Goal: Ask a question: Seek information or help from site administrators or community

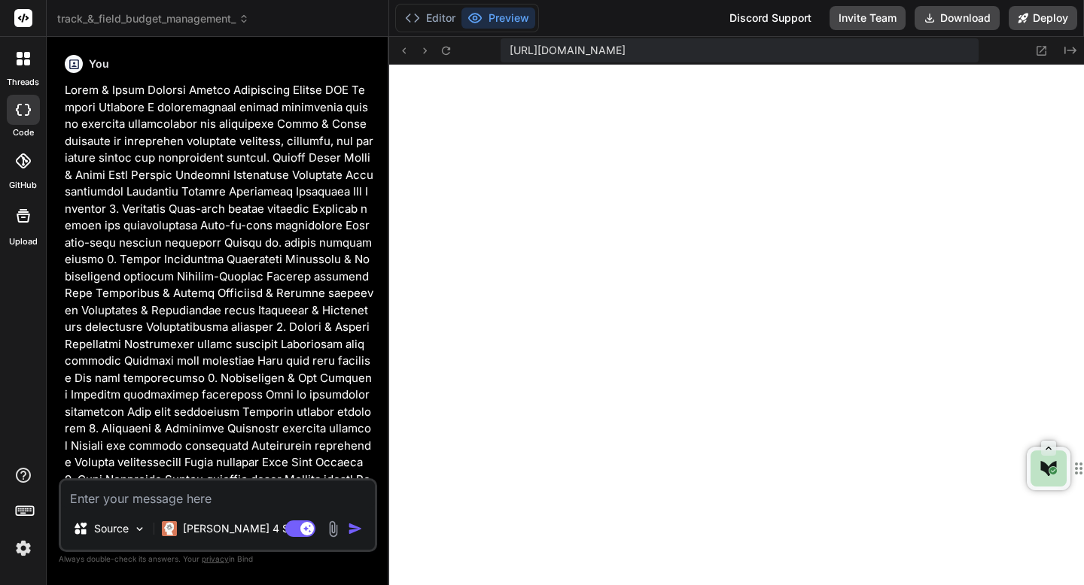
scroll to position [10665, 0]
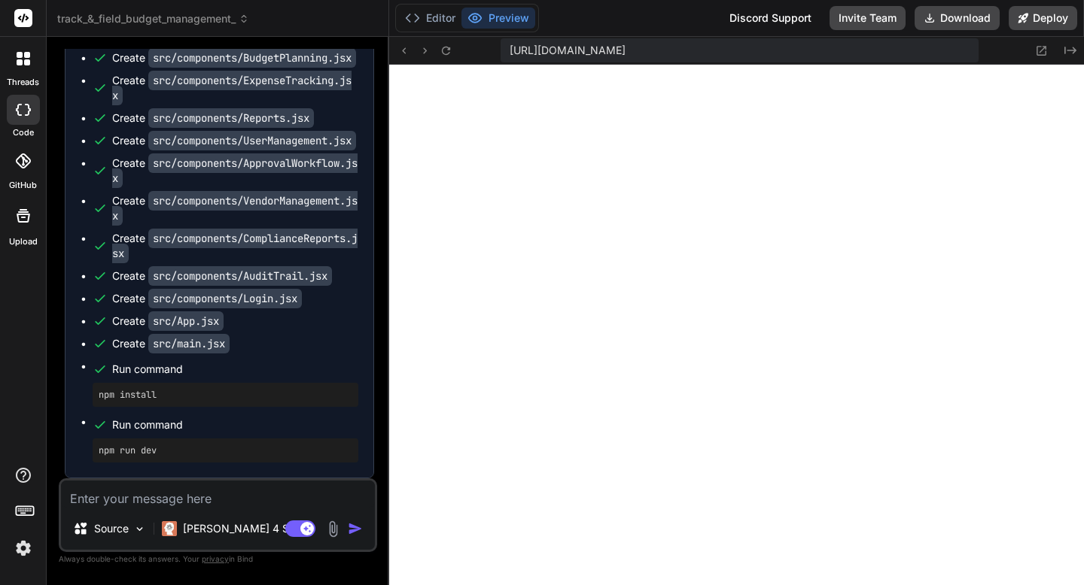
click at [178, 502] on textarea at bounding box center [218, 494] width 314 height 27
click at [216, 502] on textarea at bounding box center [218, 494] width 314 height 27
type textarea "I"
type textarea "x"
type textarea "I'"
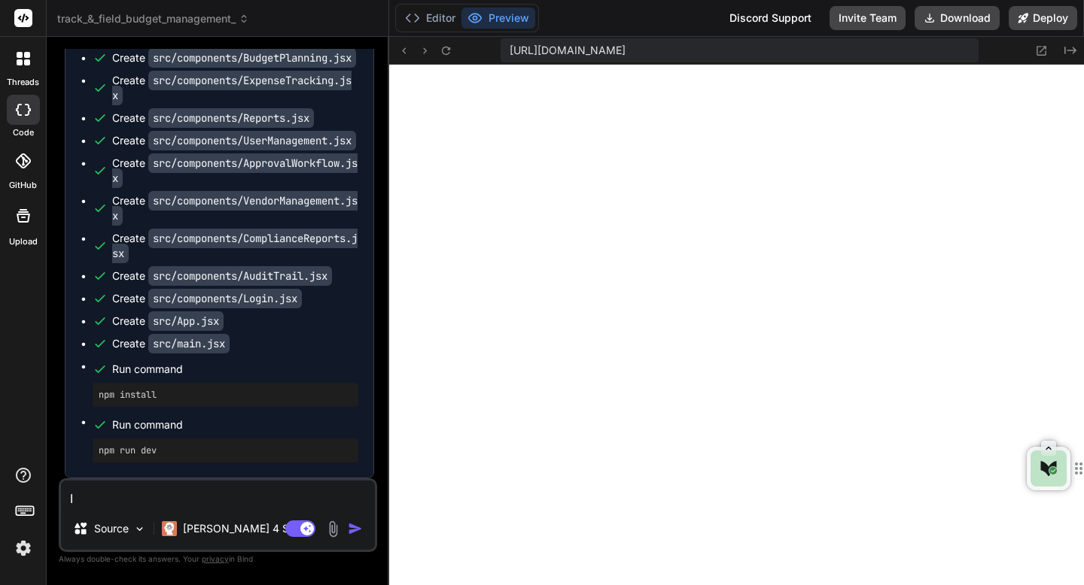
type textarea "x"
type textarea "I'm"
type textarea "x"
type textarea "I'm"
type textarea "x"
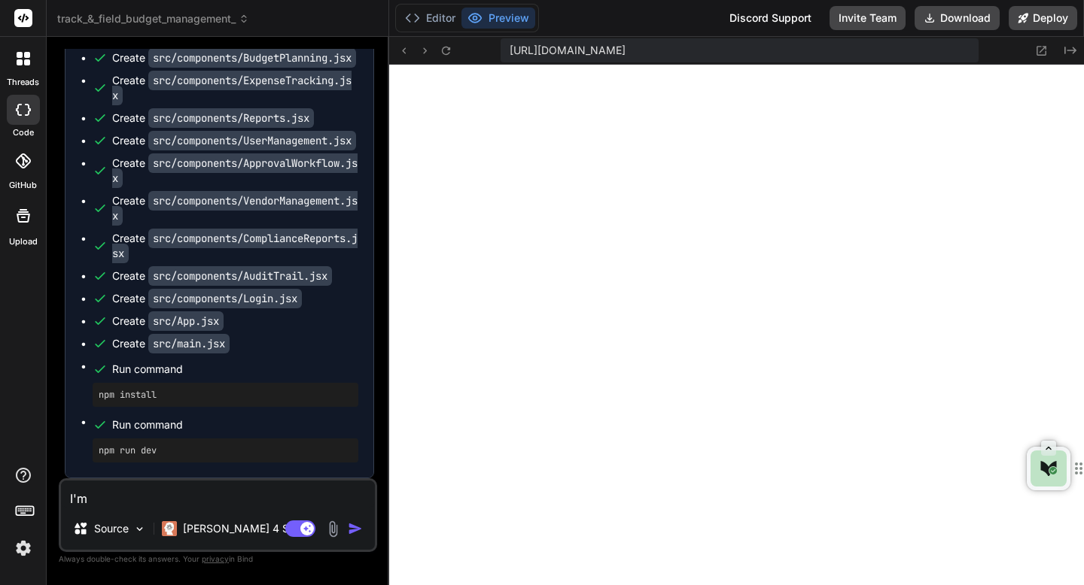
type textarea "I'm m"
type textarea "x"
type textarea "I'm mi"
type textarea "x"
type textarea "I'm mis"
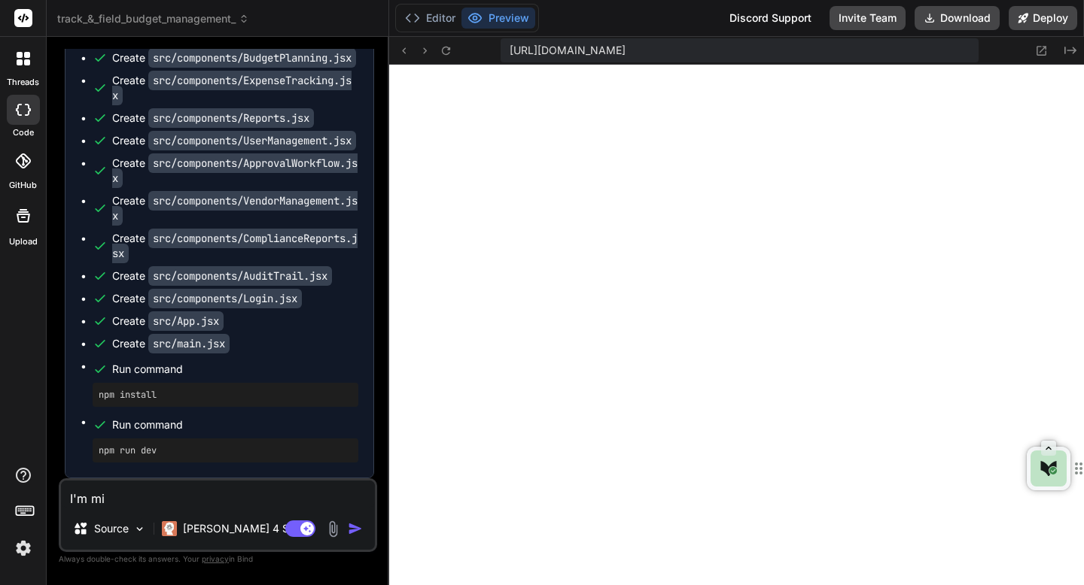
type textarea "x"
type textarea "I'm miss"
type textarea "x"
type textarea "I'm missi"
type textarea "x"
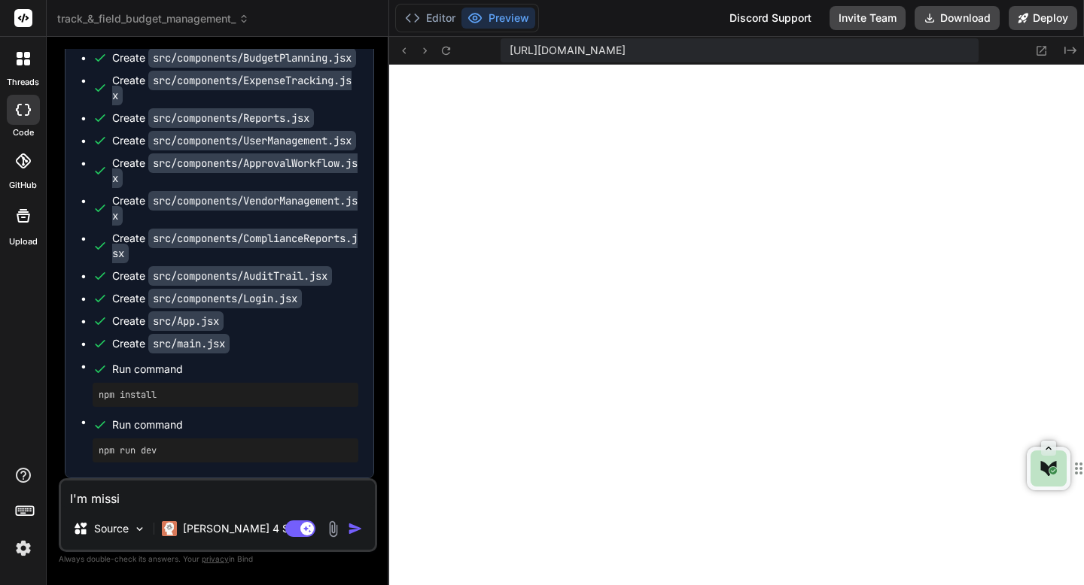
type textarea "I'm missin"
type textarea "x"
type textarea "I'm missing"
type textarea "x"
type textarea "I'm missing"
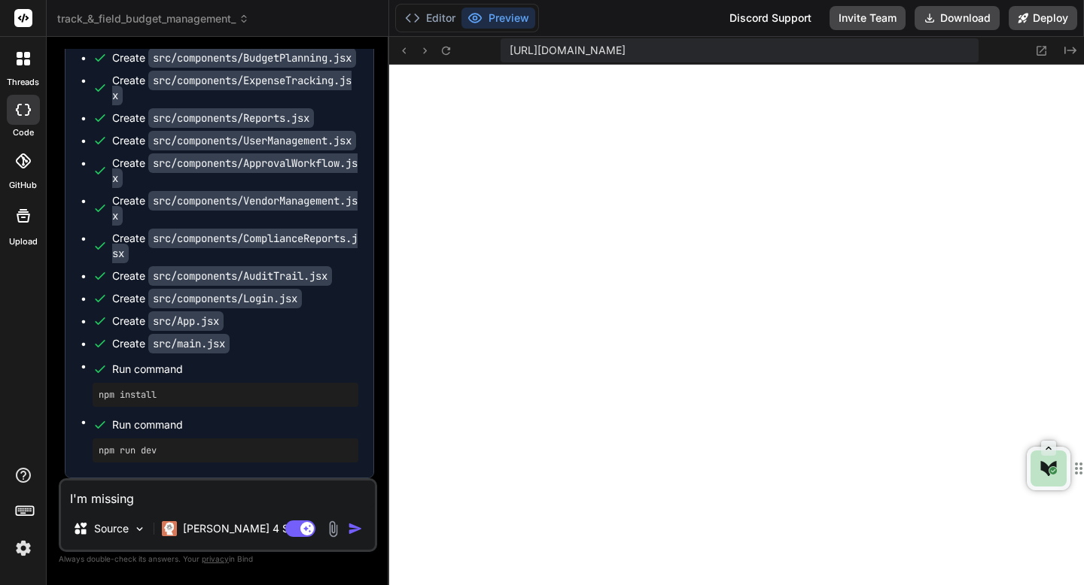
type textarea "x"
type textarea "I'm missing a"
type textarea "x"
type textarea "I'm missing a"
type textarea "x"
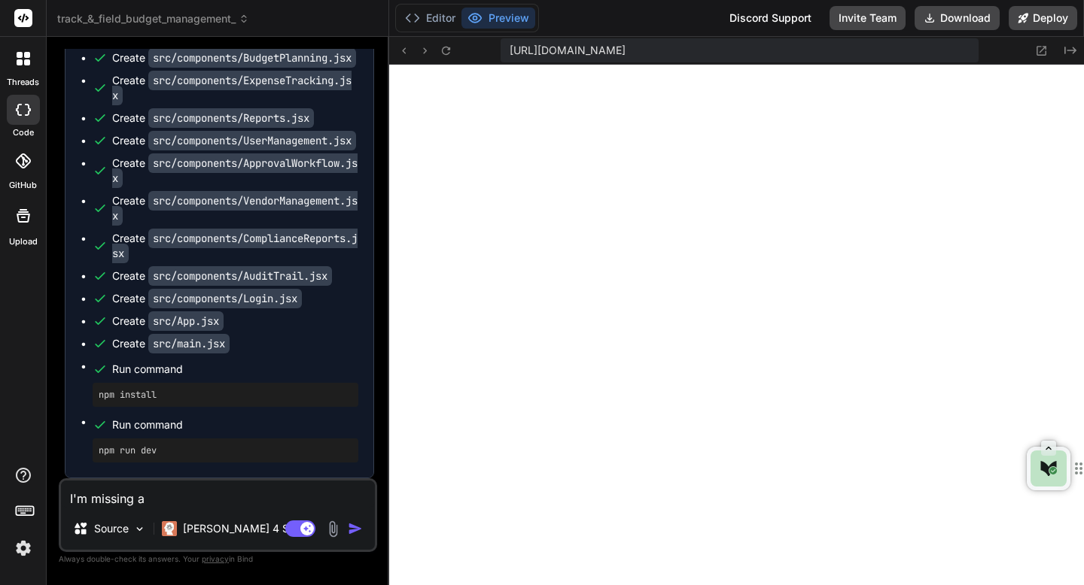
type textarea "I'm missing a w"
type textarea "x"
type textarea "I'm missing a wa"
type textarea "x"
type textarea "I'm missing a way"
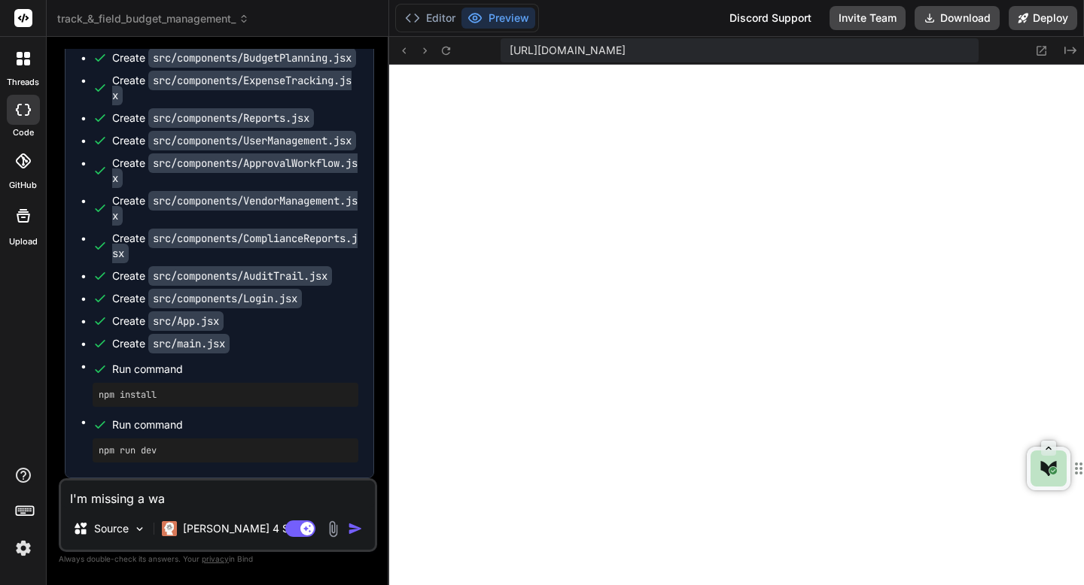
type textarea "x"
type textarea "I'm missing a way"
type textarea "x"
type textarea "I'm missing a way t"
type textarea "x"
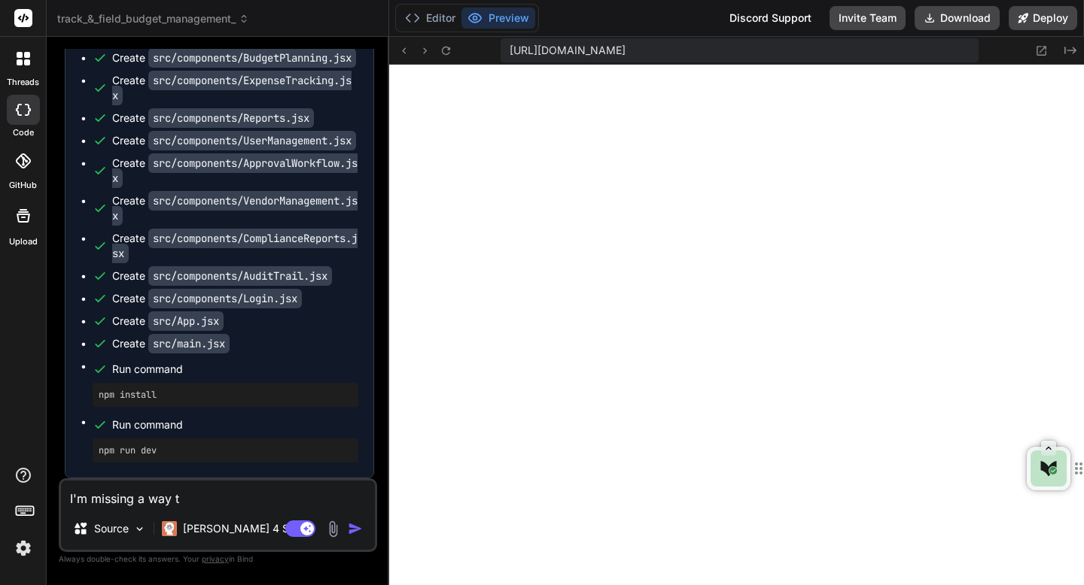
type textarea "I'm missing a way to"
type textarea "x"
type textarea "I'm missing a way to"
type textarea "x"
type textarea "I'm missing a way to a"
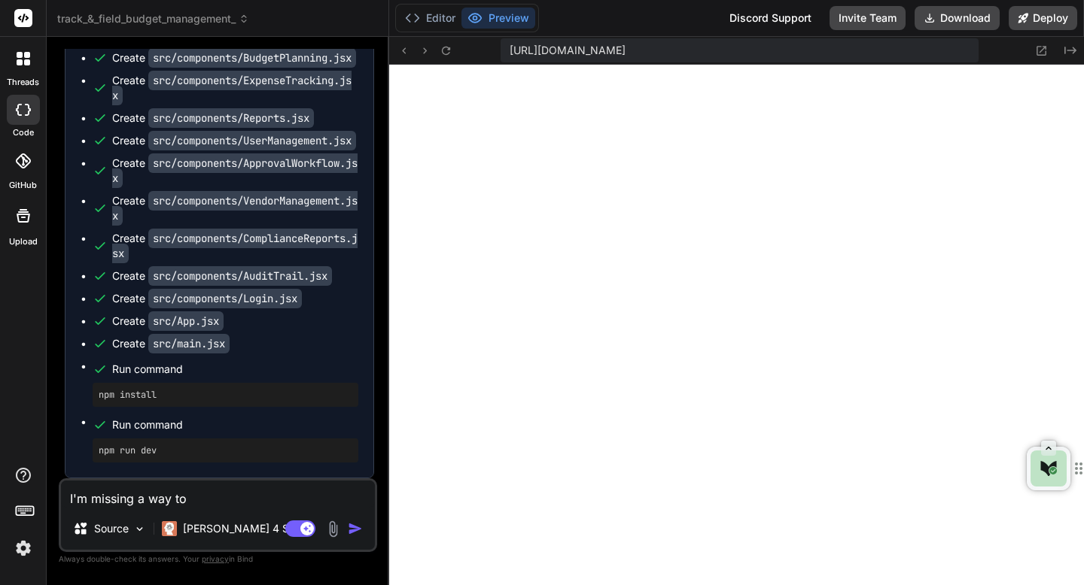
type textarea "x"
type textarea "I'm missing a way to ad"
type textarea "x"
type textarea "I'm missing a way to adj"
type textarea "x"
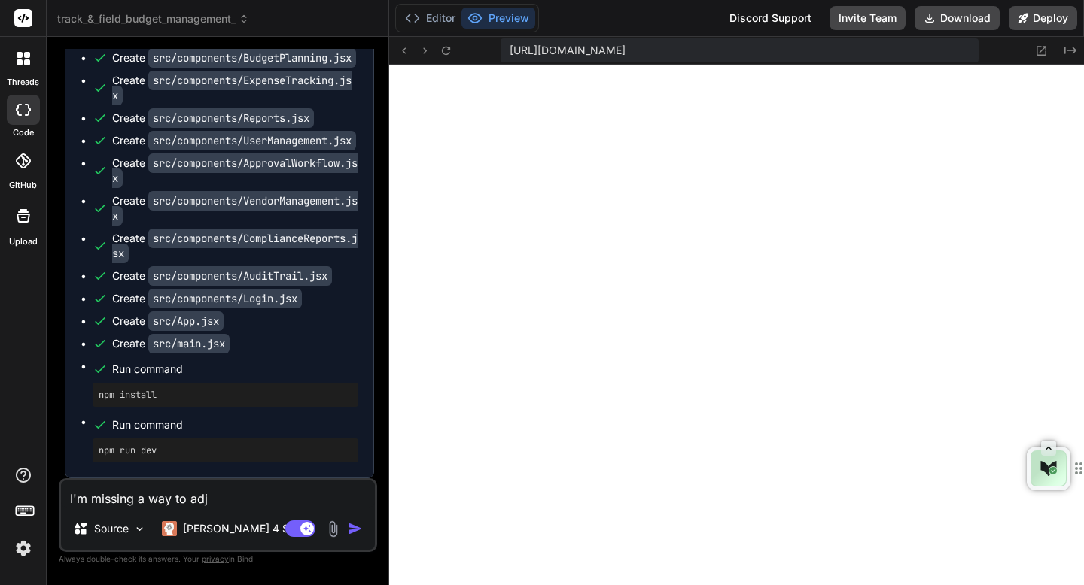
type textarea "I'm missing a way to adje"
type textarea "x"
type textarea "I'm missing a way to adjec"
type textarea "x"
type textarea "I'm missing a way to adjective"
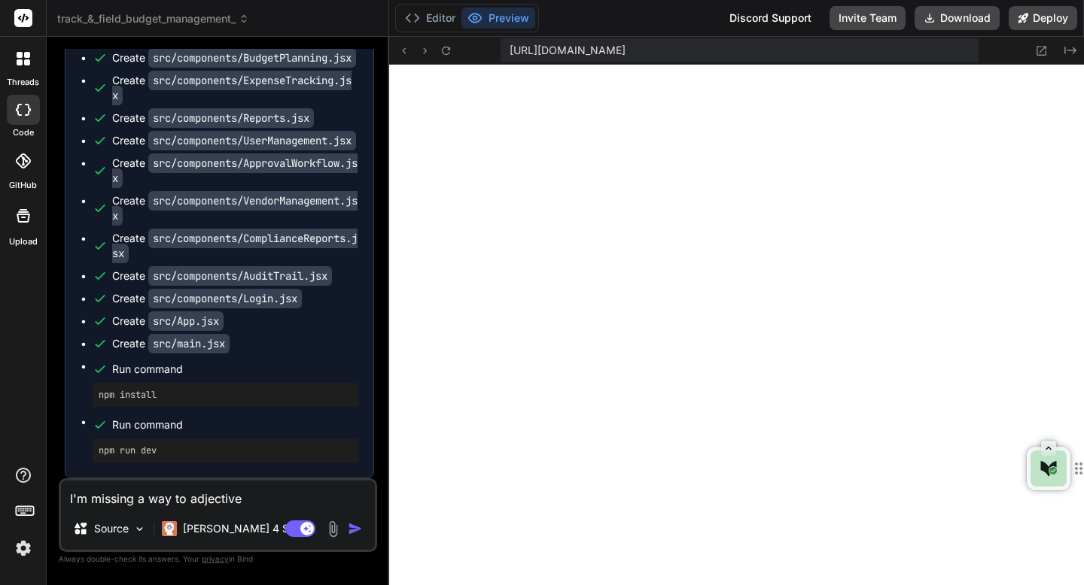
type textarea "x"
type textarea "I'm missing a way to adjective t"
type textarea "x"
type textarea "I'm missing a way to adjective th"
type textarea "x"
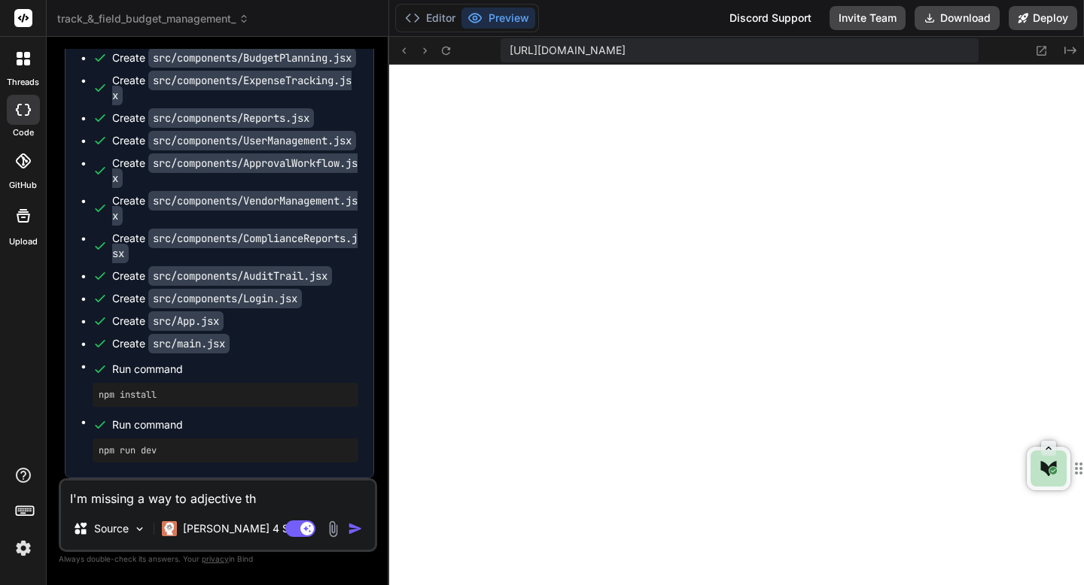
type textarea "I'm missing a way to adjective the"
type textarea "x"
type textarea "I'm missing a way to adjective the"
type textarea "x"
type textarea "I'm missing a way to adjective the t"
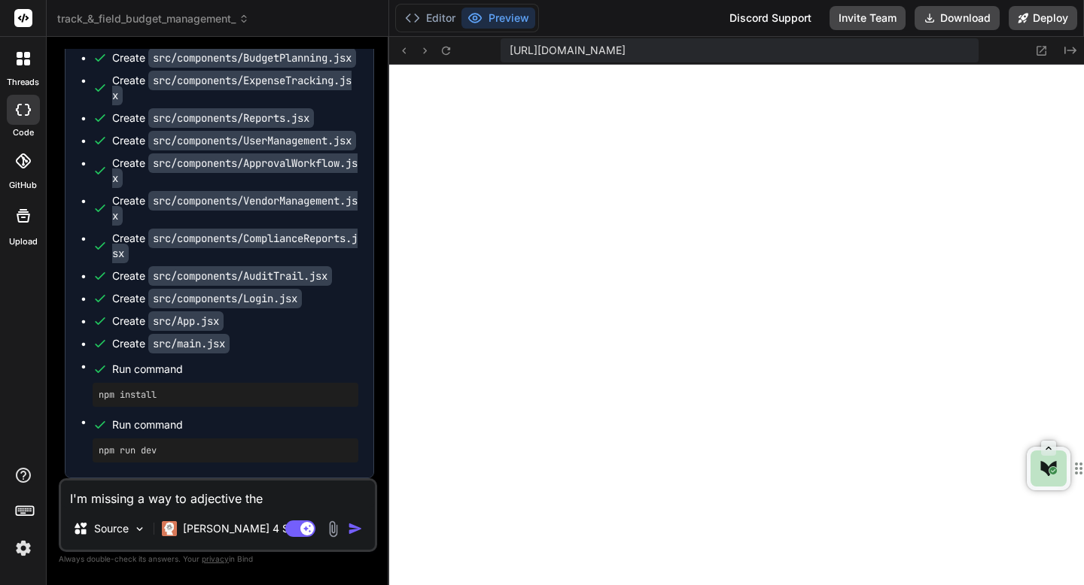
type textarea "x"
type textarea "I'm missing a way to adjective the to"
type textarea "x"
type textarea "I'm missing a way to adjective the tot"
type textarea "x"
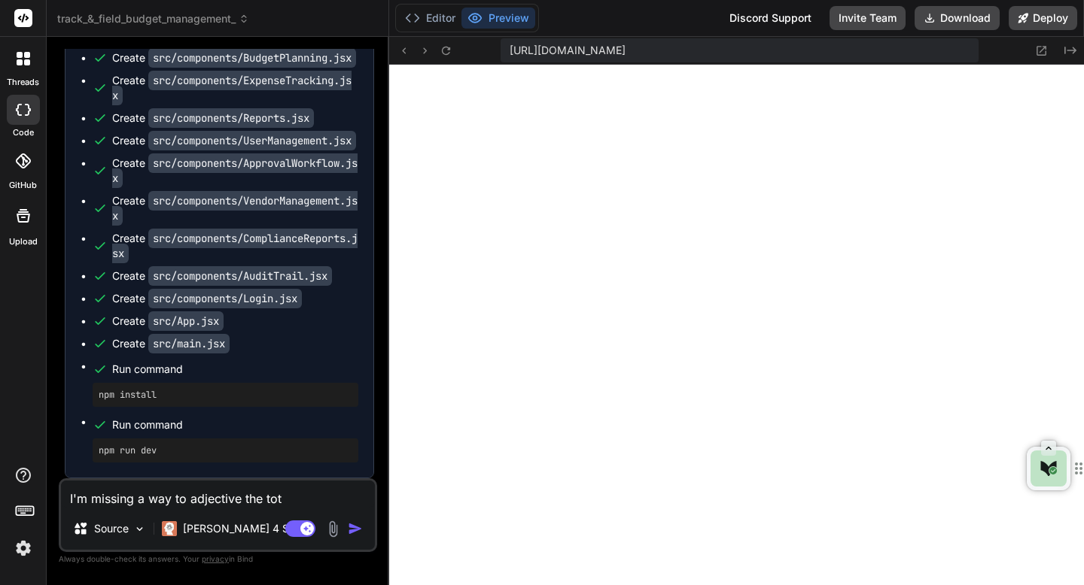
type textarea "I'm missing a way to adjective the tota"
type textarea "x"
type textarea "I'm missing a way to adjective the total"
type textarea "x"
type textarea "I'm missing a way to adjective the total"
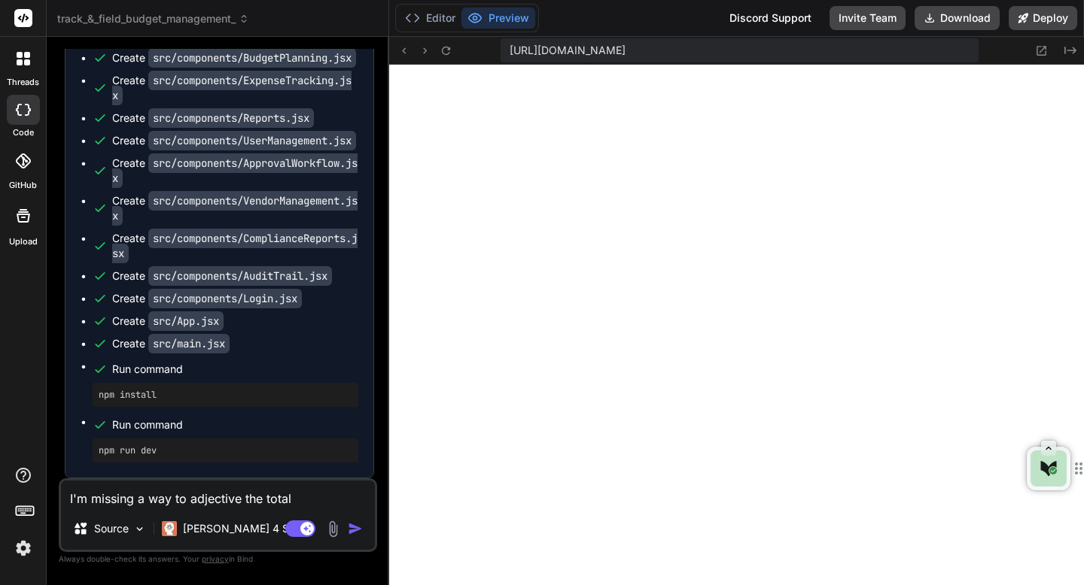
type textarea "x"
type textarea "I'm missing a way to adjective the total b"
type textarea "x"
type textarea "I'm missing a way to adjective the total bu"
type textarea "x"
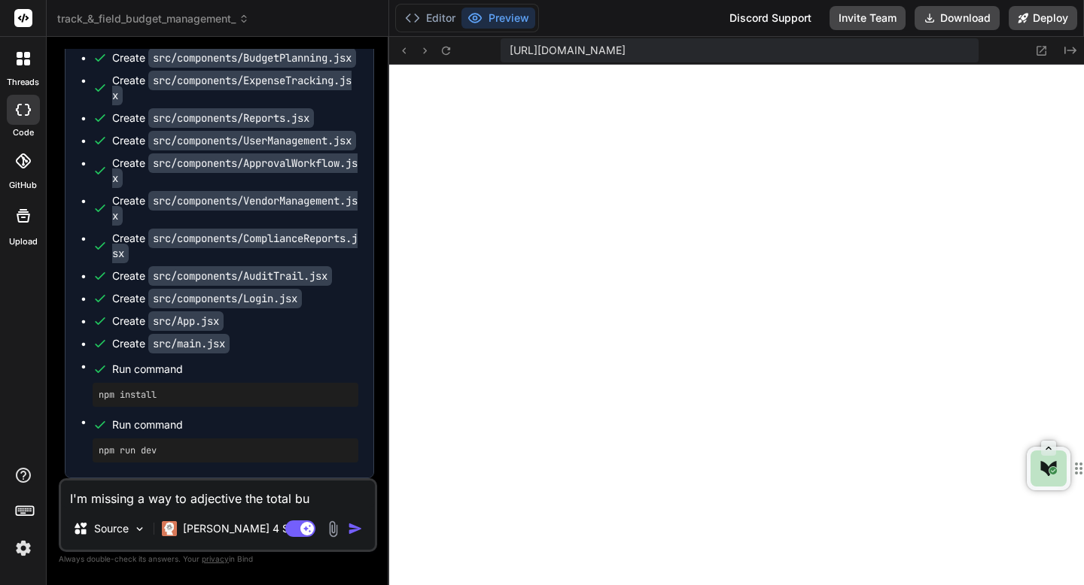
type textarea "I'm missing a way to adjective the total bud"
type textarea "x"
type textarea "I'm missing a way to adjective the total budg"
type textarea "x"
type textarea "I'm missing a way to adjective the total budge"
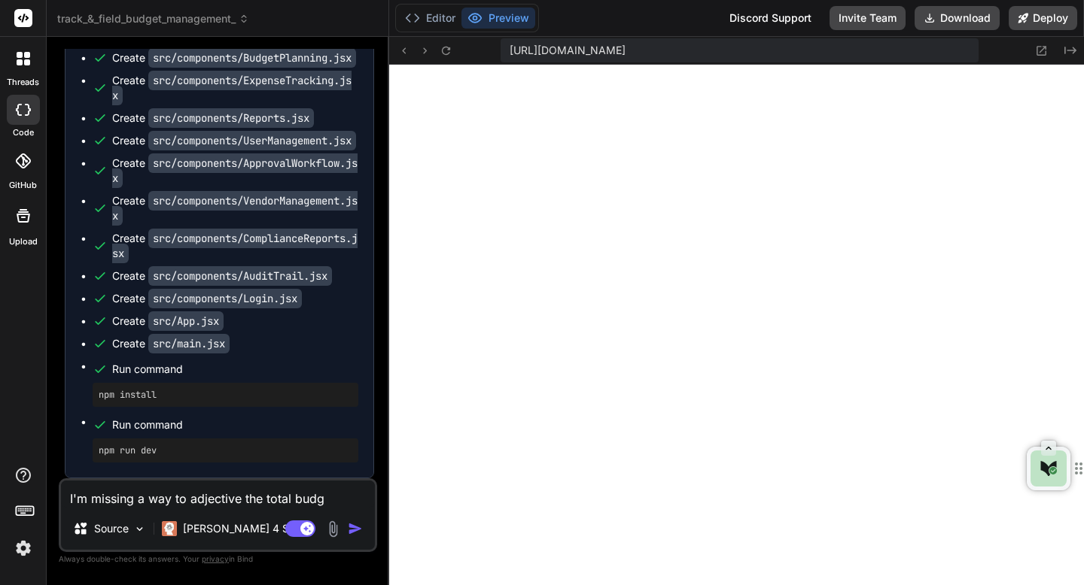
type textarea "x"
type textarea "I'm missing a way to adjective the total budget"
type textarea "x"
type textarea "I'm missing a way to adjective the total budget"
type textarea "x"
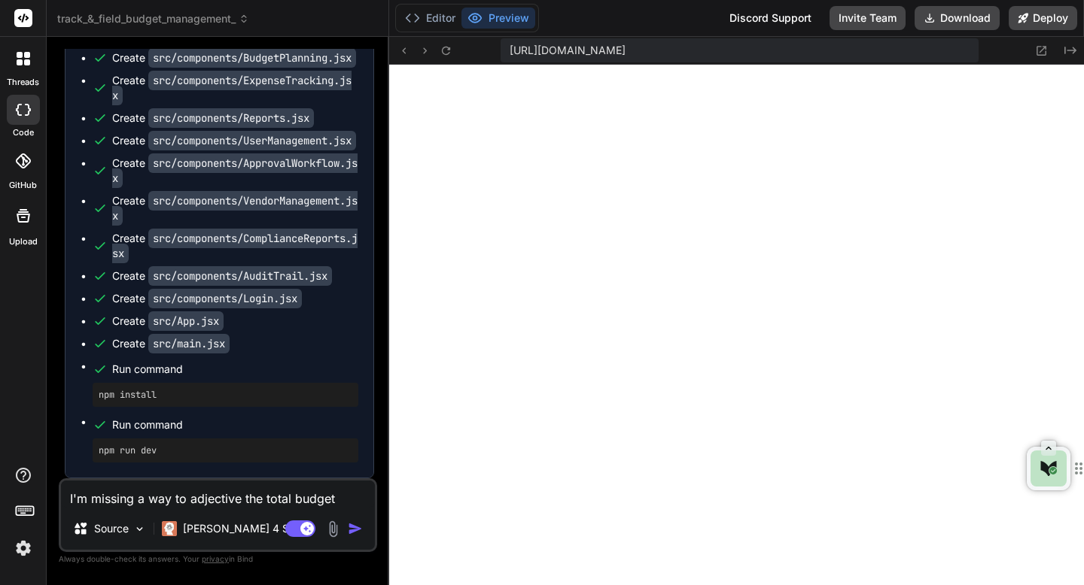
type textarea "I'm missing a way to adjective the total budget a"
type textarea "x"
type textarea "I'm missing a way to adjective the total budget am"
type textarea "x"
type textarea "I'm missing a way to adjective the total budget amo"
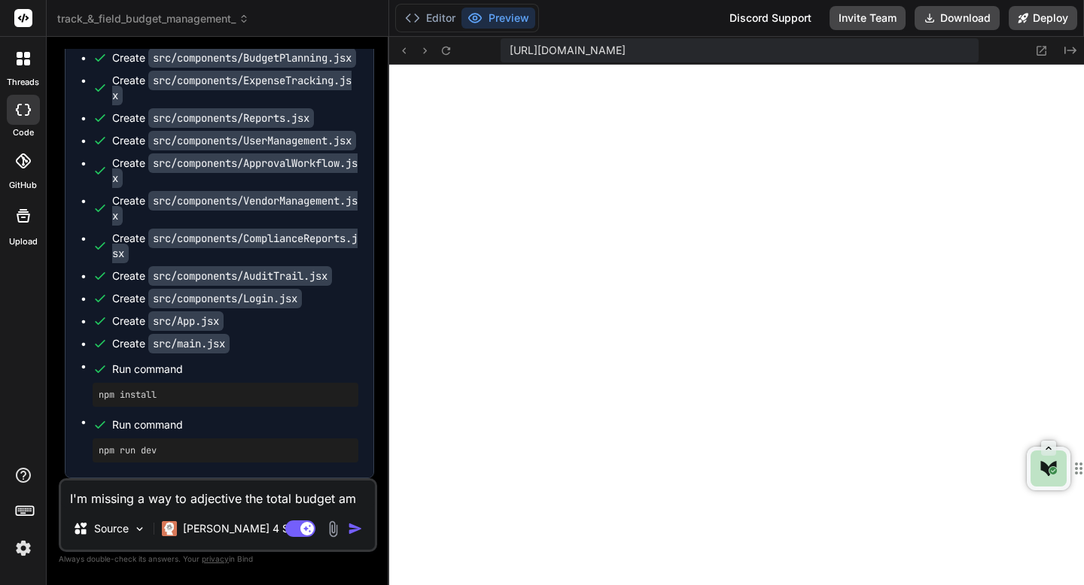
type textarea "x"
type textarea "I'm missing a way to adjective the total budget amounts"
type textarea "x"
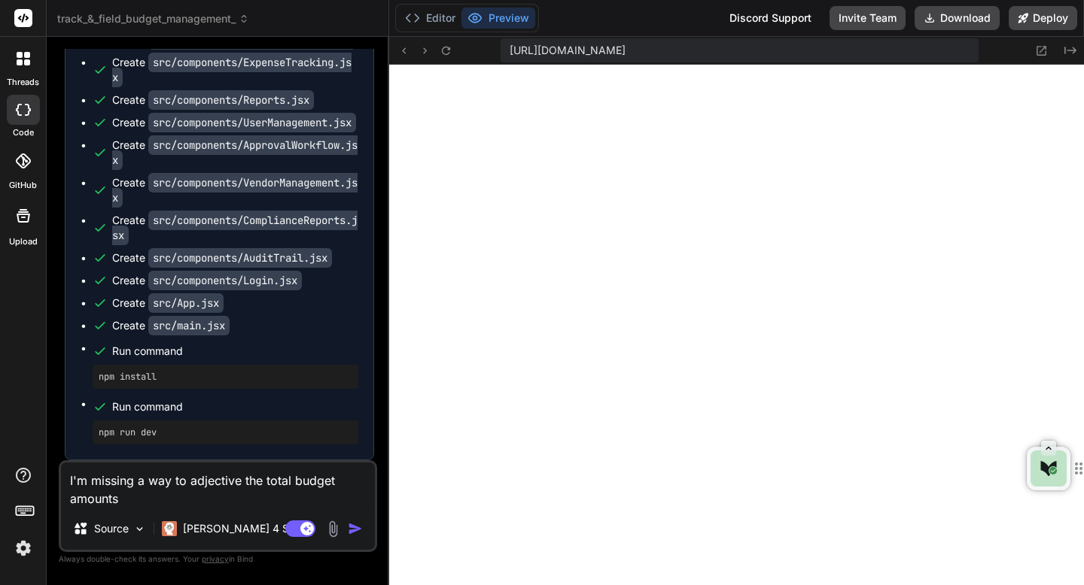
scroll to position [0, 0]
type textarea "I'm missing a way to adjective the total budget amounts"
type textarea "x"
type textarea "I'm missing a way to adjective the total budget amount"
type textarea "x"
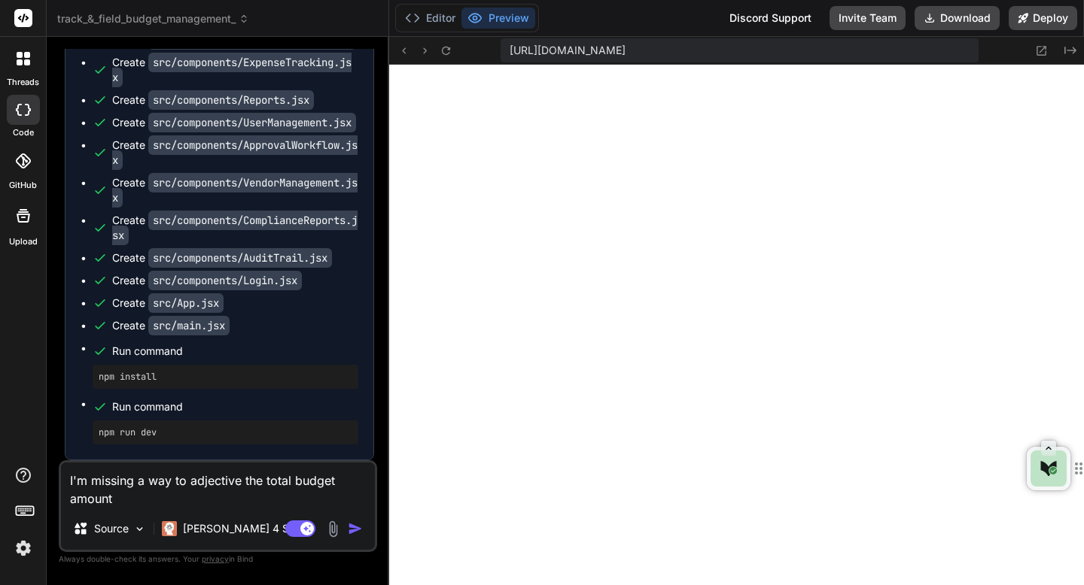
type textarea "I'm missing a way to adjective the total budget amount"
click at [356, 527] on img "button" at bounding box center [355, 528] width 15 height 15
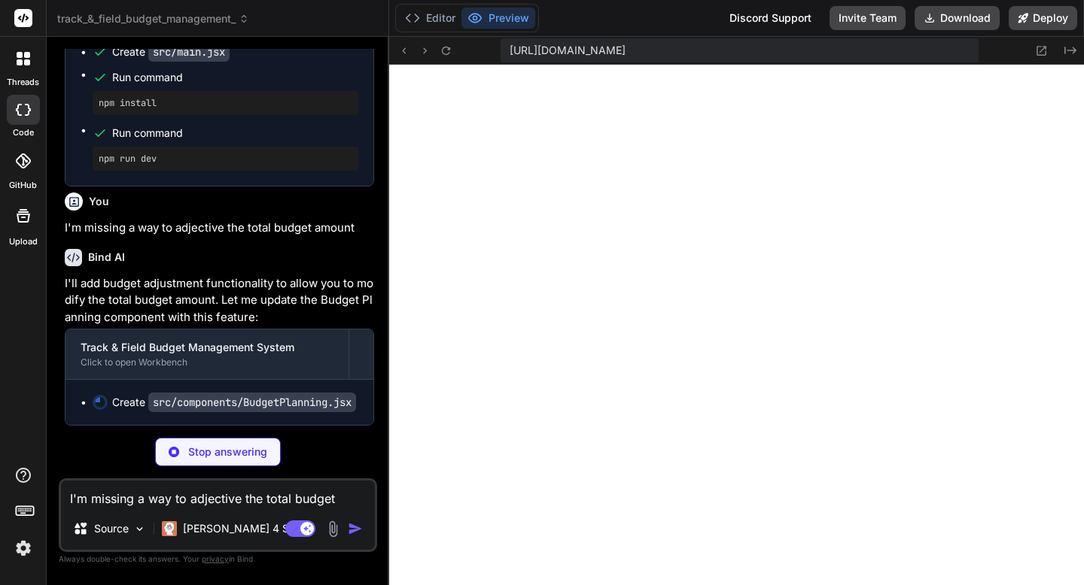
scroll to position [4819, 0]
type textarea "x"
type textarea "</div> </div> <Button onClick={onEdit} variant="ghost" size="sm"> <Edit2 classN…"
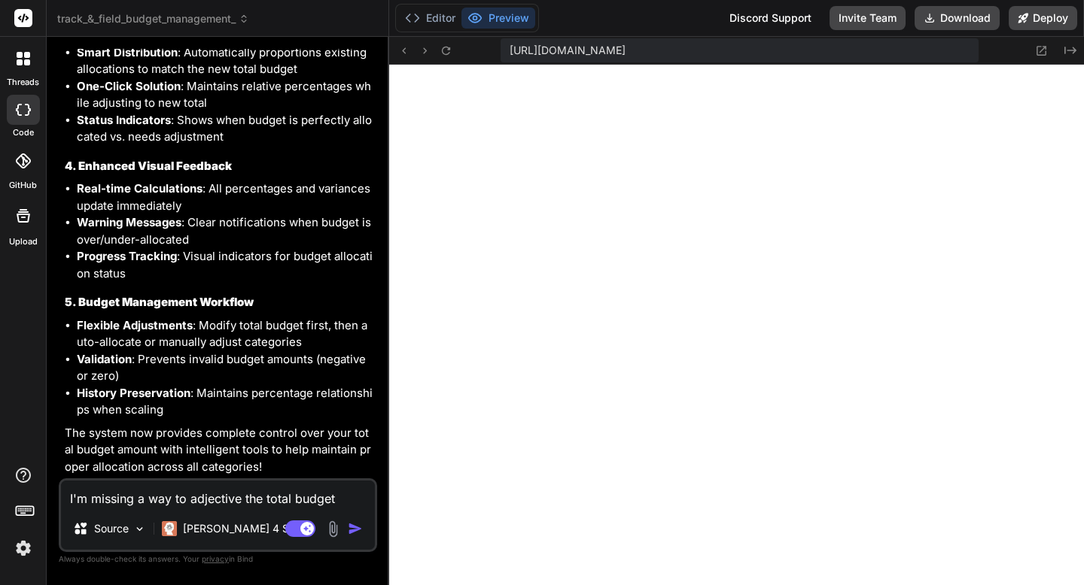
scroll to position [5663, 0]
click at [242, 19] on icon at bounding box center [244, 19] width 11 height 11
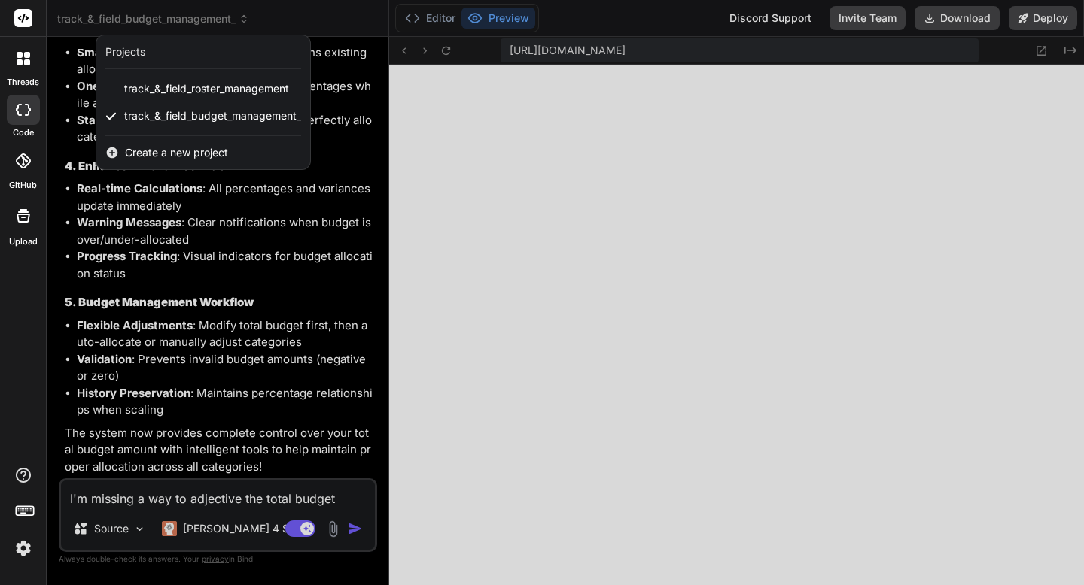
click at [242, 19] on div at bounding box center [542, 292] width 1084 height 585
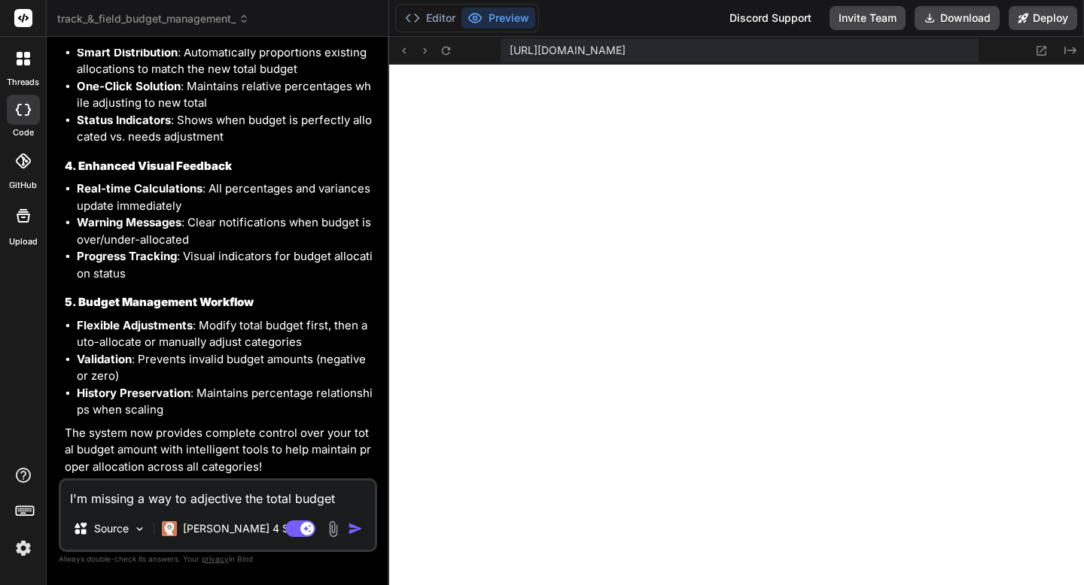
click at [28, 62] on icon at bounding box center [27, 62] width 6 height 6
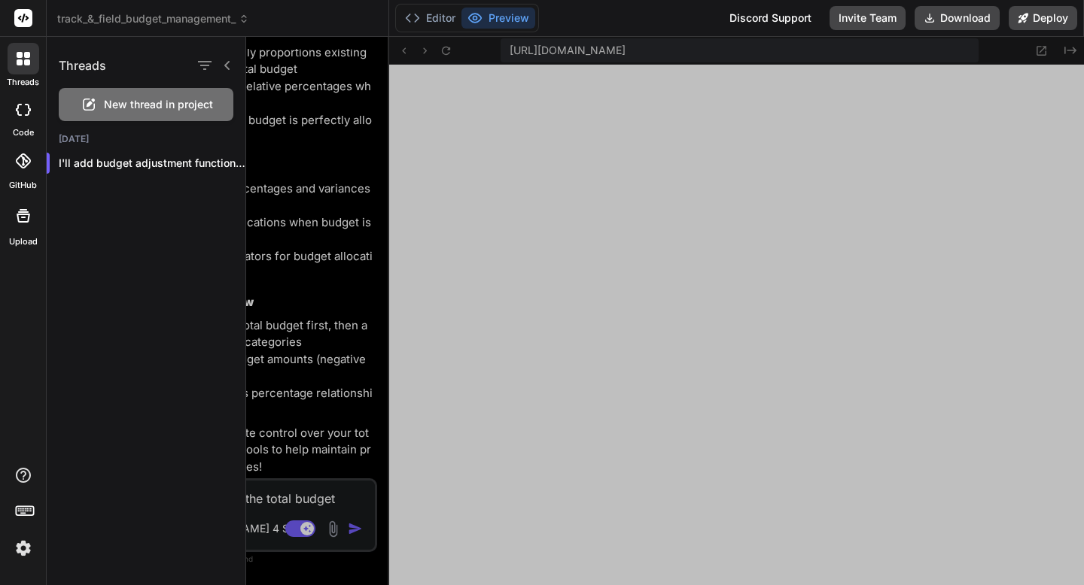
click at [146, 272] on div "Threads New thread in project [DATE] I'll add budget adjustment functionality..." at bounding box center [146, 311] width 199 height 549
click at [339, 172] on div at bounding box center [664, 311] width 837 height 549
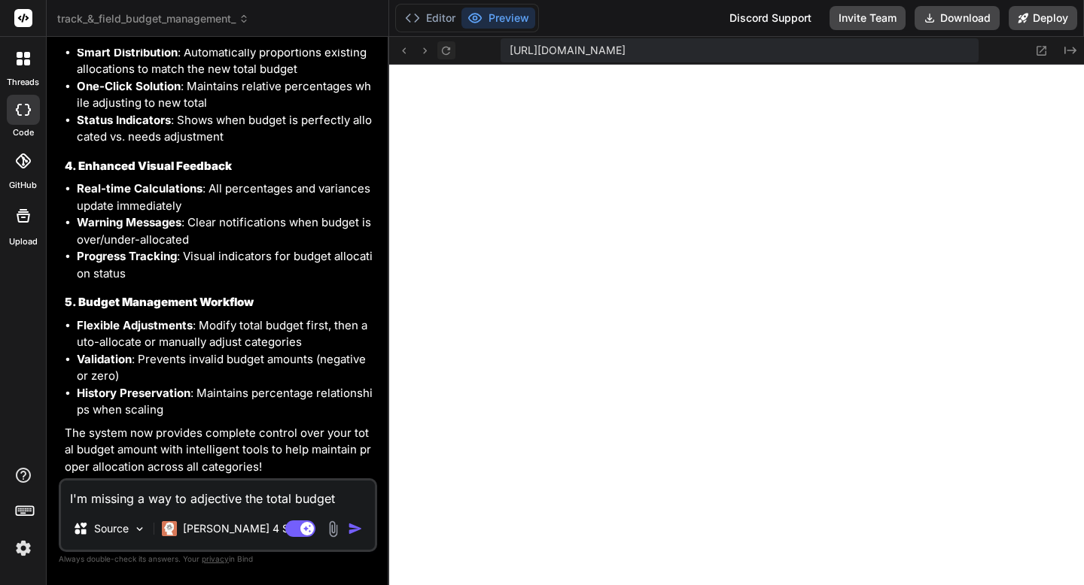
click at [450, 52] on icon at bounding box center [445, 50] width 13 height 13
click at [334, 533] on img at bounding box center [332, 529] width 17 height 17
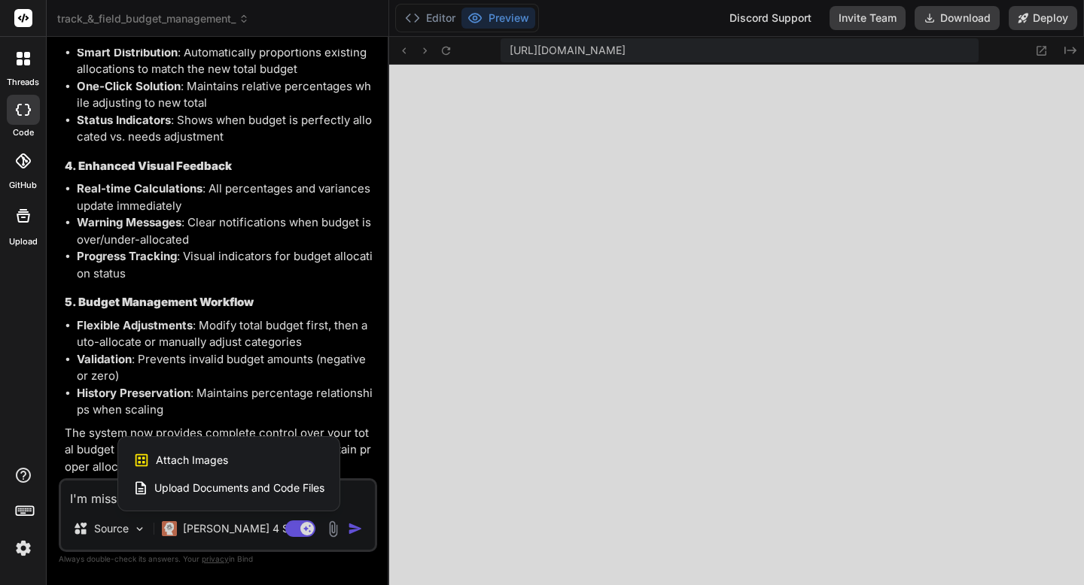
click at [278, 462] on div "Attach Images Image attachments are only supported in Claude and Gemini models." at bounding box center [228, 460] width 191 height 29
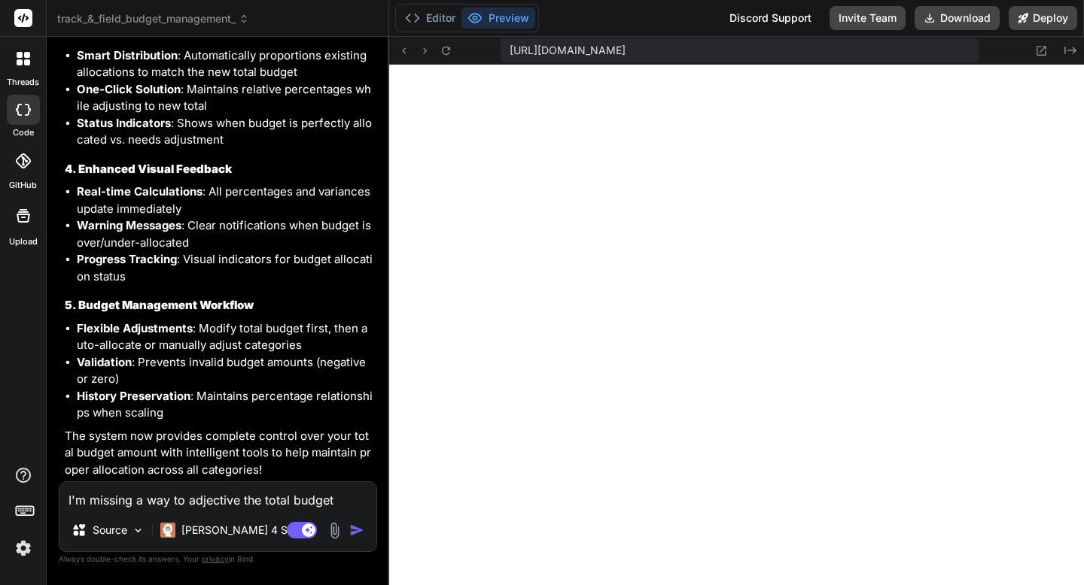
click at [336, 533] on img at bounding box center [334, 530] width 17 height 17
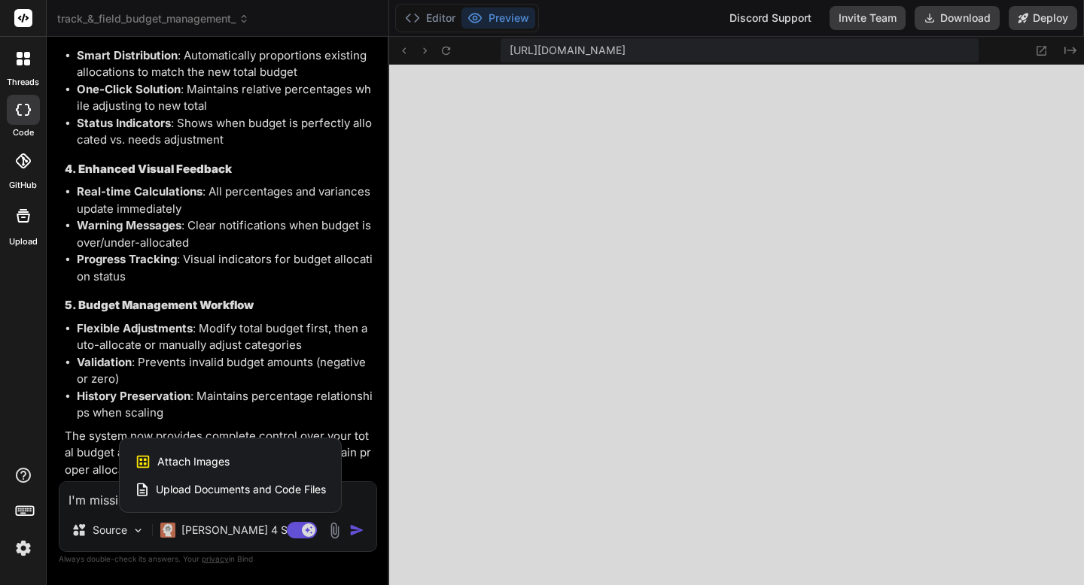
click at [270, 467] on div "Attach Images Image attachments are only supported in Claude and Gemini models." at bounding box center [230, 462] width 191 height 29
type textarea "x"
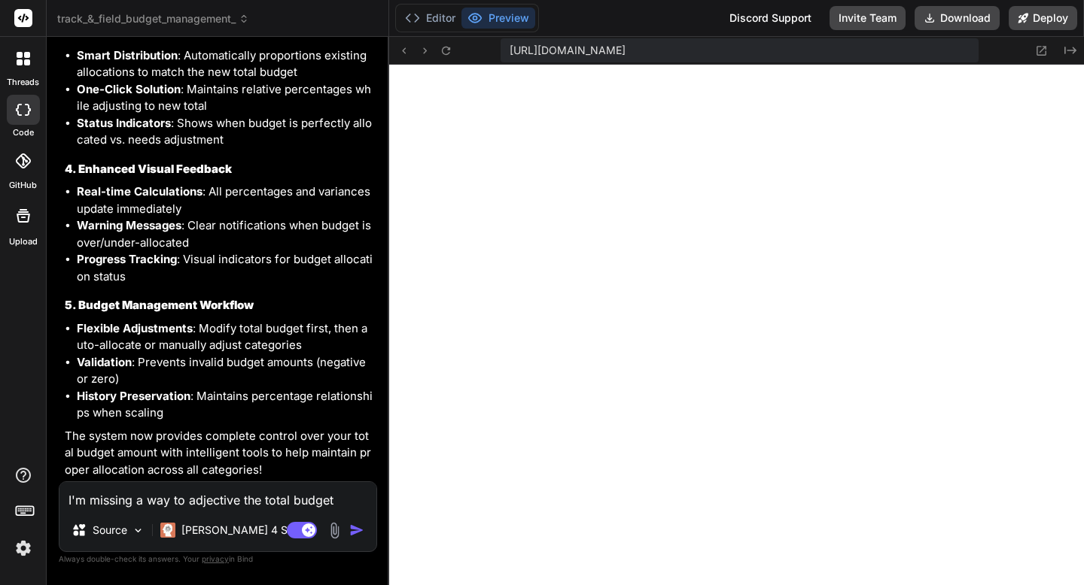
type input "C:\fakepath\screenshot-[[DOMAIN_NAME]].png"
type textarea "x"
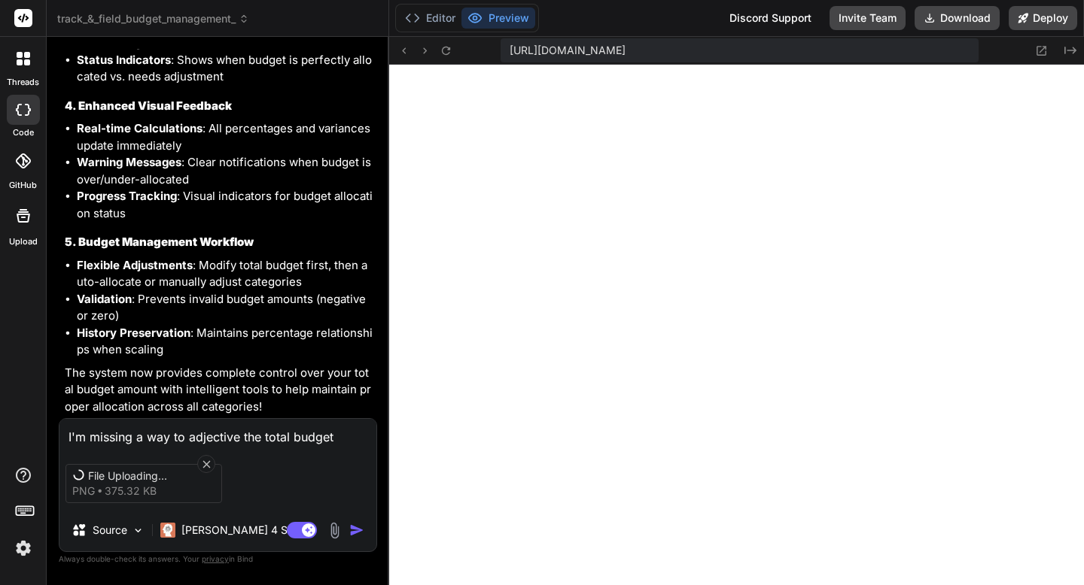
scroll to position [5663, 0]
click at [122, 436] on textarea "I'm missing a way to adjective the total budget amount" at bounding box center [217, 432] width 317 height 27
type textarea "I"
type textarea "x"
type textarea "I"
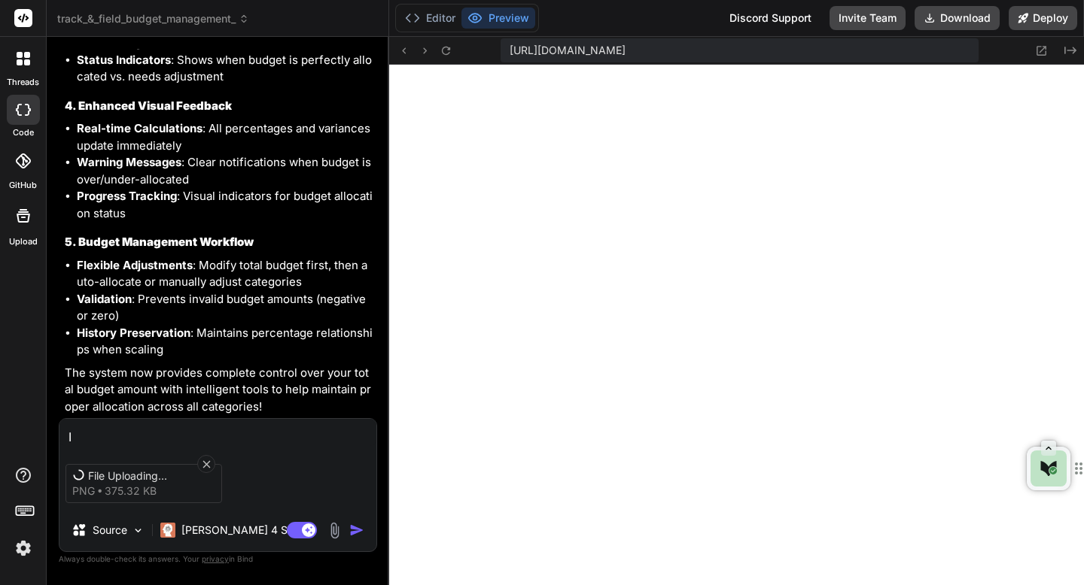
type textarea "x"
type textarea "I w"
type textarea "x"
type textarea "I wa"
type textarea "x"
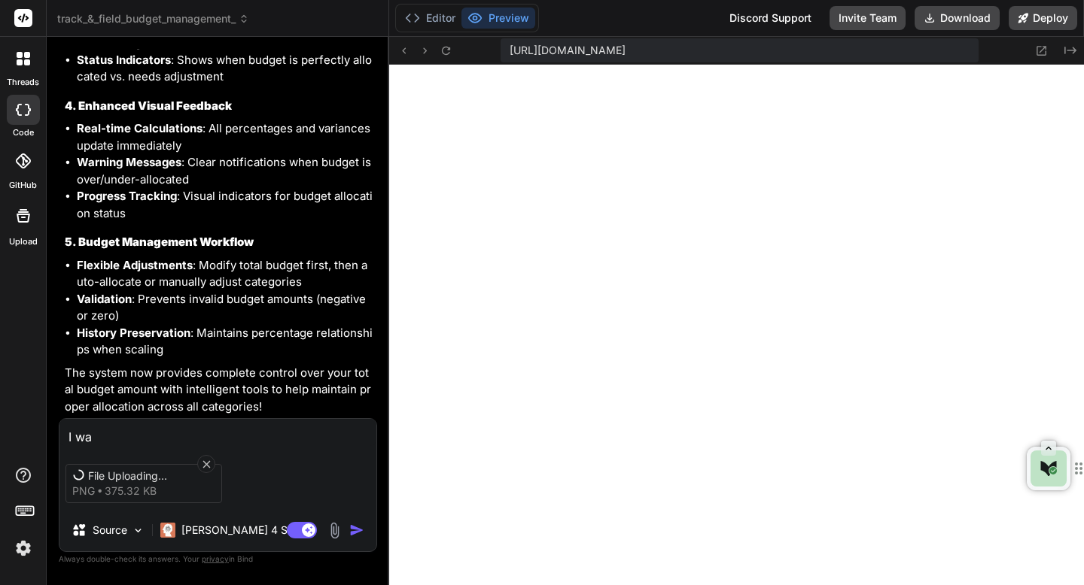
type textarea "I wan"
type textarea "x"
type textarea "I want"
type textarea "x"
type textarea "I want"
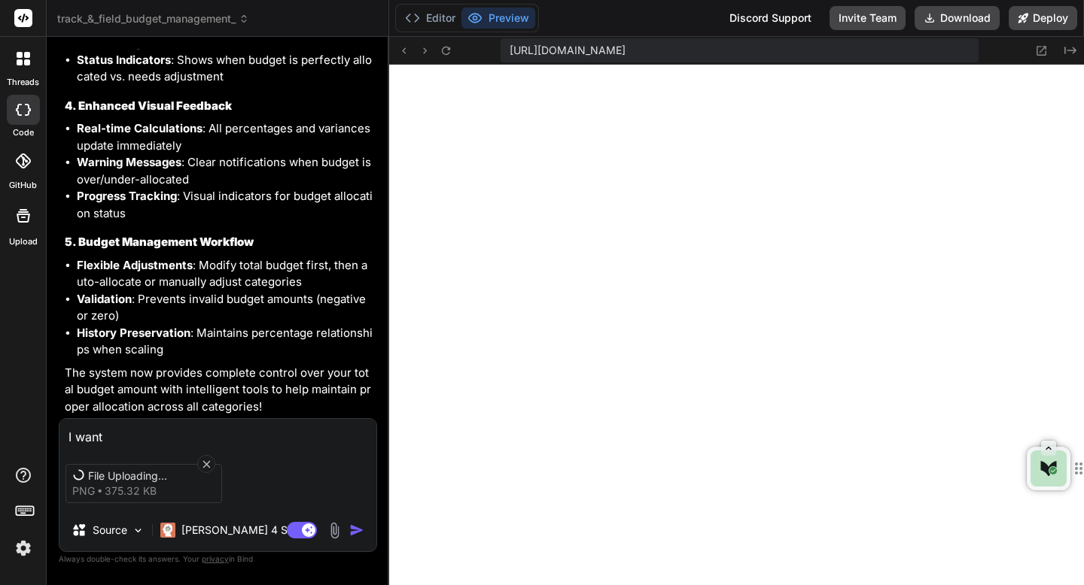
type textarea "x"
type textarea "I want t"
type textarea "x"
type textarea "I want th"
type textarea "x"
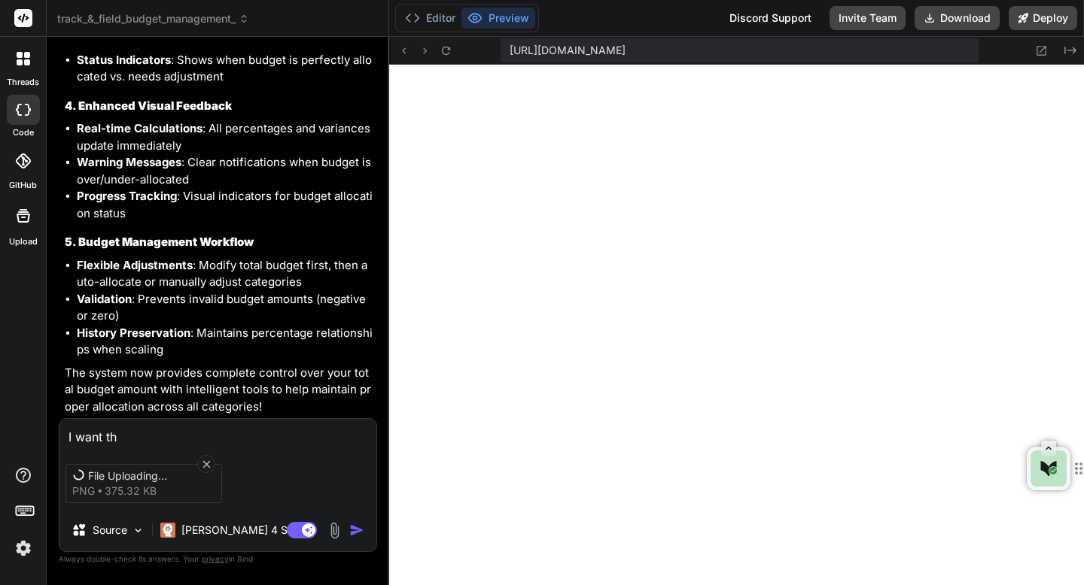
type textarea "I want the"
type textarea "x"
type textarea "I want the"
type textarea "x"
paste textarea "Budget Planning"
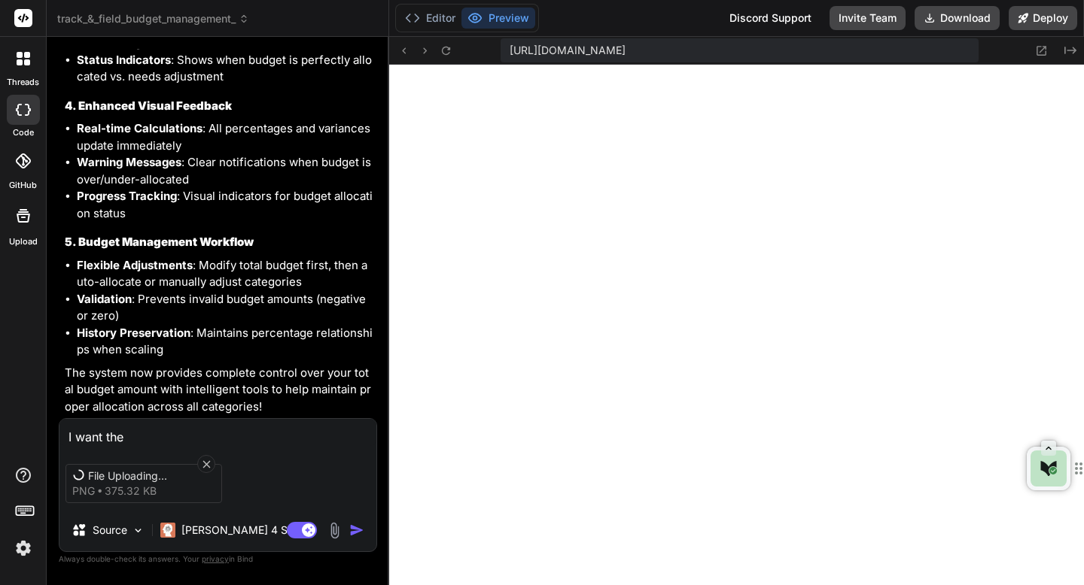
type textarea "I want the Budget Planning"
type textarea "x"
type textarea "I want the Budget Planning"
type textarea "x"
type textarea "I want the Budget Planning p"
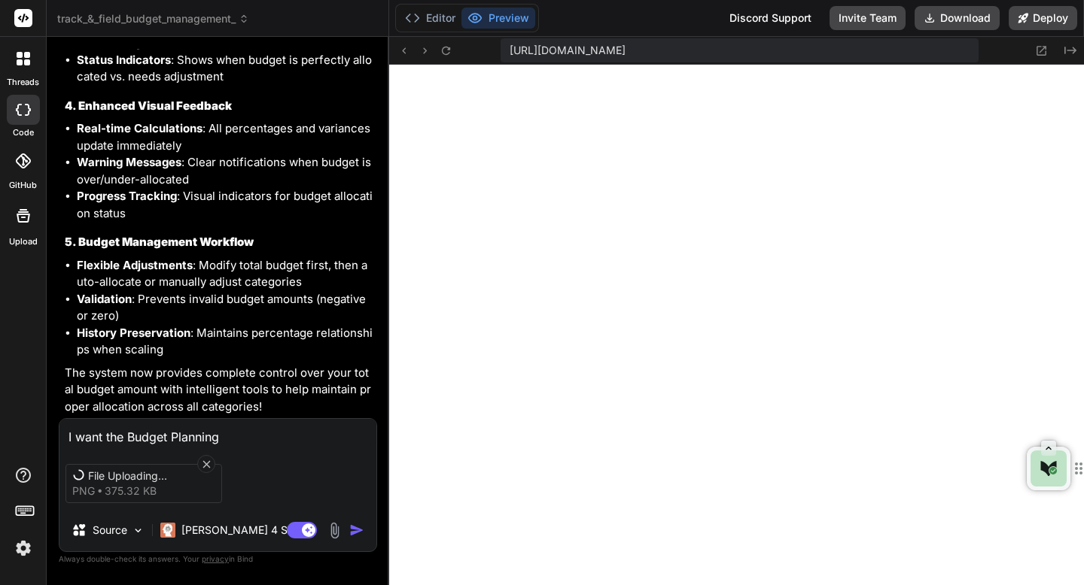
type textarea "x"
type textarea "I want the Budget Planning pl"
type textarea "x"
type textarea "I want the Budget Planning pla"
type textarea "x"
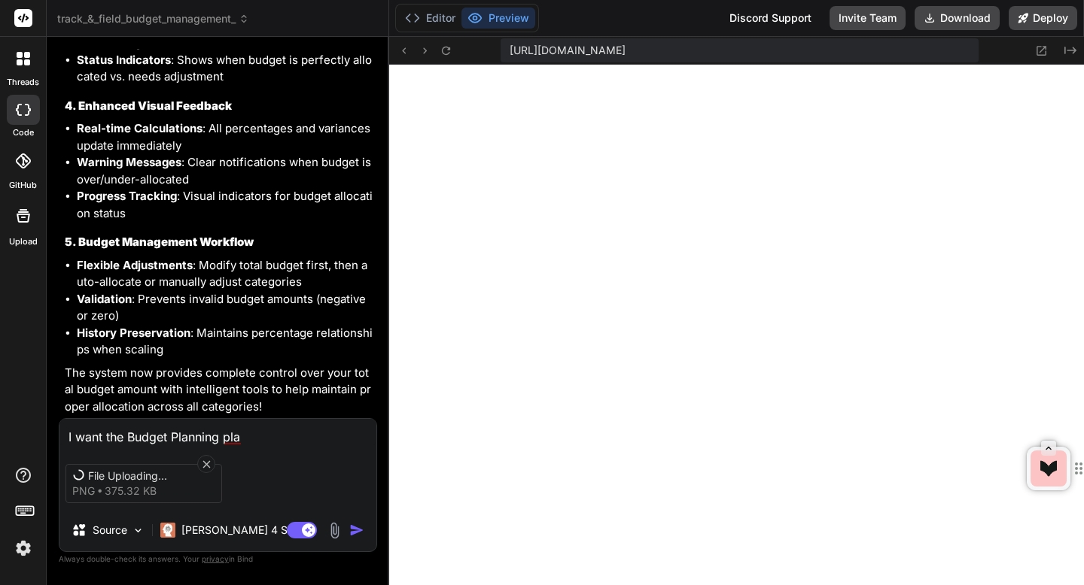
type textarea "I want the Budget Planning plan"
type textarea "x"
type textarea "I want the Budget Planning pla"
type textarea "x"
type textarea "I want the Budget Planning plag"
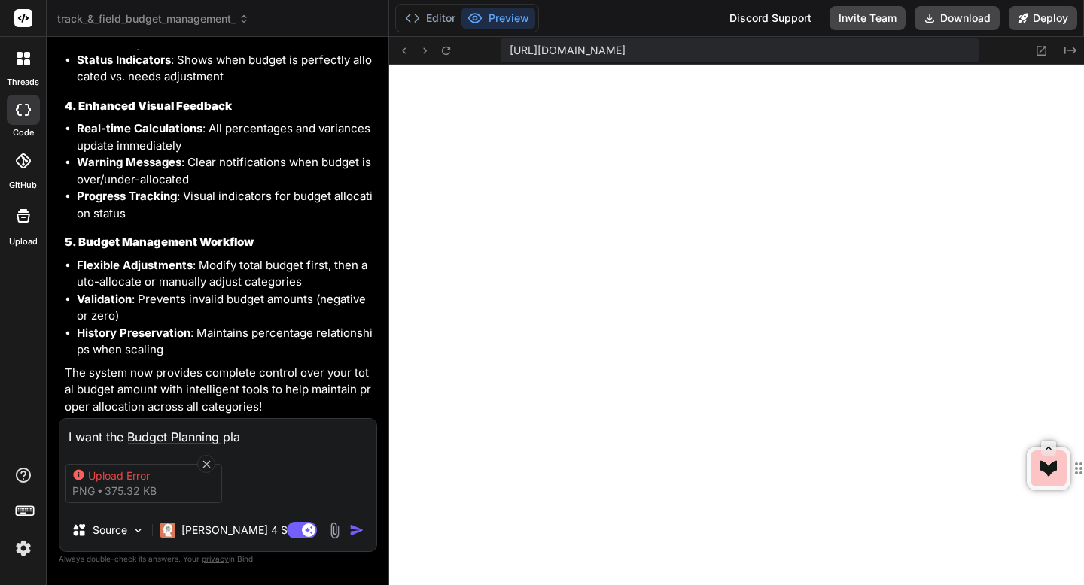
type textarea "x"
type textarea "I want the Budget Planning plag"
type textarea "x"
type textarea "I want the Budget Planning plag t"
type textarea "x"
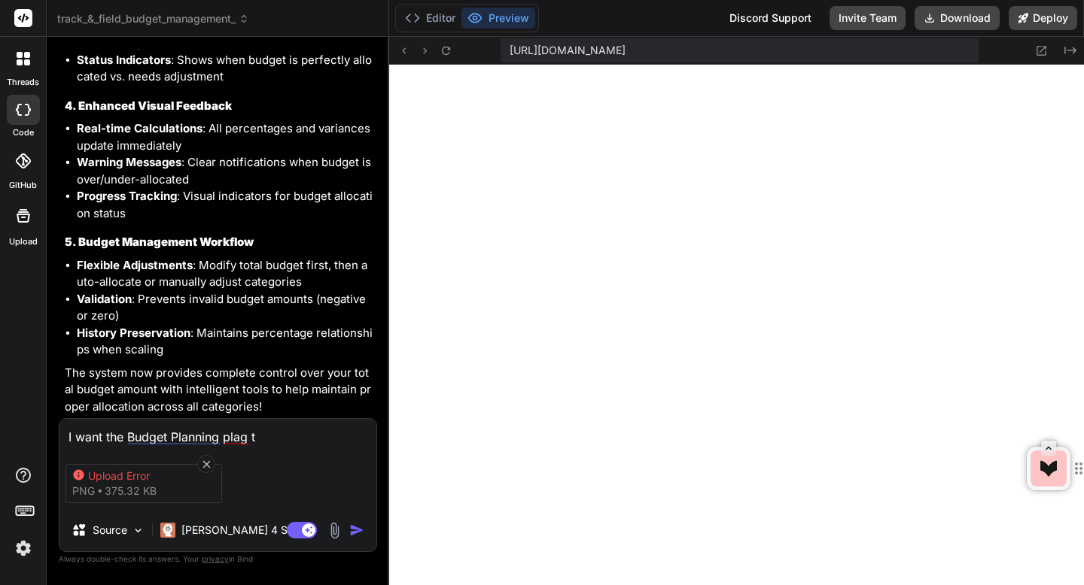
type textarea "I want the Budget Planning plag to"
type textarea "x"
type textarea "I want the Budget Planning plag to"
type textarea "x"
type textarea "I want the Budget Planning plag to l"
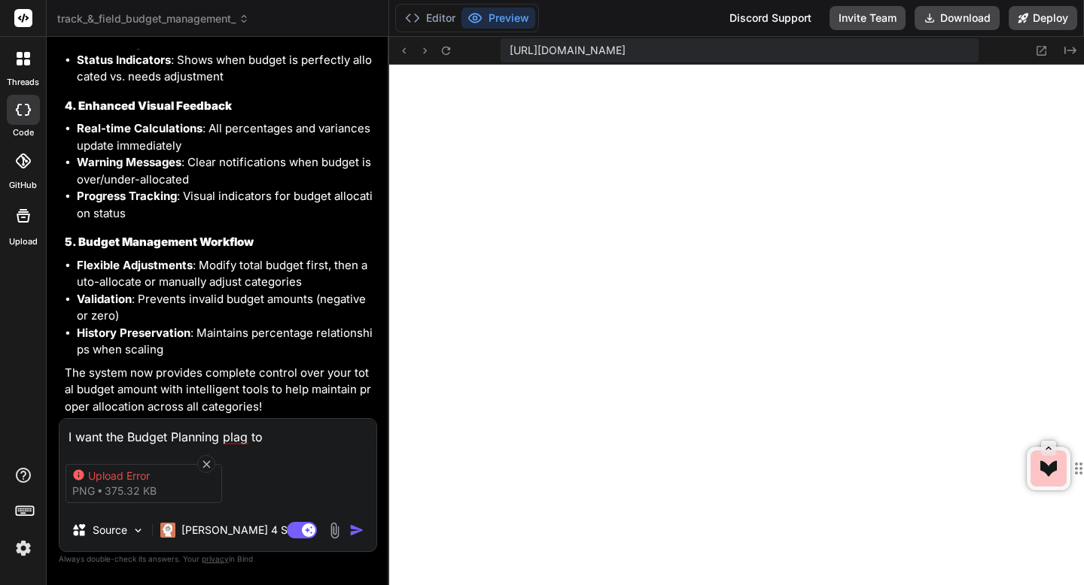
type textarea "x"
type textarea "I want the Budget Planning plag to lo"
type textarea "x"
type textarea "I want the Budget Planning plag to loo"
type textarea "x"
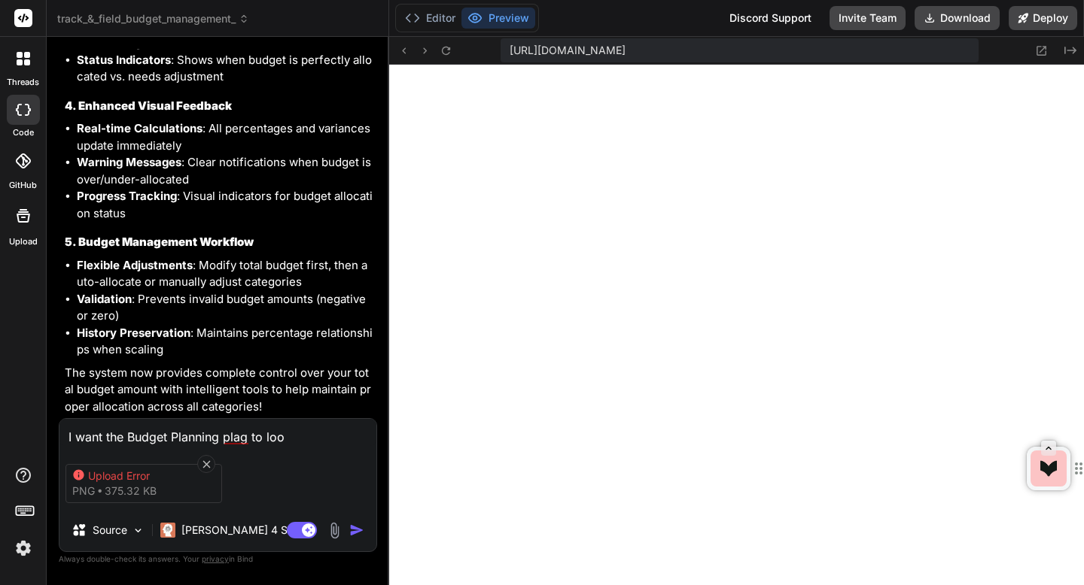
type textarea "I want the Budget Planning plag to look"
type textarea "x"
type textarea "I want the Budget Planning plag to look"
type textarea "x"
type textarea "I want the Budget Planning plag to look l"
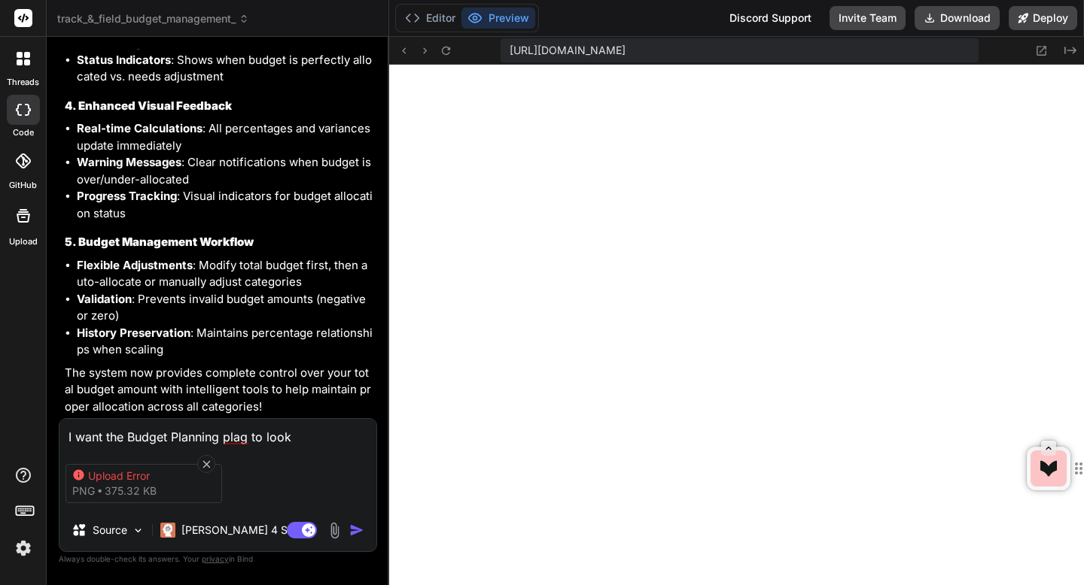
type textarea "x"
type textarea "I want the Budget Planning plag to look li"
type textarea "x"
type textarea "I want the Budget Planning plag to look lik"
type textarea "x"
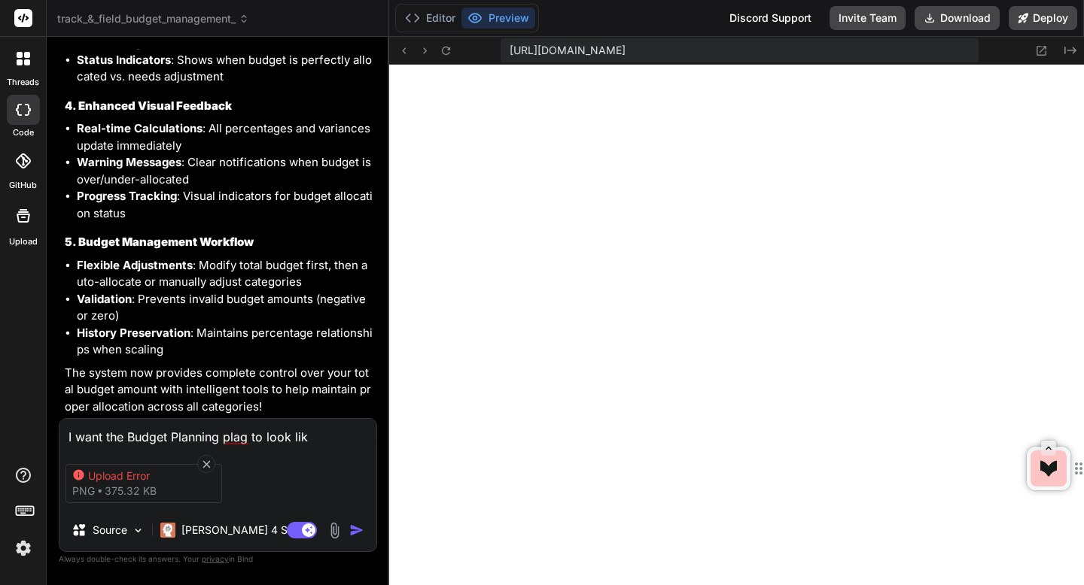
type textarea "I want the Budget Planning plag to look like"
type textarea "x"
type textarea "I want the Budget Planning plag to look like"
type textarea "x"
type textarea "I want the Budget Planning plag to look like t"
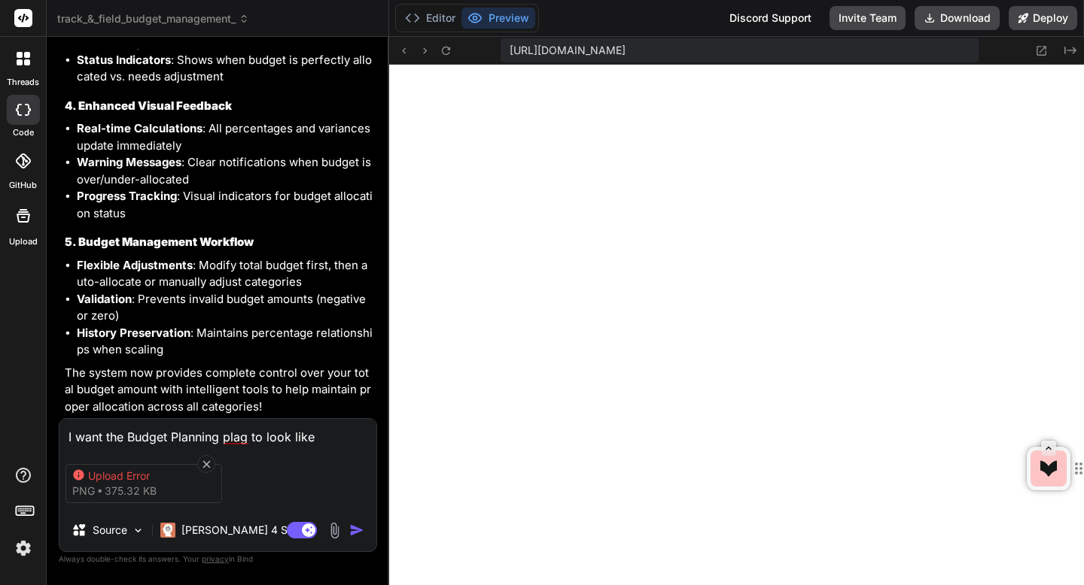
type textarea "x"
type textarea "I want the Budget Planning plag to look like th"
type textarea "x"
type textarea "I want the Budget Planning plag to look like thi"
type textarea "x"
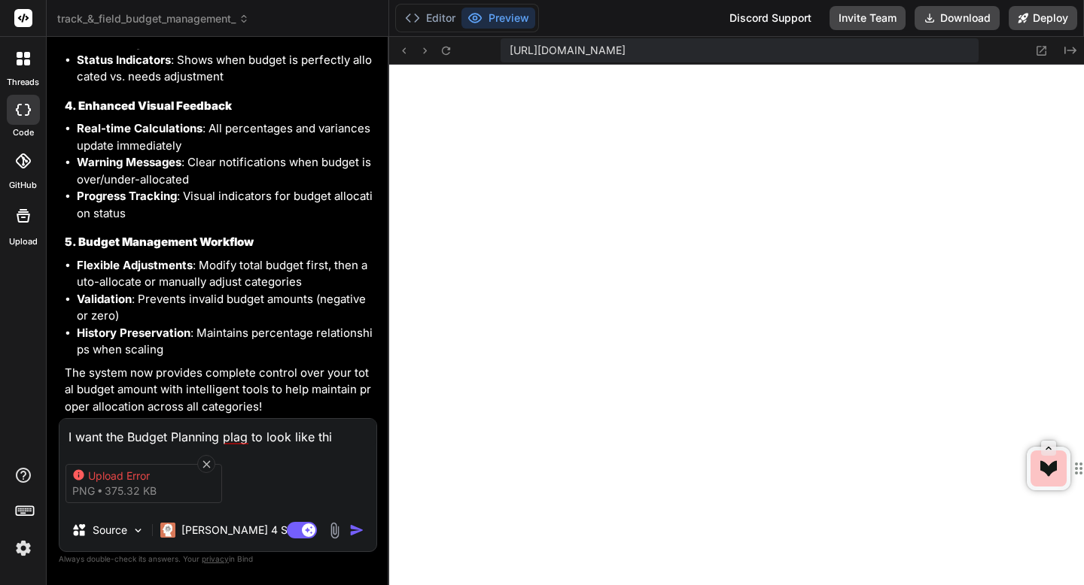
type textarea "I want the Budget Planning plag to look like this"
type textarea "x"
type textarea "I want the Budget Planning plag to look like this"
click at [205, 462] on icon at bounding box center [206, 464] width 8 height 8
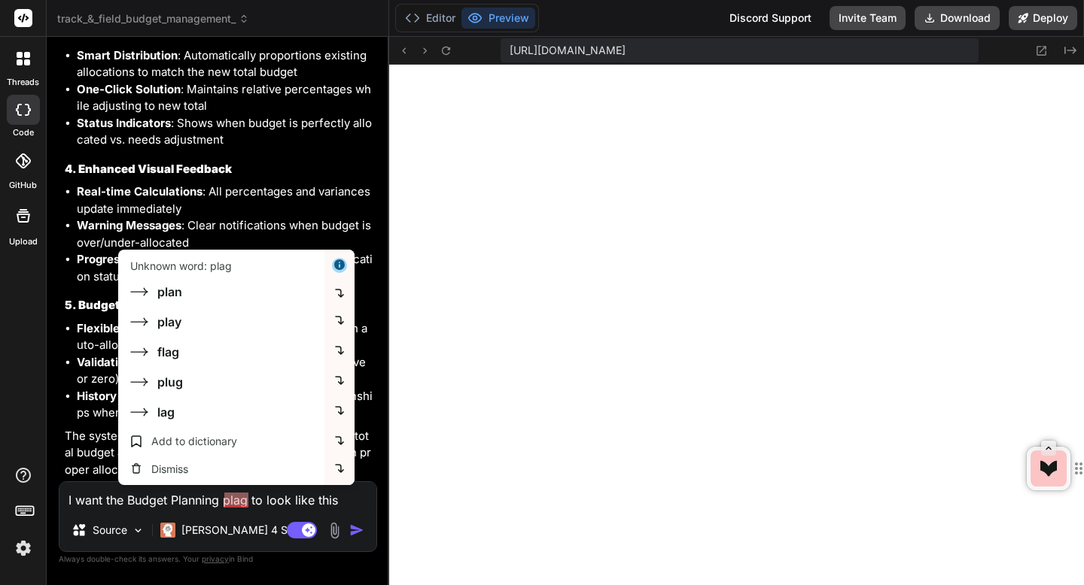
click at [336, 526] on img at bounding box center [334, 530] width 17 height 17
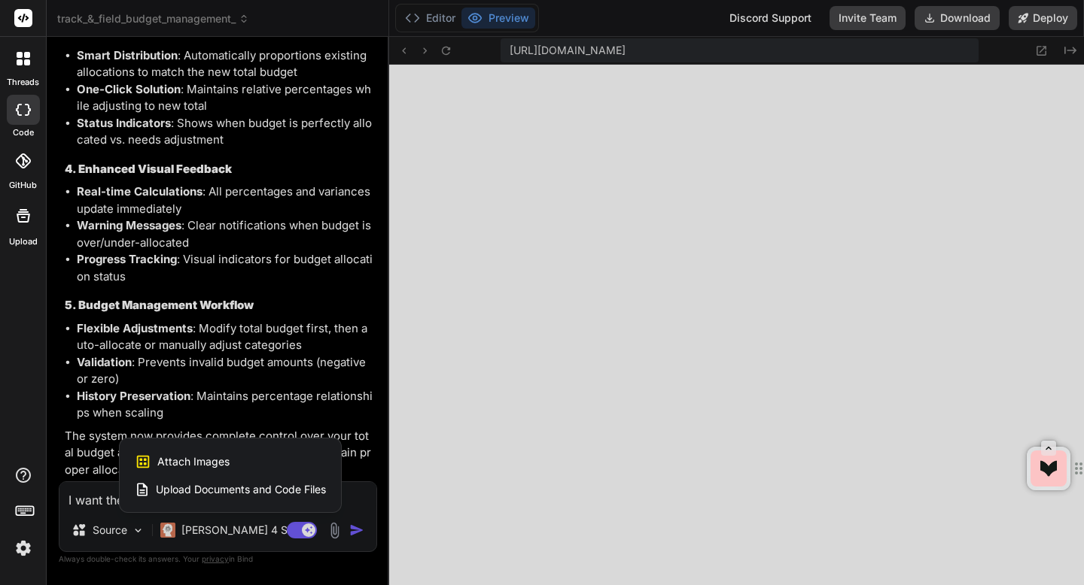
click at [254, 462] on div "Attach Images Image attachments are only supported in Claude and Gemini models." at bounding box center [230, 462] width 191 height 29
type textarea "x"
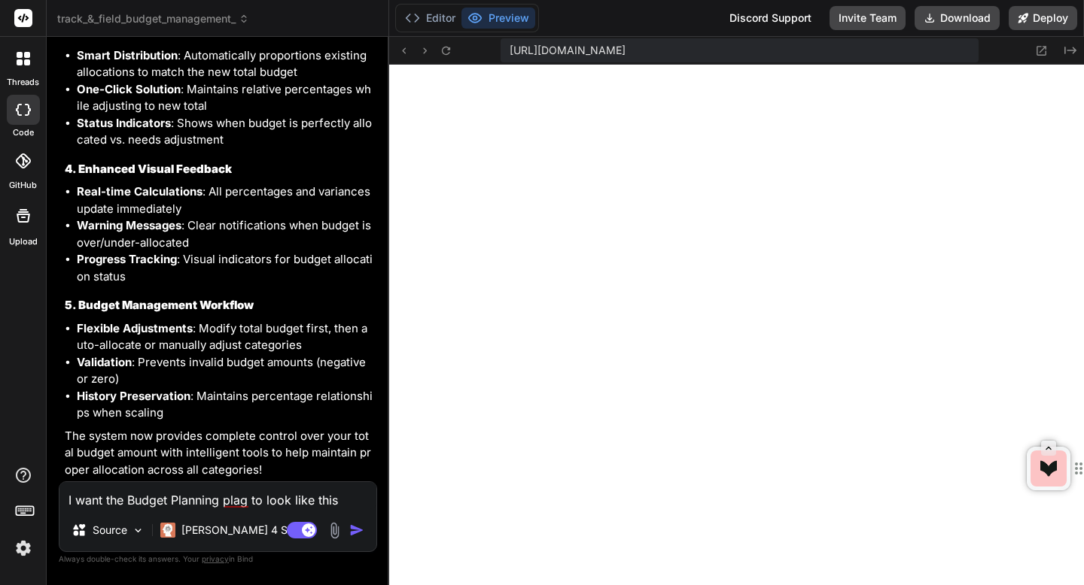
click at [108, 496] on textarea "I want the Budget Planning plag to look like this" at bounding box center [217, 495] width 317 height 27
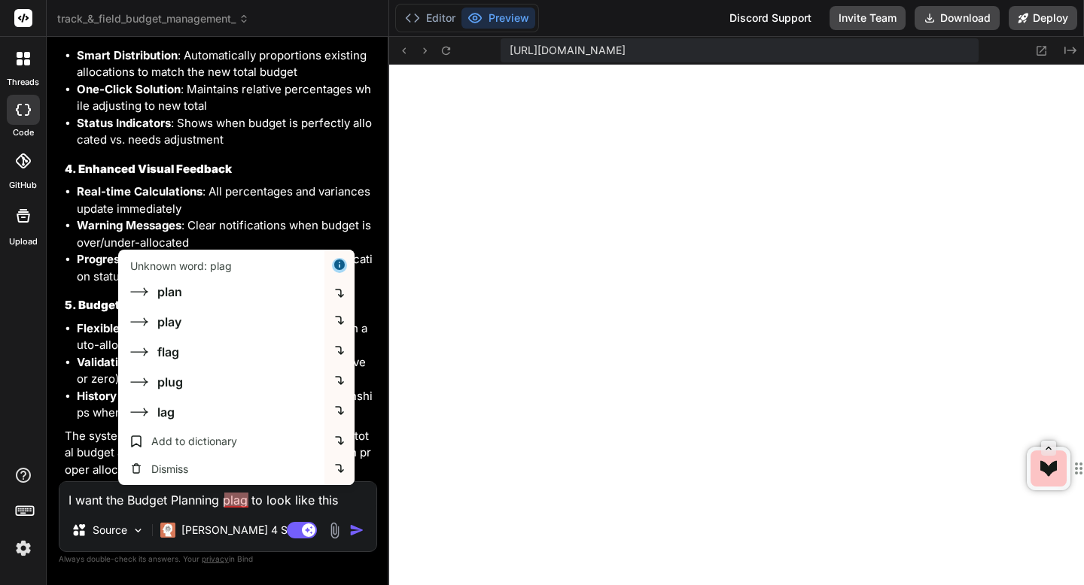
click at [237, 500] on textarea "I want the Budget Planning plag to look like this" at bounding box center [217, 495] width 317 height 27
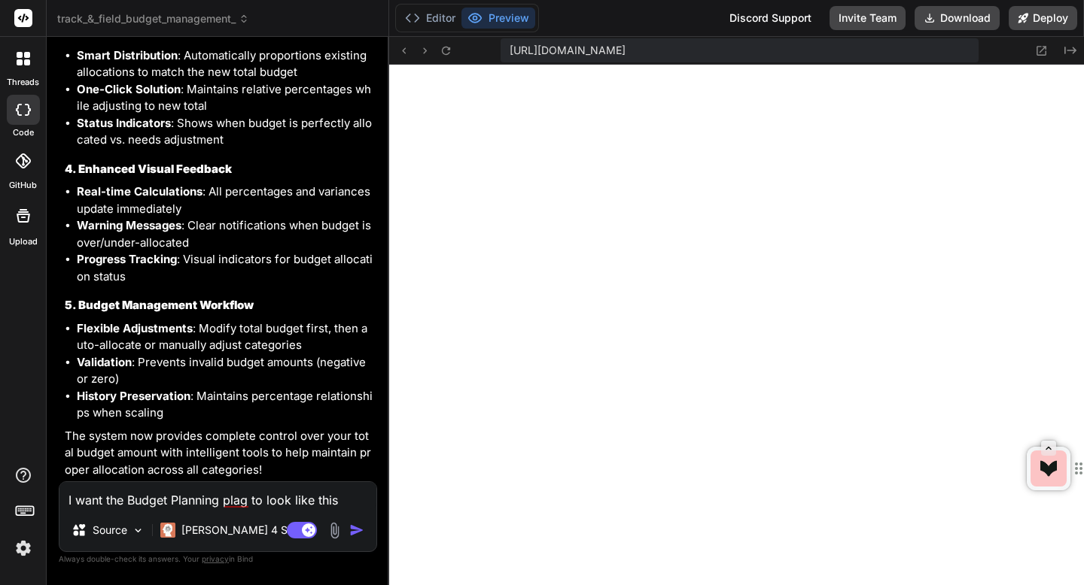
click at [237, 500] on textarea "I want the Budget Planning plag to look like this" at bounding box center [217, 495] width 317 height 27
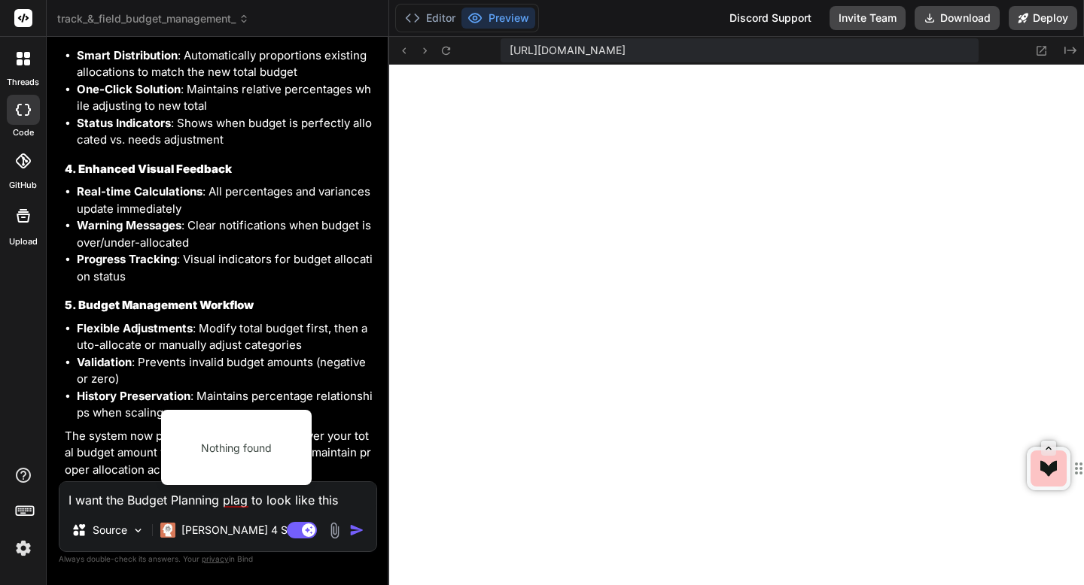
type textarea "I want the Budget Planning p to look like this"
type textarea "x"
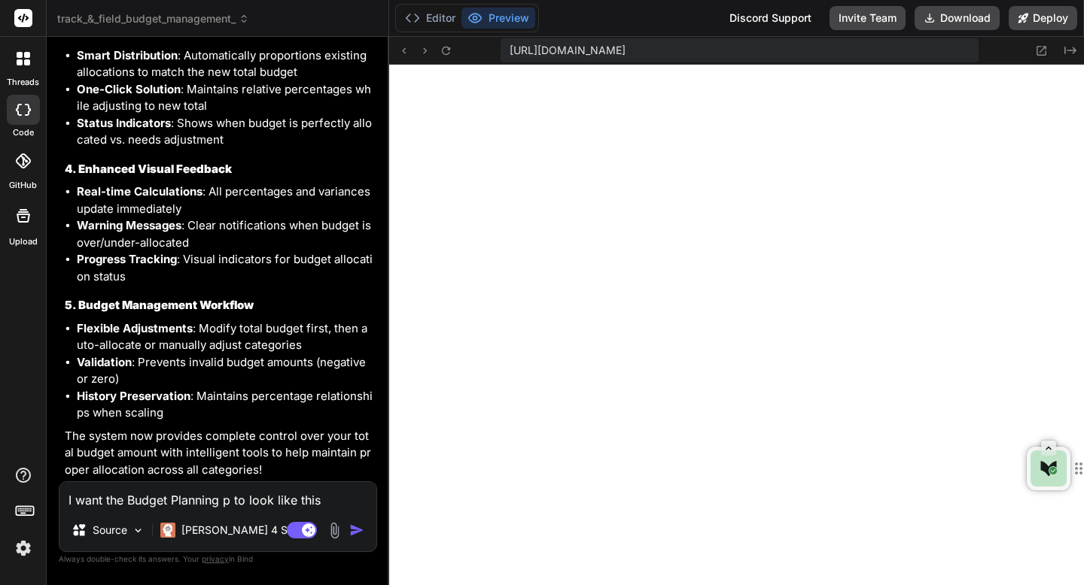
type textarea "I want the Budget Planning pa to look like this"
type textarea "x"
type textarea "I want the Budget Planning pag to look like this"
type textarea "x"
type textarea "I want the Budget Planning page to look like this"
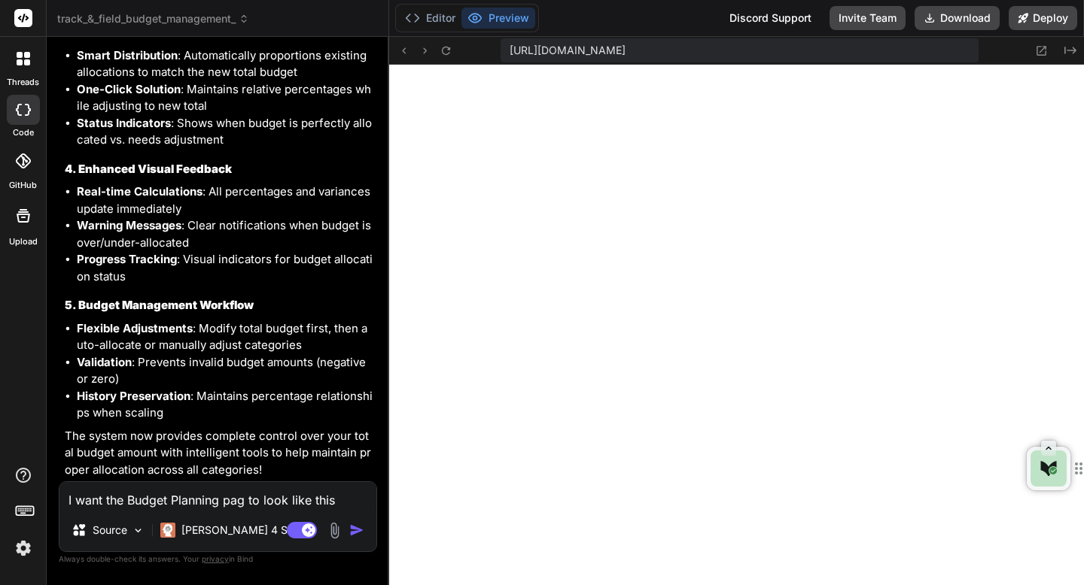
type textarea "x"
type textarea "I want the Budget Planning page to look like this"
click at [331, 527] on img at bounding box center [334, 530] width 17 height 17
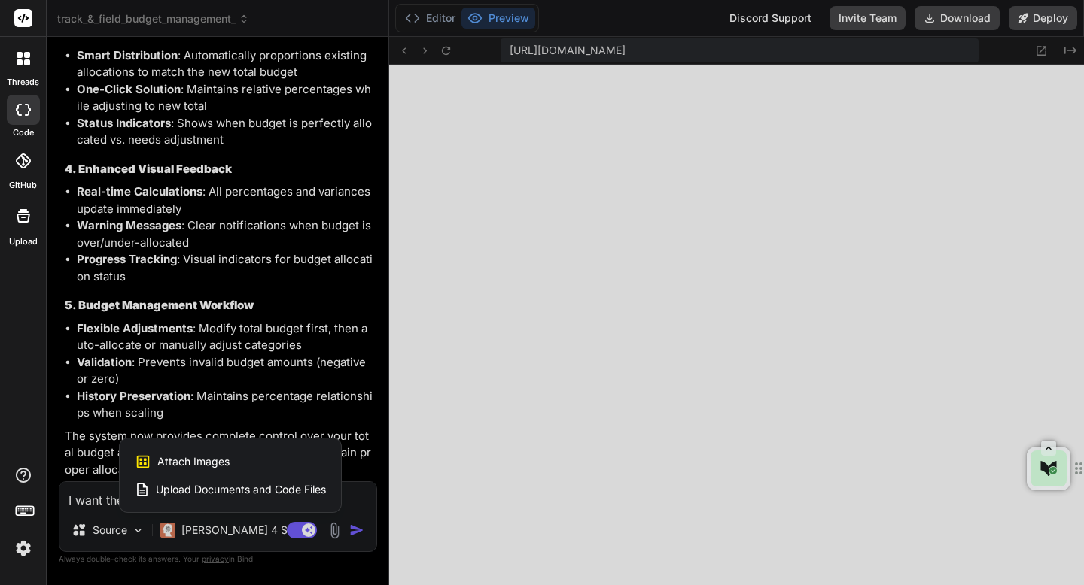
click at [261, 462] on div "Attach Images Image attachments are only supported in Claude and Gemini models." at bounding box center [230, 462] width 191 height 29
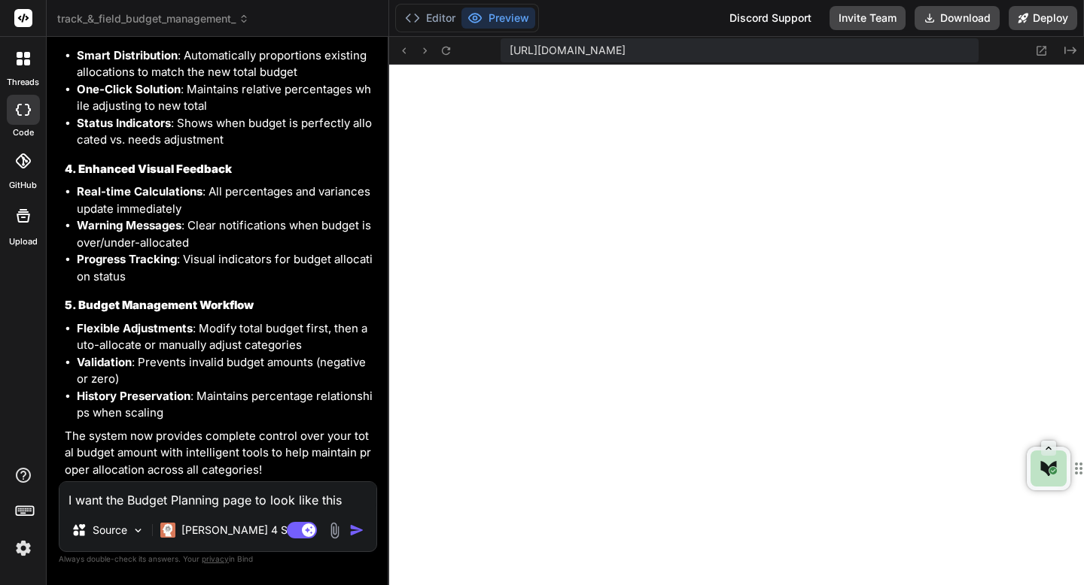
click at [332, 528] on img at bounding box center [334, 530] width 17 height 17
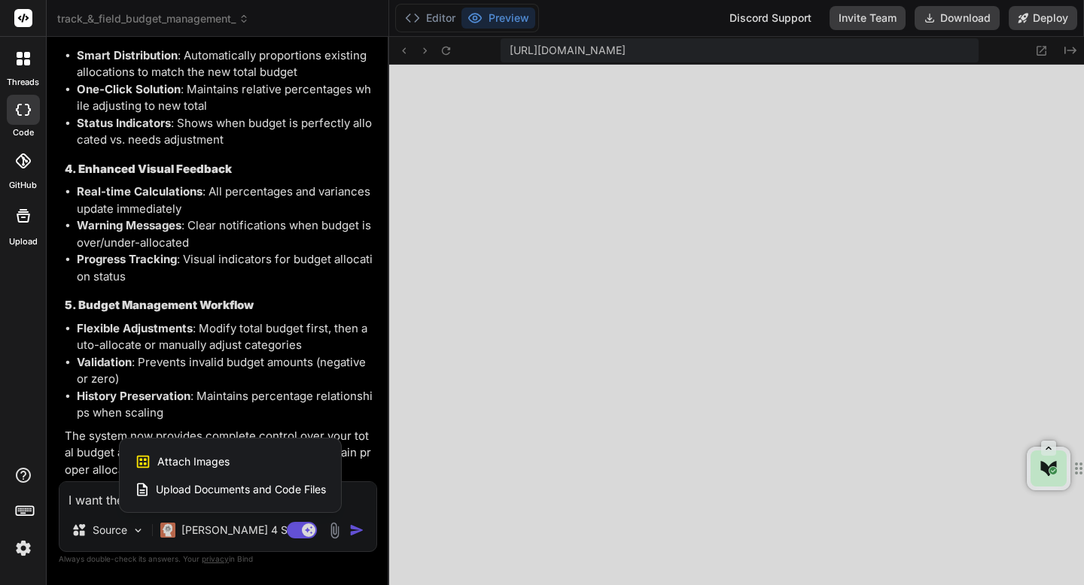
click at [260, 463] on div "Attach Images Image attachments are only supported in Claude and Gemini models." at bounding box center [230, 462] width 191 height 29
type textarea "x"
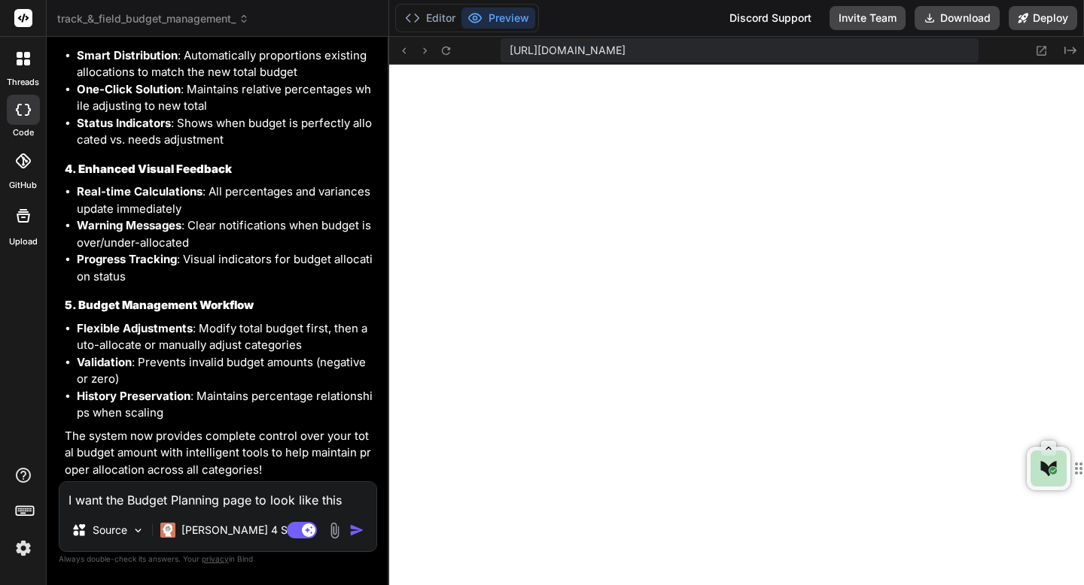
click at [209, 503] on textarea "I want the Budget Planning page to look like this" at bounding box center [217, 495] width 317 height 27
type textarea "x"
type textarea "A"
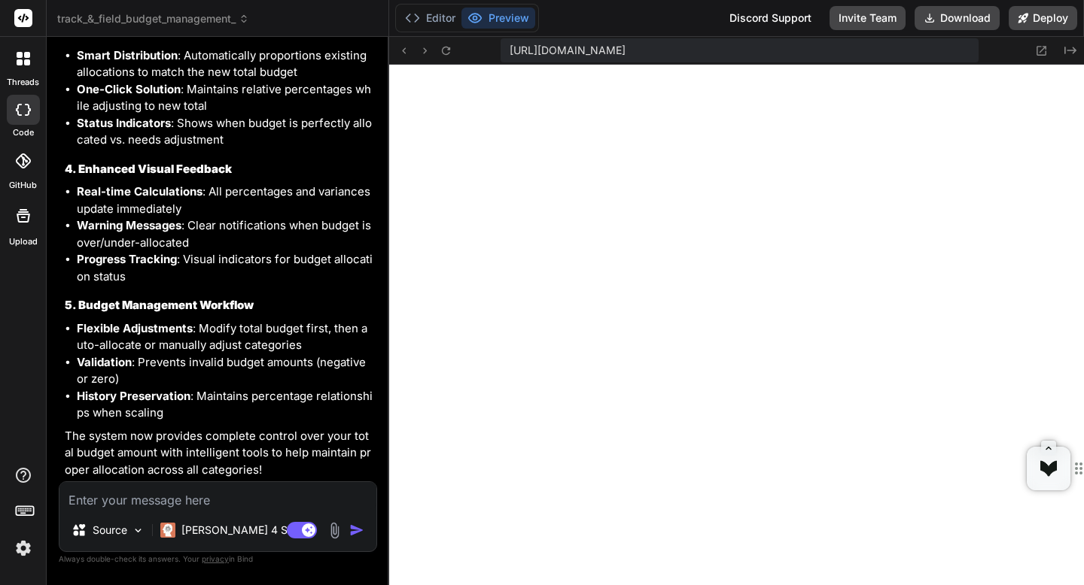
type textarea "x"
type textarea "Ar"
type textarea "x"
type textarea "Are"
type textarea "x"
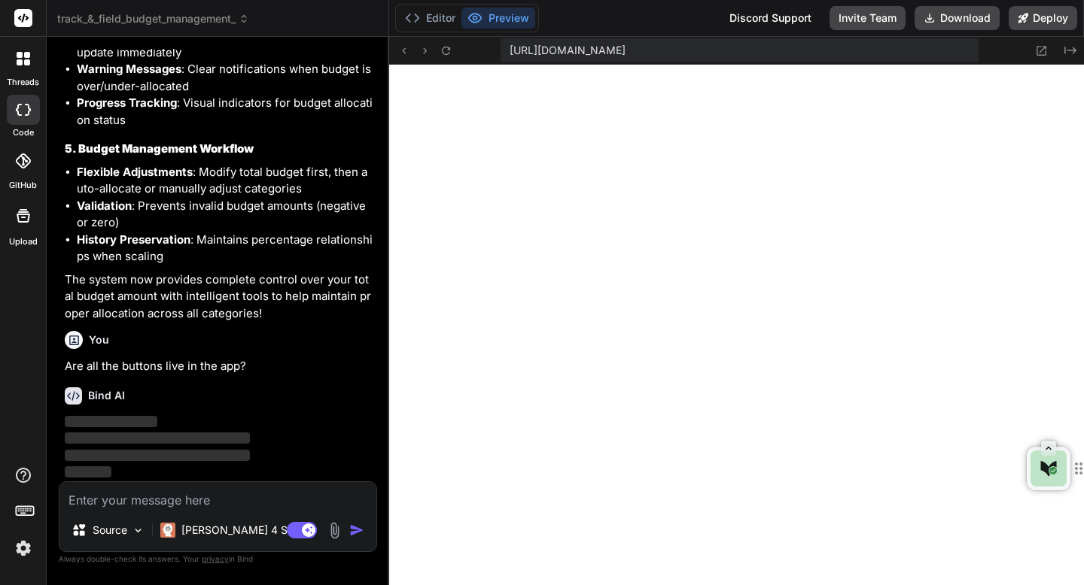
scroll to position [5816, 0]
click at [336, 529] on img at bounding box center [334, 530] width 17 height 17
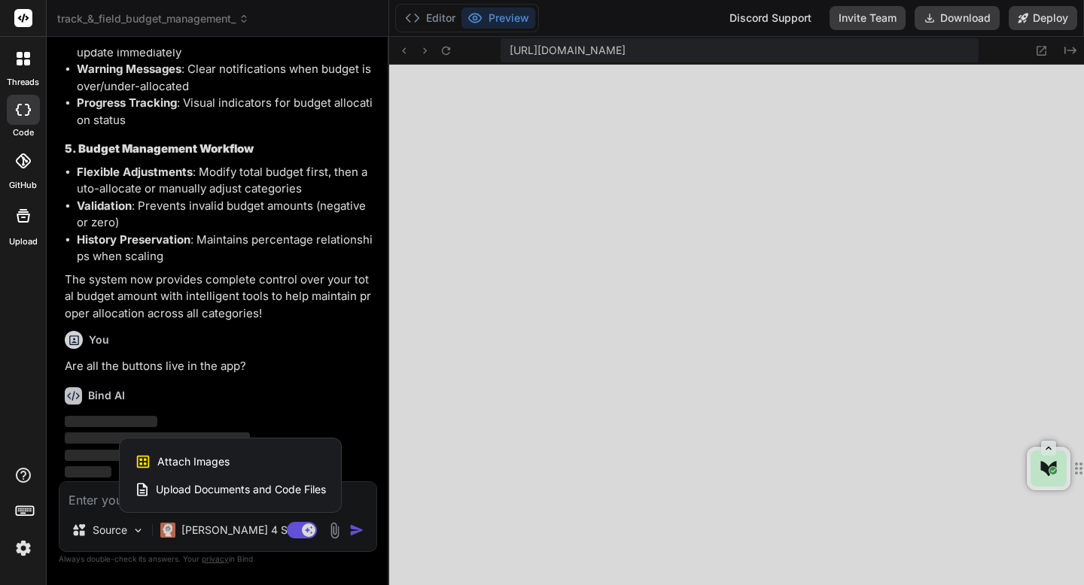
click at [247, 464] on div "Attach Images Image attachments are only supported in Claude and Gemini models." at bounding box center [230, 462] width 191 height 29
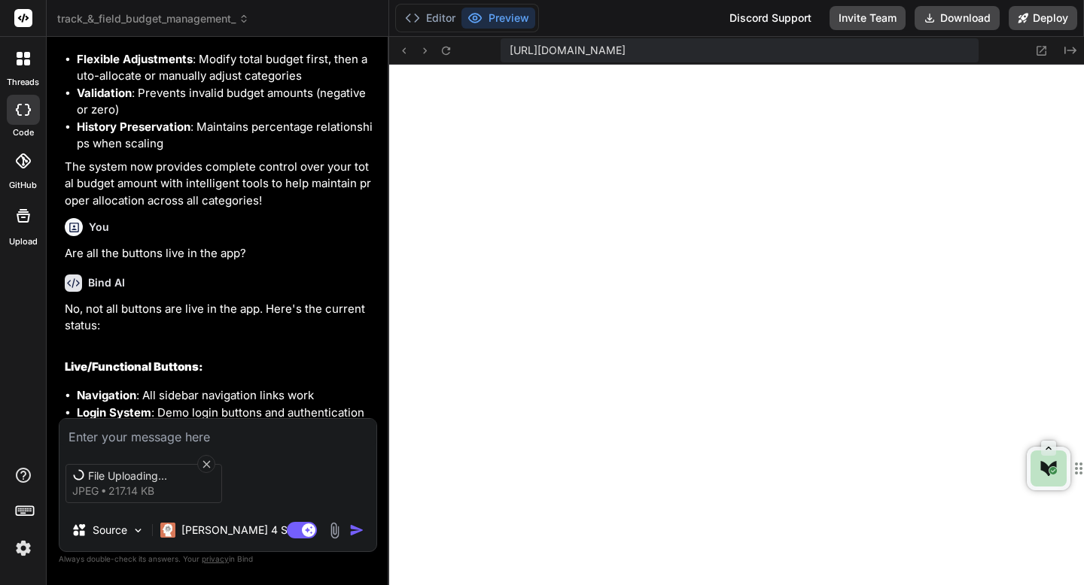
click at [232, 436] on textarea at bounding box center [217, 432] width 317 height 27
paste textarea "I want the Budget Planning page to look like this"
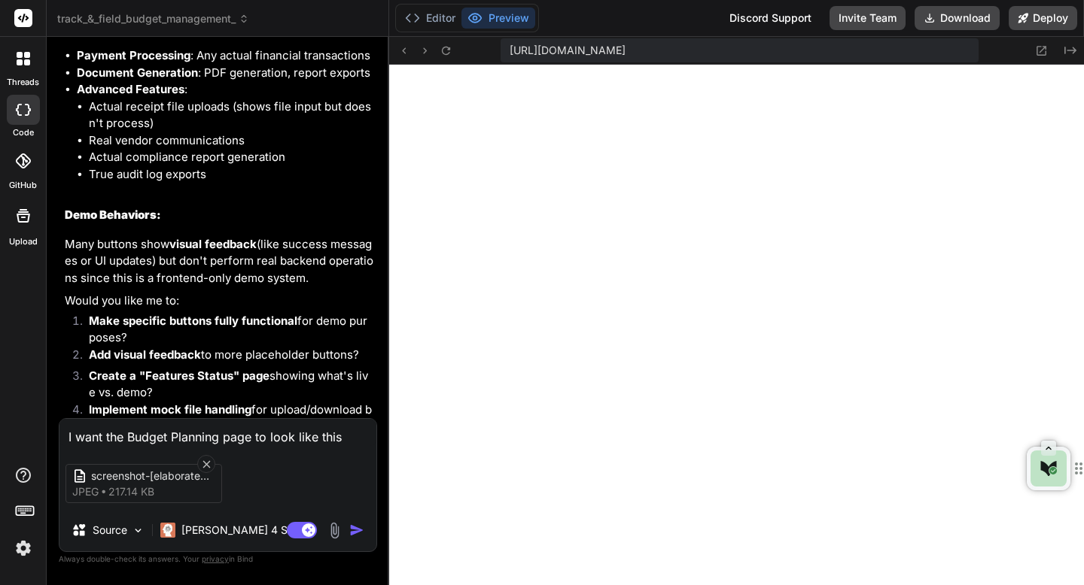
scroll to position [6457, 0]
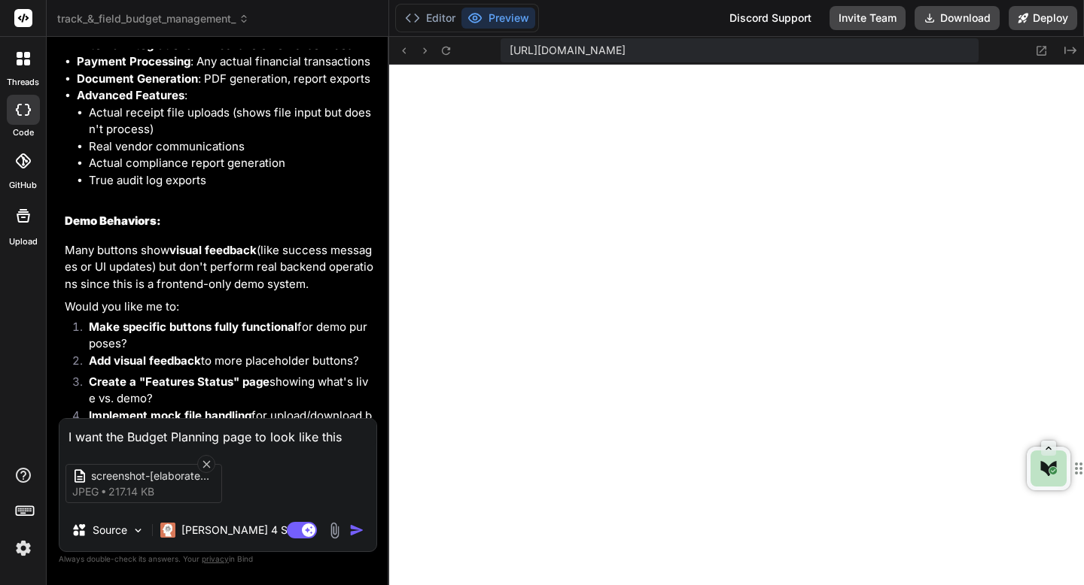
click at [353, 530] on img "button" at bounding box center [356, 530] width 15 height 15
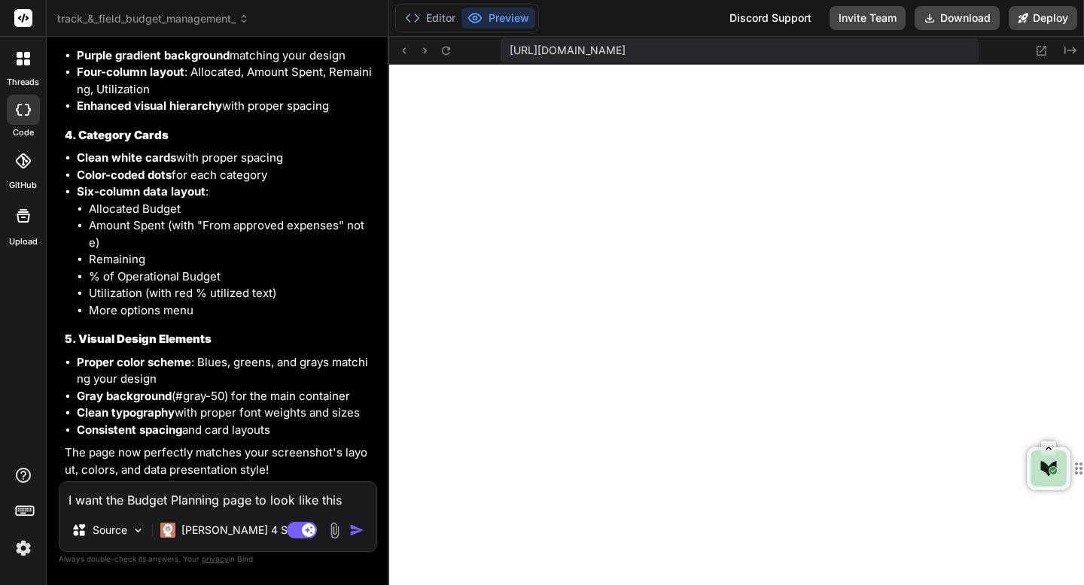
scroll to position [7656, 0]
click at [446, 54] on icon at bounding box center [446, 50] width 8 height 8
click at [272, 499] on textarea "I want the Budget Planning page to look like this" at bounding box center [217, 495] width 317 height 27
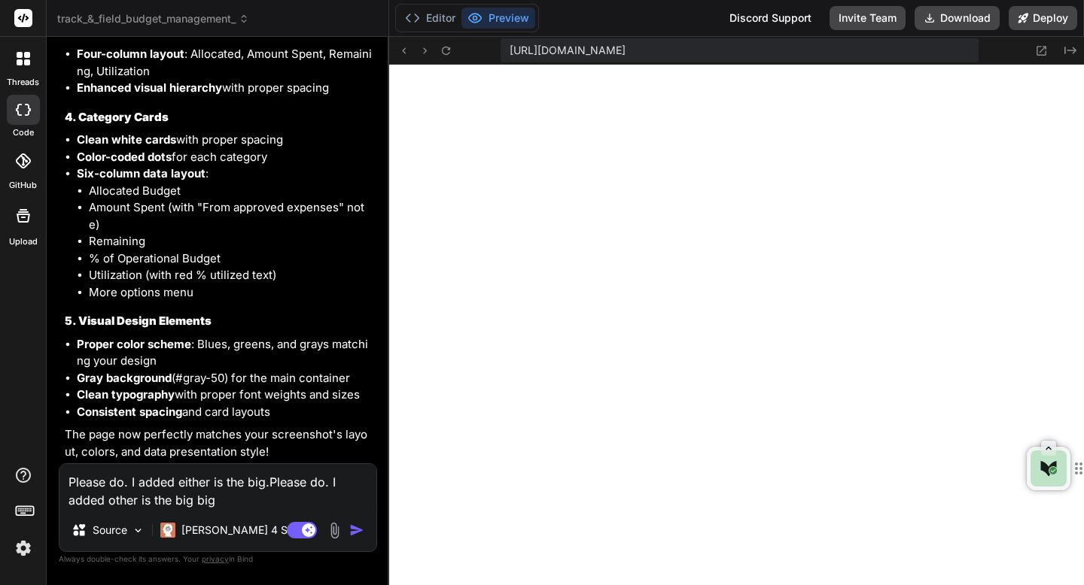
click at [267, 503] on textarea "Please do. I added either is the big.Please do. I added other is the big big" at bounding box center [217, 486] width 317 height 45
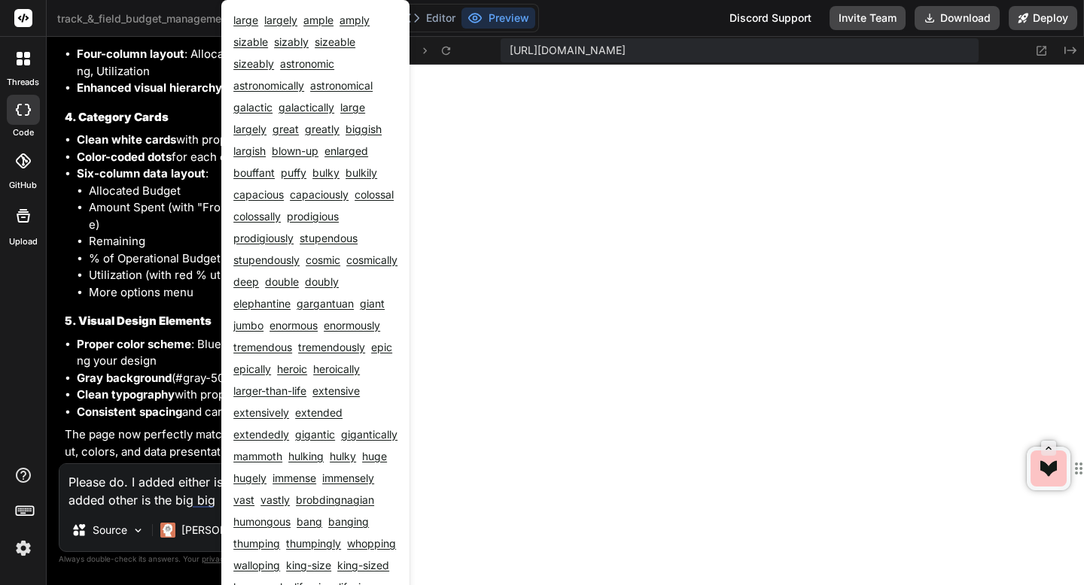
click at [211, 497] on textarea "Please do. I added either is the big.Please do. I added other is the big big" at bounding box center [217, 486] width 317 height 45
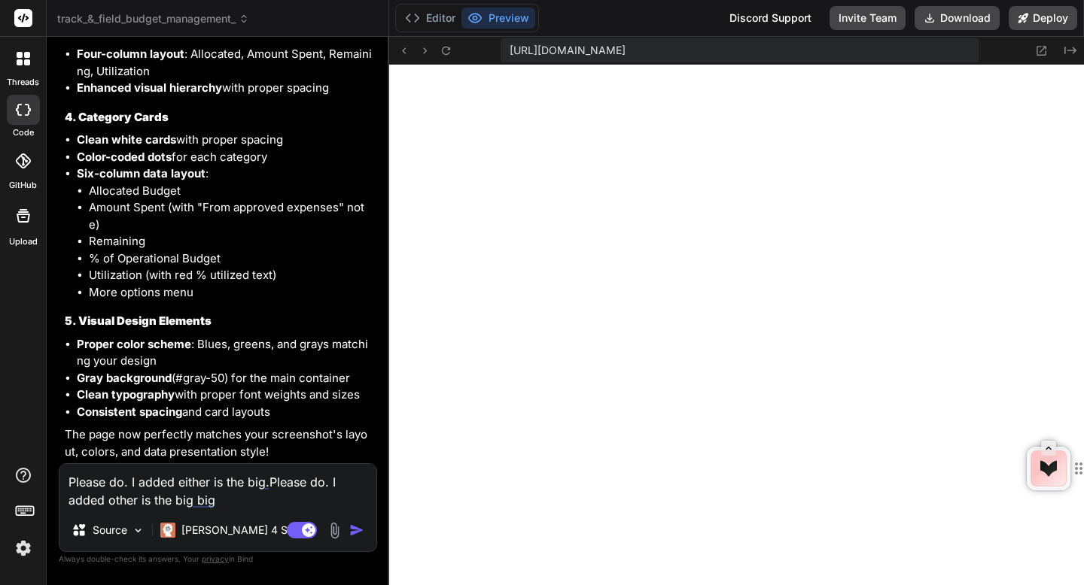
drag, startPoint x: 223, startPoint y: 497, endPoint x: 83, endPoint y: 466, distance: 144.2
click at [83, 466] on textarea "Please do. I added either is the big.Please do. I added other is the big big" at bounding box center [217, 486] width 317 height 45
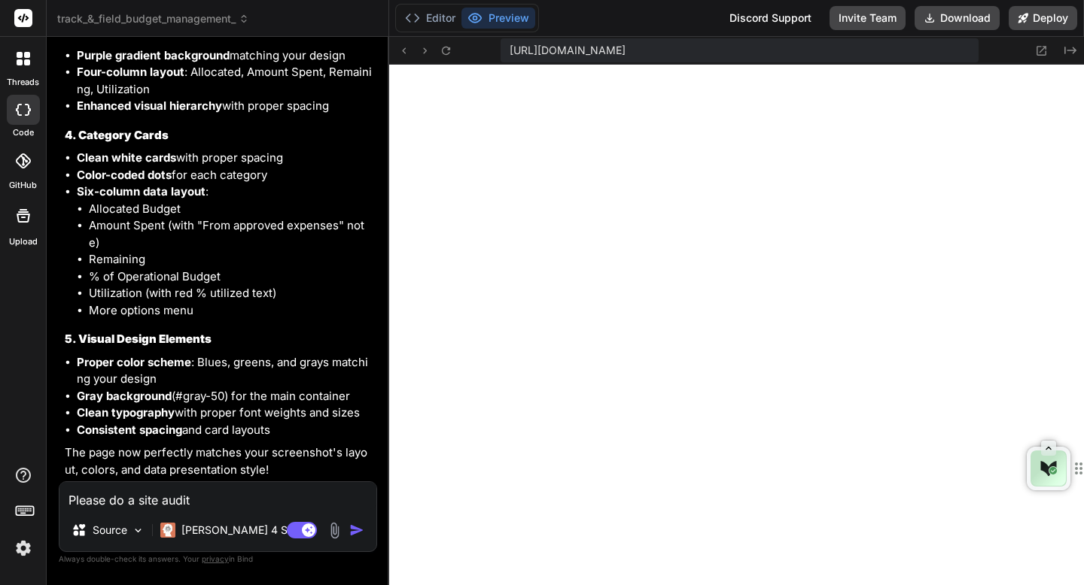
click at [29, 407] on div "threads code GitHub Upload" at bounding box center [23, 292] width 47 height 585
click at [135, 500] on textarea "Please do a site audit" at bounding box center [217, 495] width 317 height 27
click at [221, 500] on textarea "Please do a full site audit" at bounding box center [217, 495] width 317 height 27
click at [353, 526] on img "button" at bounding box center [356, 530] width 15 height 15
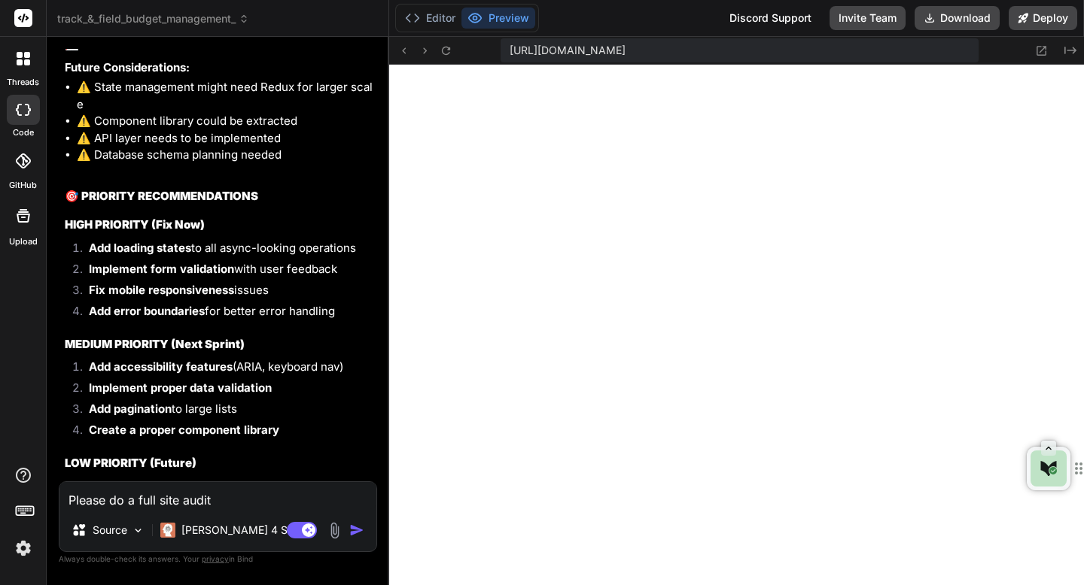
scroll to position [9879, 0]
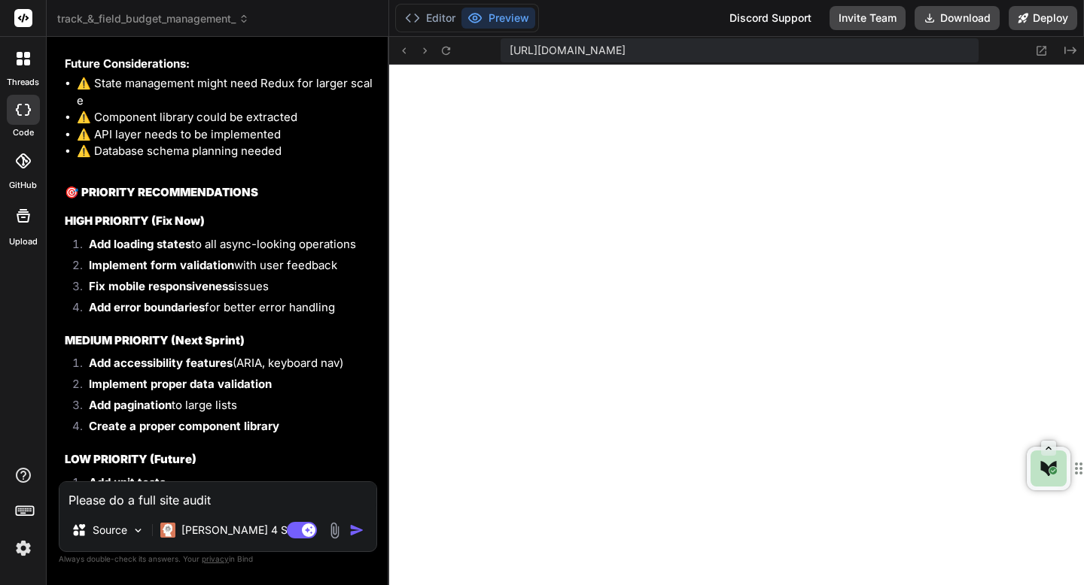
drag, startPoint x: 340, startPoint y: 388, endPoint x: 90, endPoint y: 310, distance: 261.8
copy ol "Add loading states to all async-looking operations Implement form validation wi…"
click at [113, 498] on textarea "Please do a full site audit" at bounding box center [217, 495] width 317 height 27
paste textarea "Add loading states to all async-looking operations Implement form validation wi…"
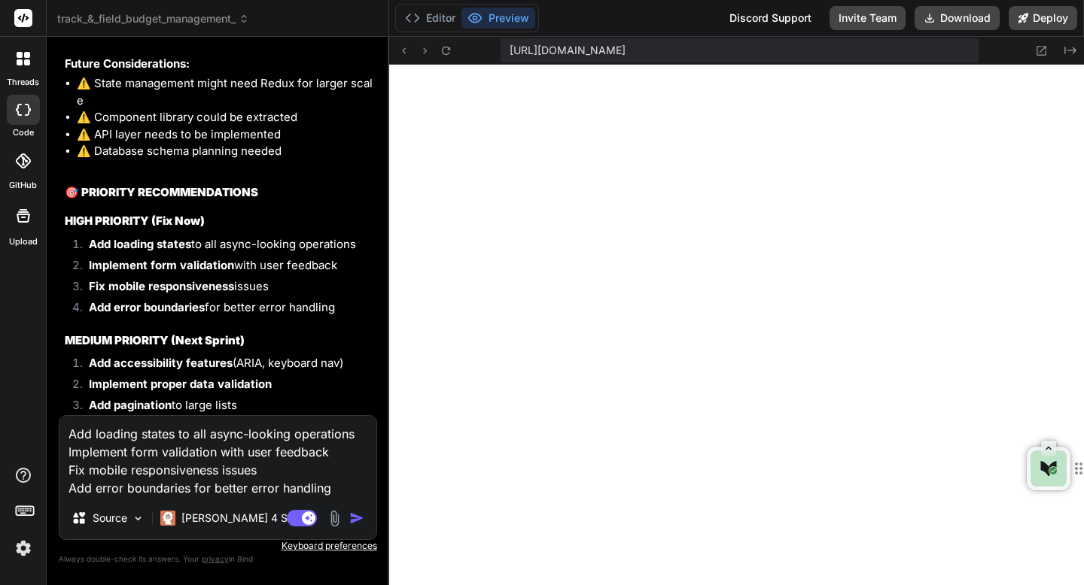
click at [354, 518] on img "button" at bounding box center [356, 518] width 15 height 15
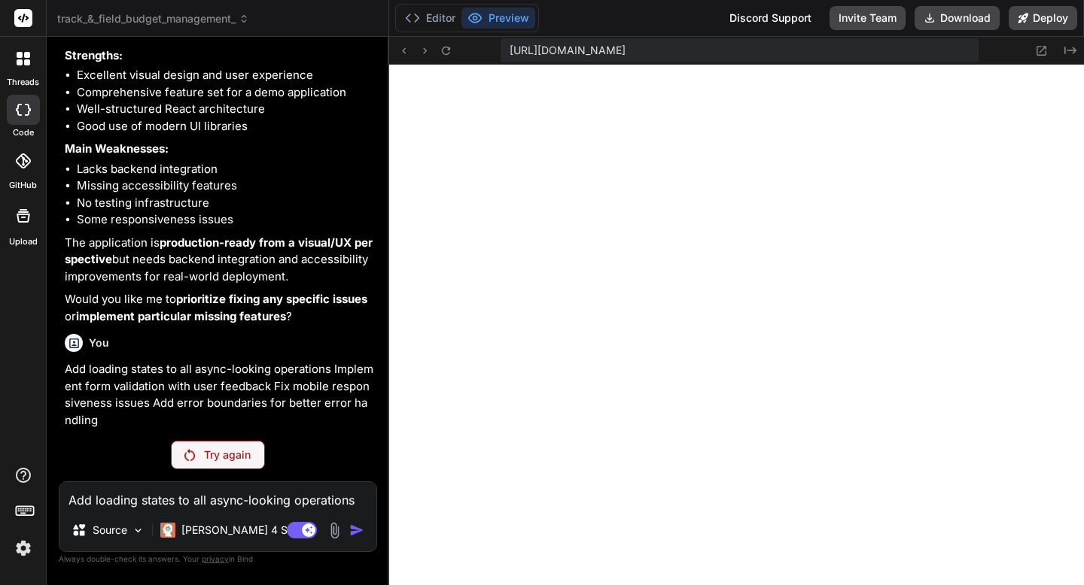
scroll to position [10556, 0]
click at [251, 452] on p "Try again" at bounding box center [227, 455] width 47 height 15
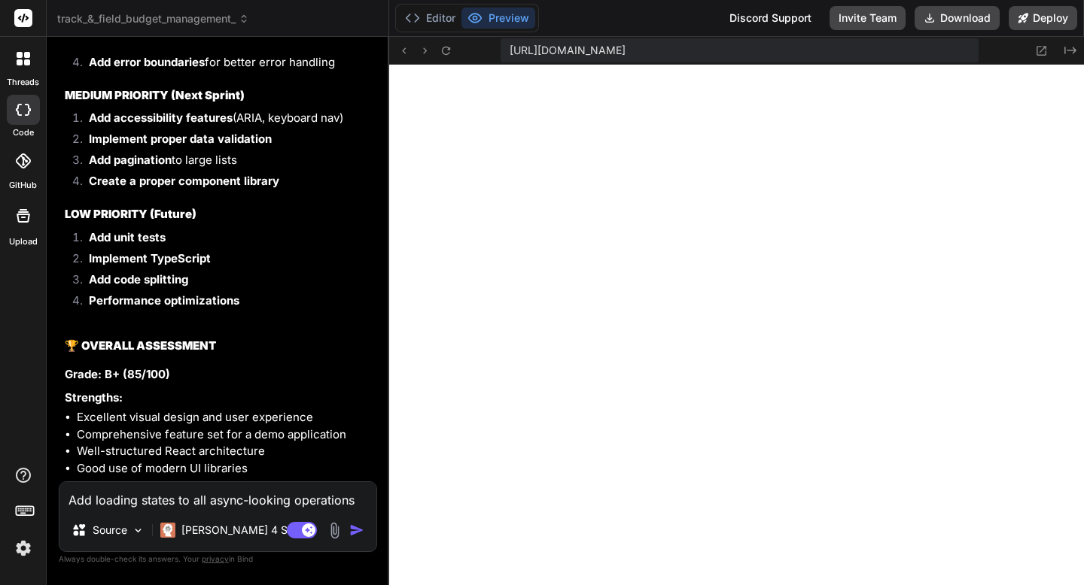
scroll to position [10101, 0]
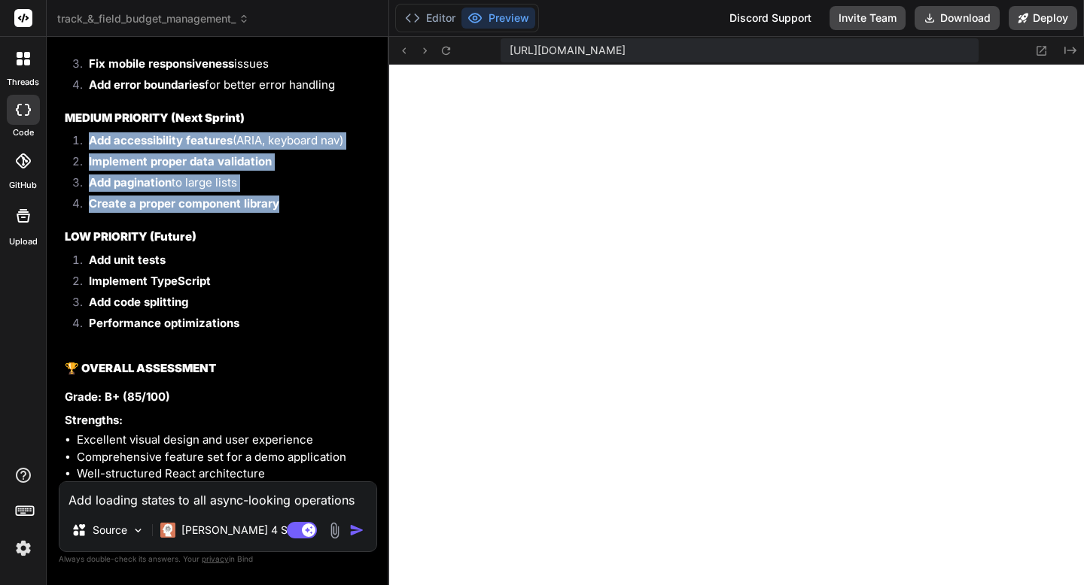
drag, startPoint x: 278, startPoint y: 282, endPoint x: 93, endPoint y: 210, distance: 199.4
click at [93, 210] on ol "Add accessibility features (ARIA, keyboard nav) Implement proper data validatio…" at bounding box center [219, 174] width 309 height 84
copy ol "Add accessibility features (ARIA, keyboard nav) Implement proper data validatio…"
click at [120, 506] on textarea "Add loading states to all async-looking operations Implement form validation wi…" at bounding box center [217, 495] width 317 height 27
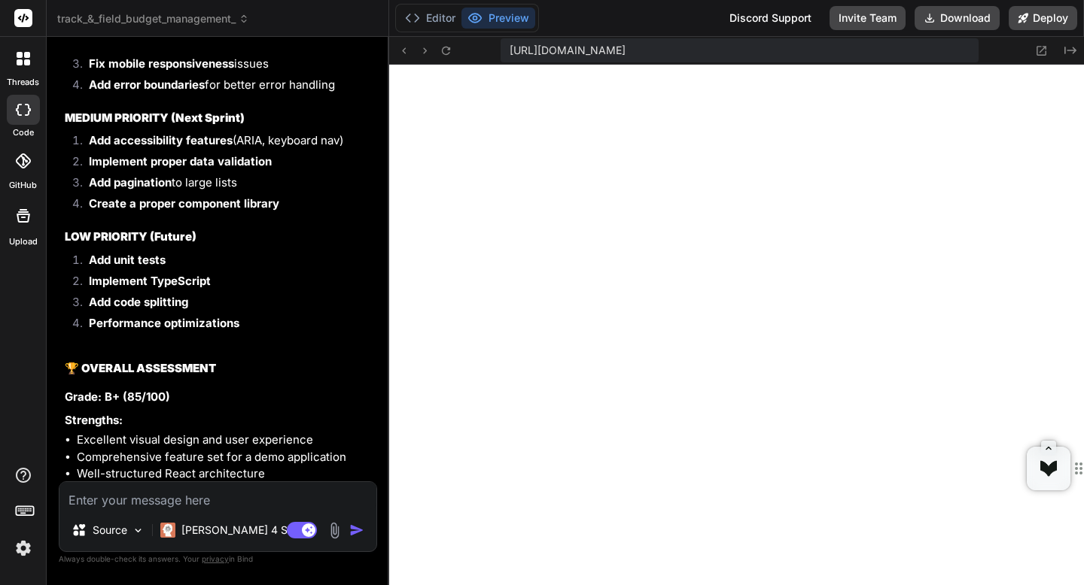
paste textarea "Add accessibility features (ARIA, keyboard nav) Implement proper data validatio…"
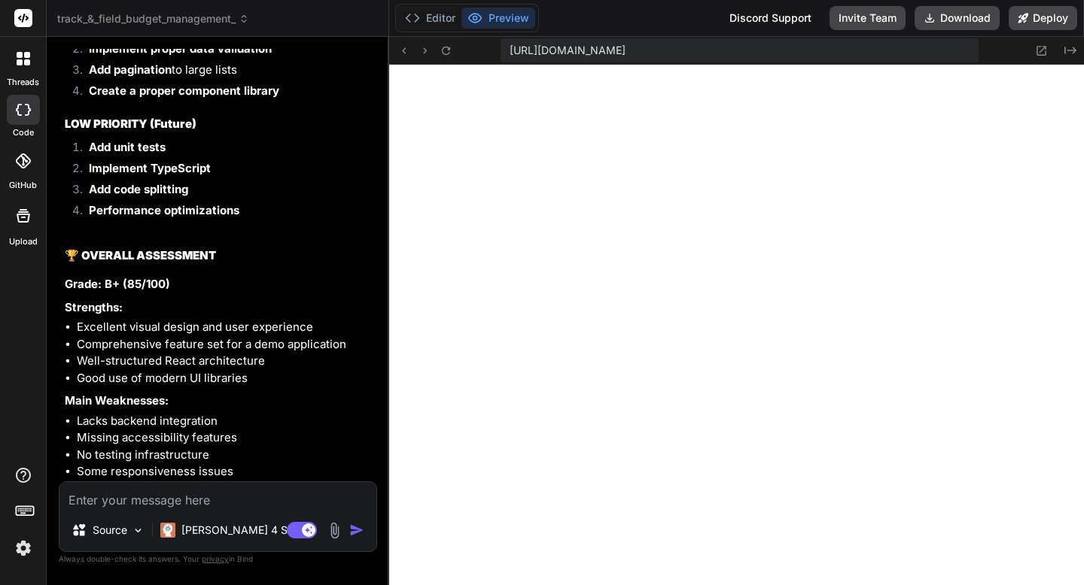
scroll to position [10210, 0]
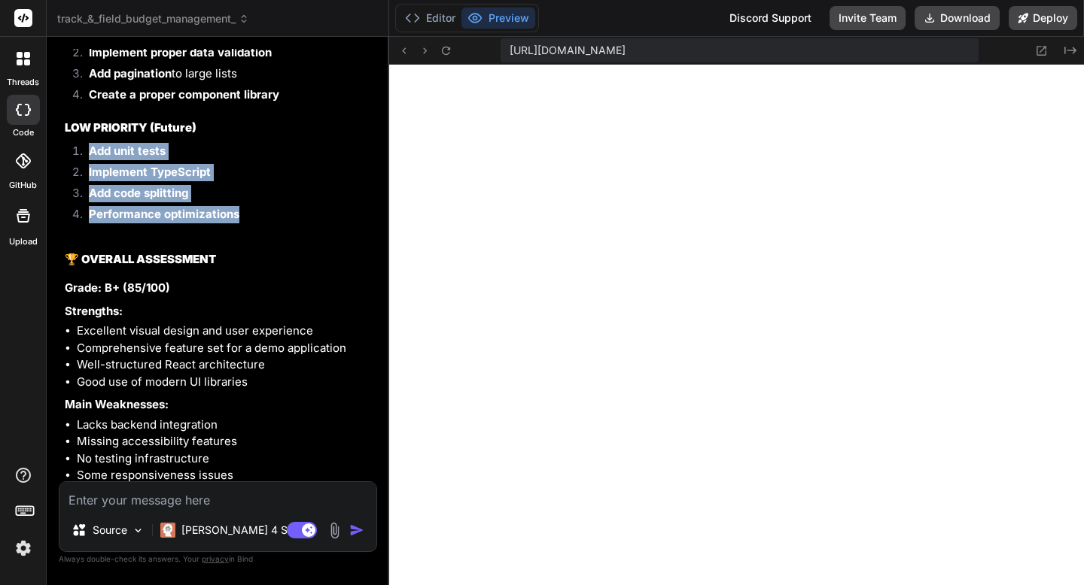
drag, startPoint x: 262, startPoint y: 285, endPoint x: 93, endPoint y: 220, distance: 180.8
click at [93, 220] on ol "Add unit tests Implement TypeScript Add code splitting Performance optimizations" at bounding box center [219, 185] width 309 height 84
copy ol "Add unit tests Implement TypeScript Add code splitting Performance optimizations"
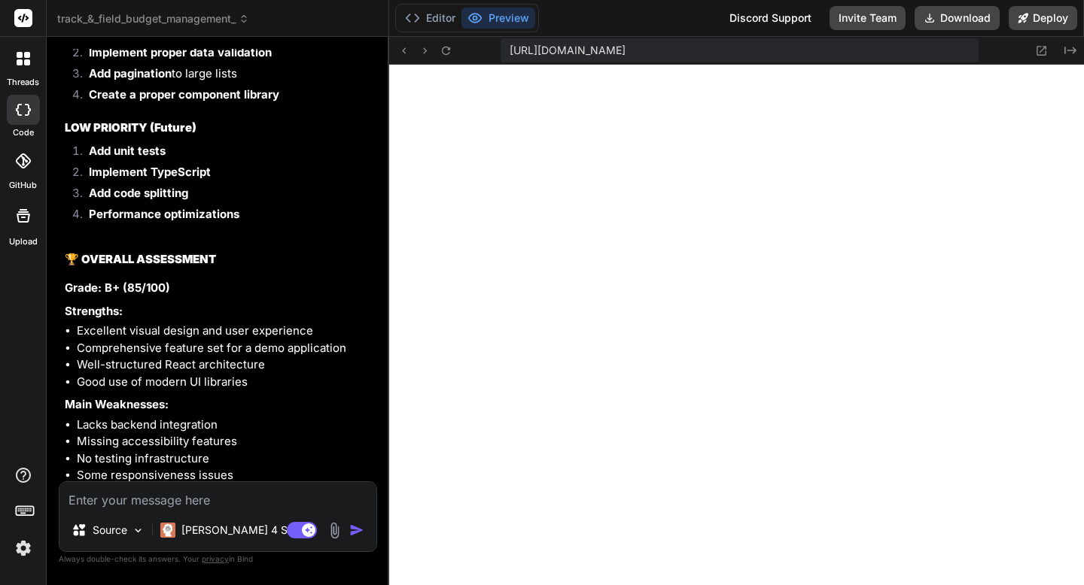
click at [127, 498] on textarea at bounding box center [217, 495] width 317 height 27
paste textarea "Add unit tests Implement TypeScript Add code splitting Performance optimizations"
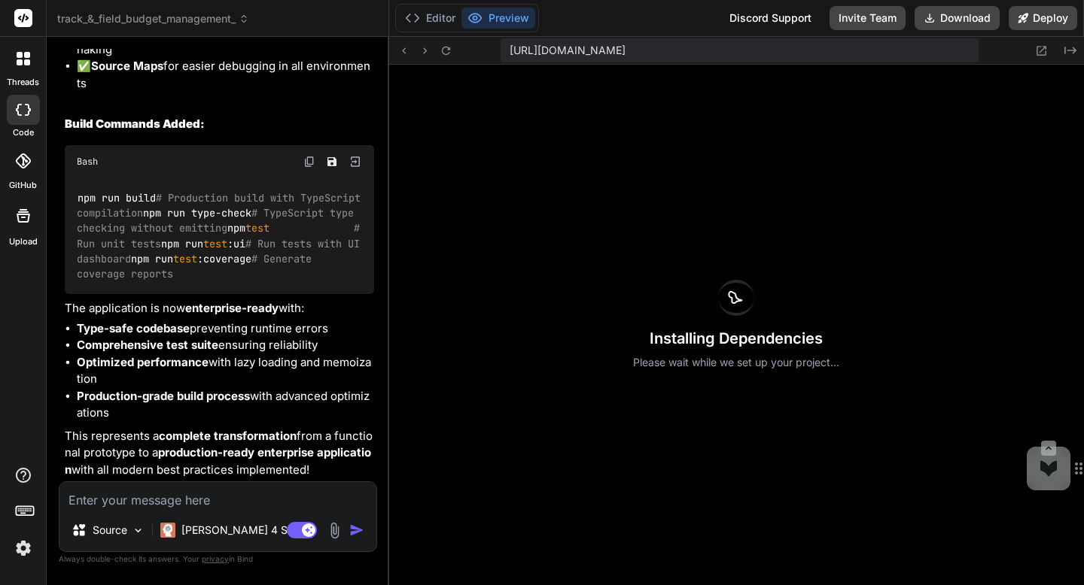
scroll to position [17055, 0]
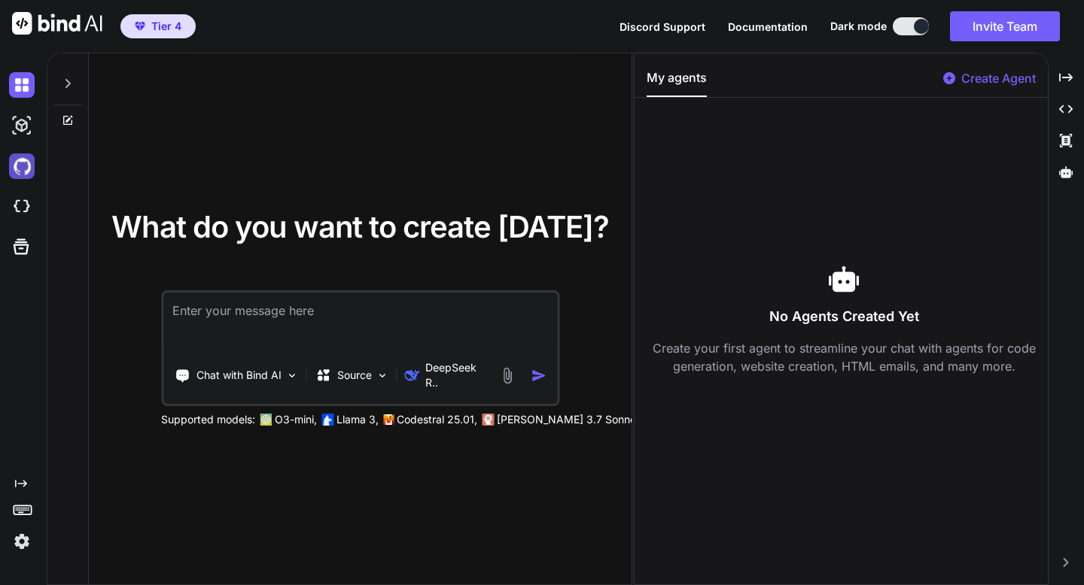
click at [17, 168] on img at bounding box center [22, 166] width 26 height 26
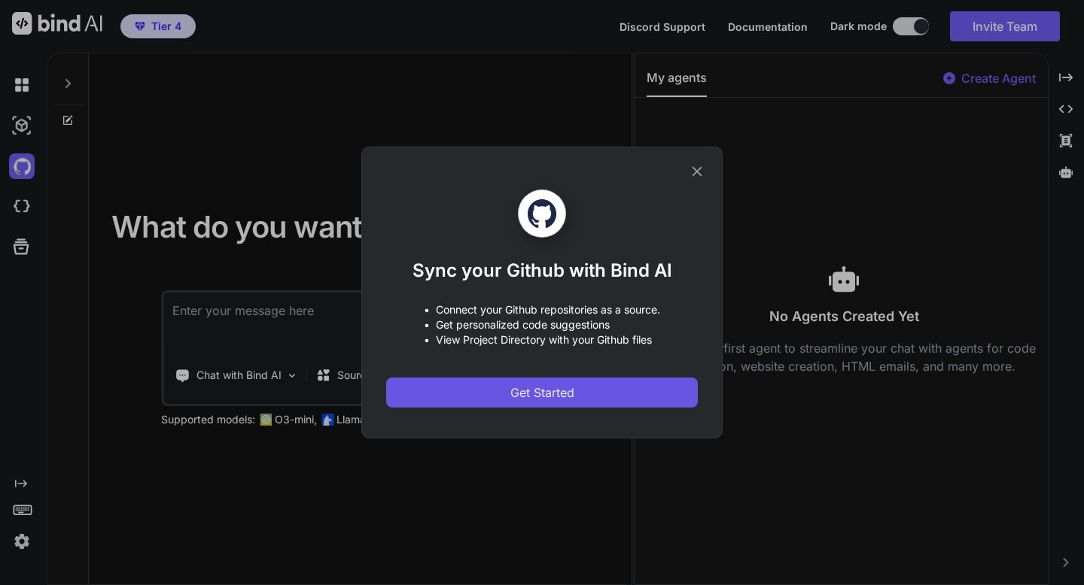
click at [539, 397] on span "Get Started" at bounding box center [542, 393] width 64 height 18
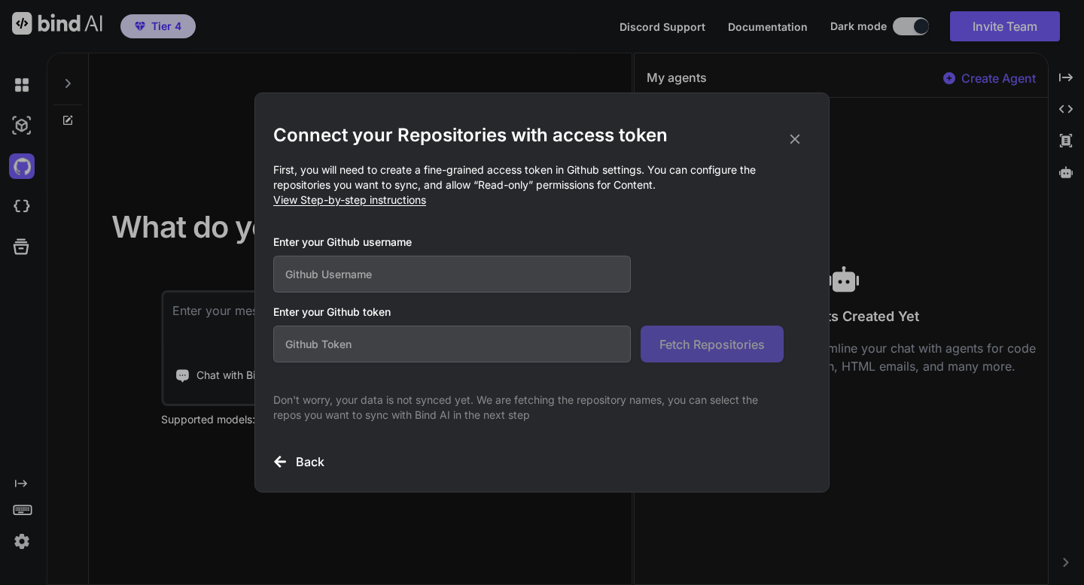
click at [398, 270] on input "text" at bounding box center [451, 274] width 357 height 37
type input "swifta314"
click at [402, 336] on input "text" at bounding box center [451, 344] width 357 height 37
paste input "github_pat_11BMBF2YI0zpmeaO4QhAbQ_W0n1CwenkUdaYqFr43In46yWBSR8JEWsXywjbjPYGVtN5…"
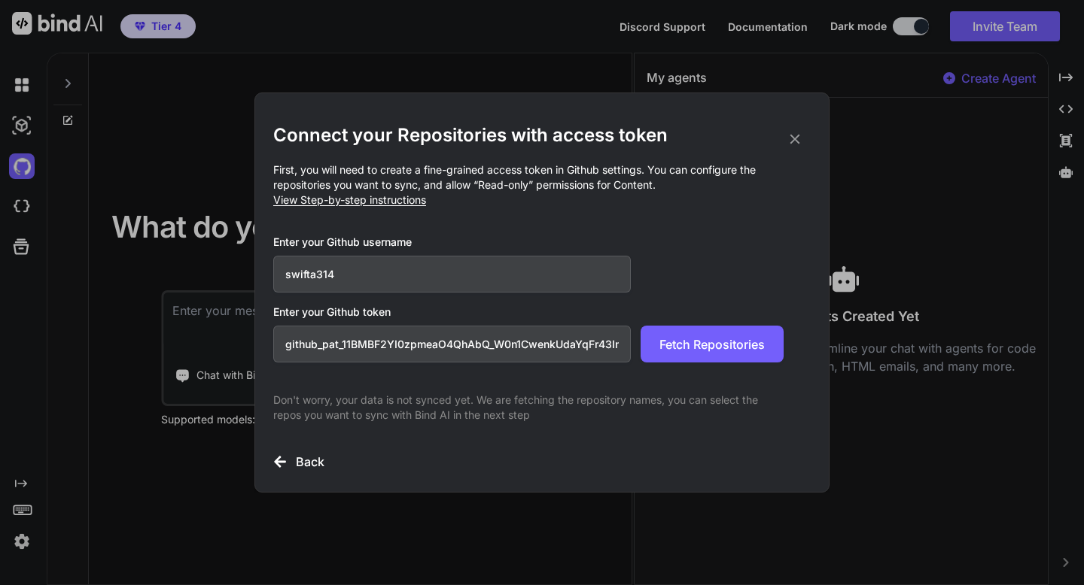
scroll to position [0, 268]
type input "github_pat_11BMBF2YI0zpmeaO4QhAbQ_W0n1CwenkUdaYqFr43In46yWBSR8JEWsXywjbjPYGVtN5…"
click at [655, 349] on button "Fetch Repositories" at bounding box center [711, 344] width 143 height 37
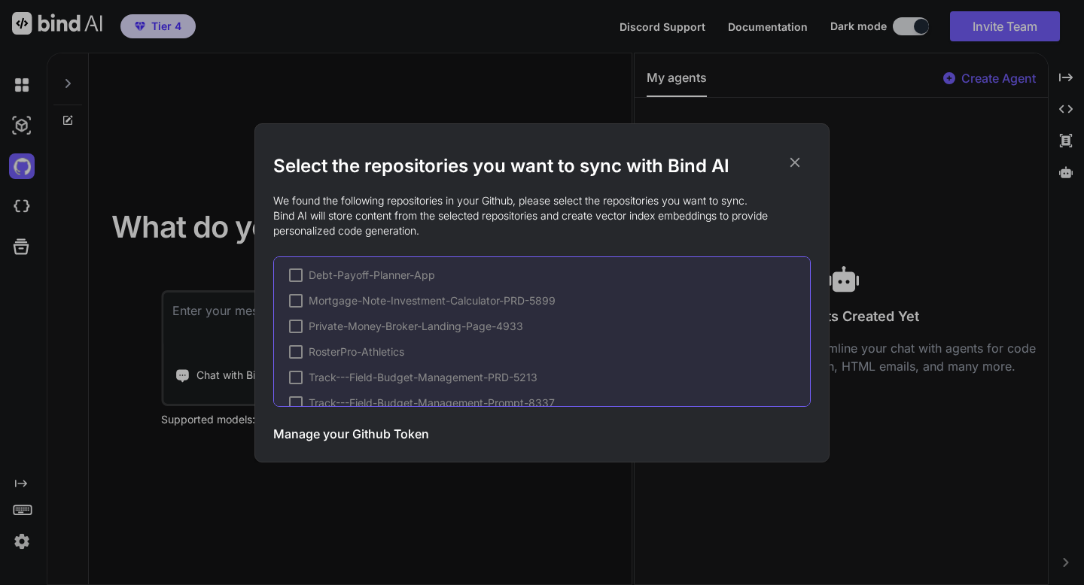
scroll to position [8, 0]
click at [300, 350] on div at bounding box center [296, 348] width 14 height 14
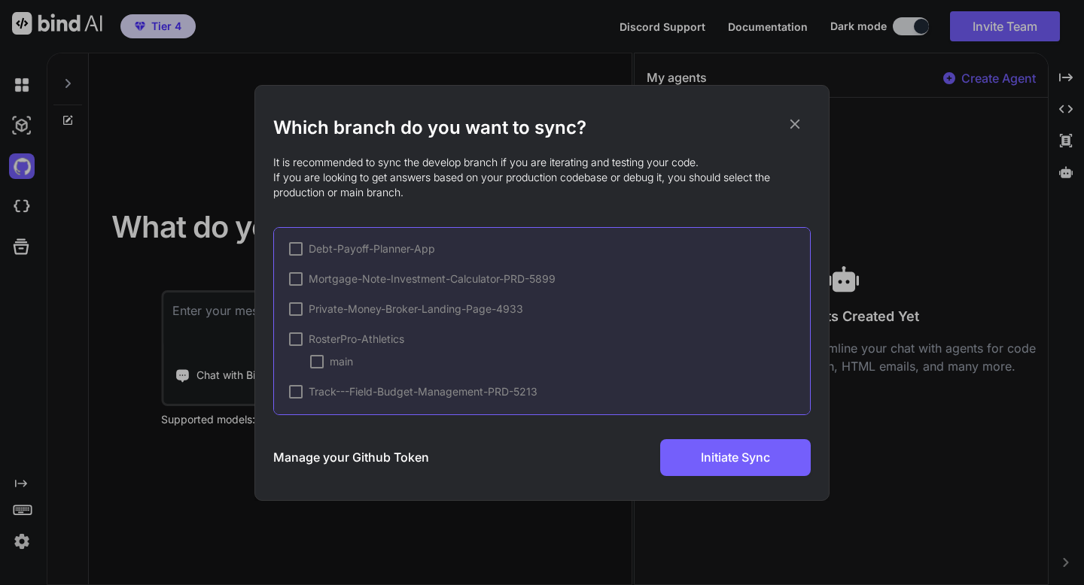
click at [318, 358] on div at bounding box center [317, 362] width 14 height 14
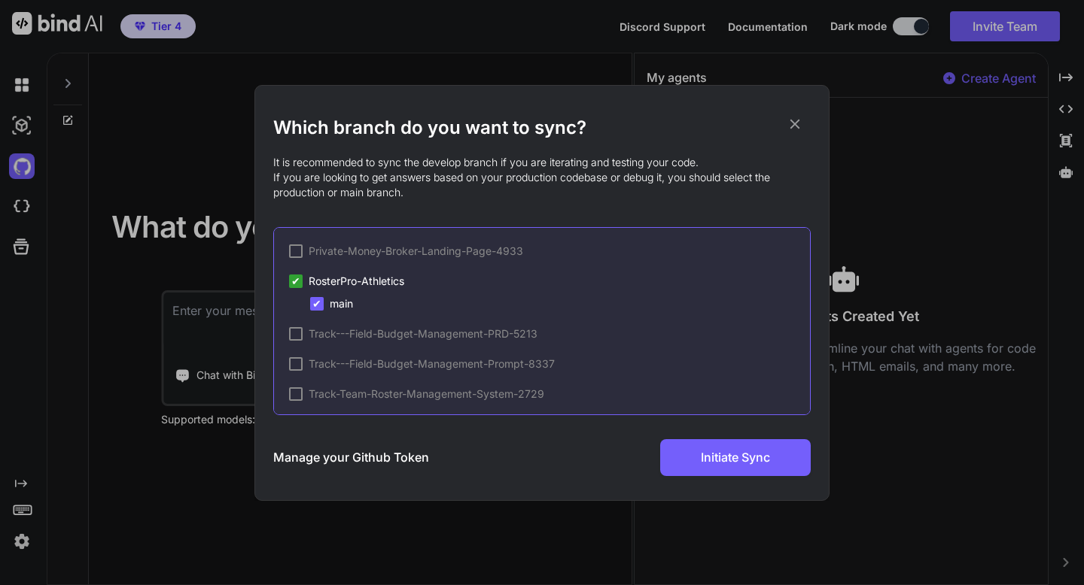
scroll to position [59, 0]
click at [296, 338] on div at bounding box center [296, 334] width 14 height 14
click at [312, 358] on div at bounding box center [317, 356] width 14 height 14
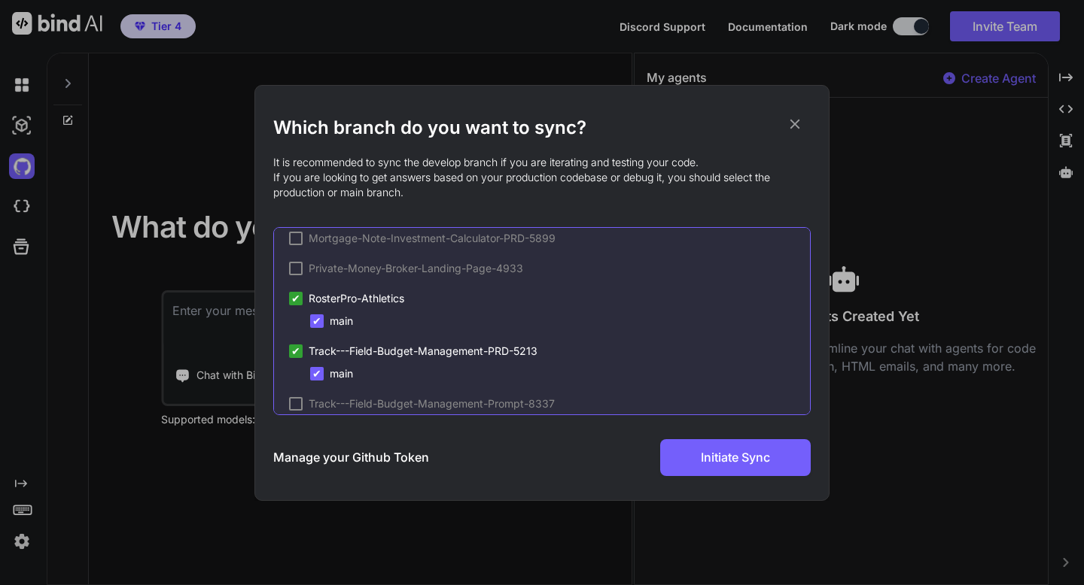
scroll to position [21, 0]
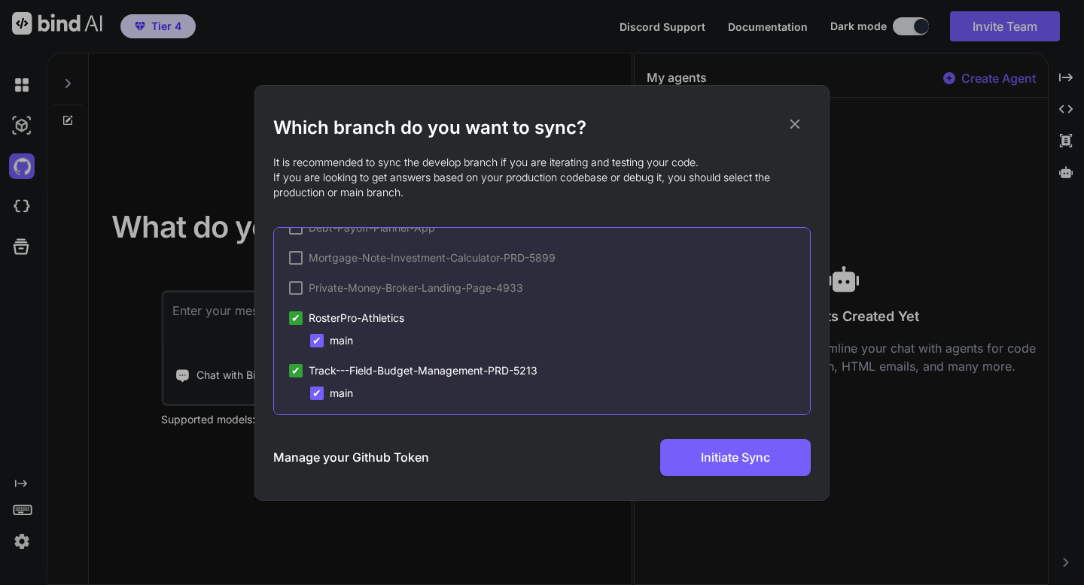
click at [299, 369] on span "✔" at bounding box center [295, 370] width 9 height 15
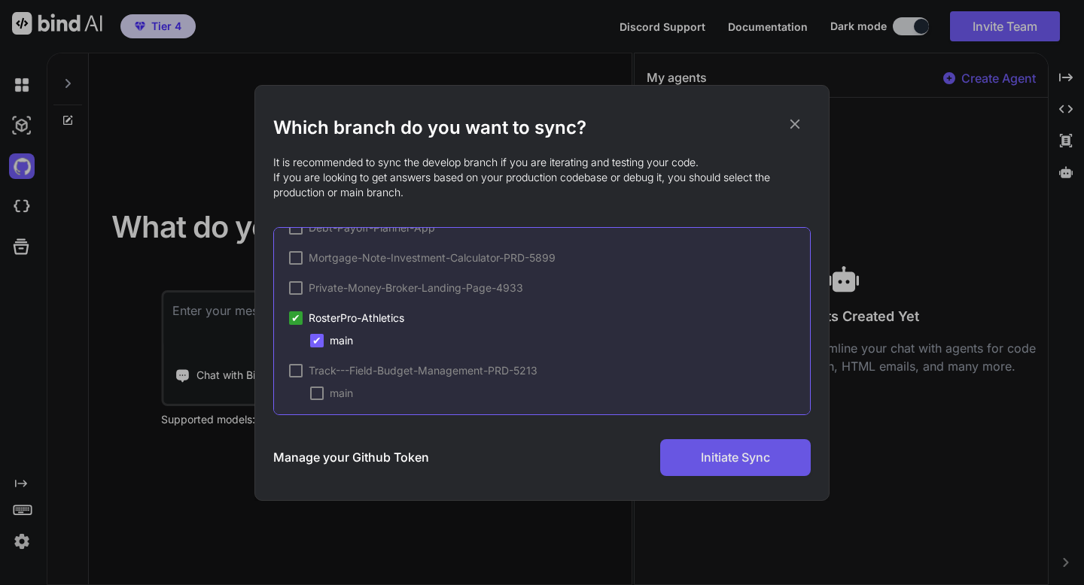
click at [697, 457] on button "Initiate Sync" at bounding box center [735, 457] width 150 height 37
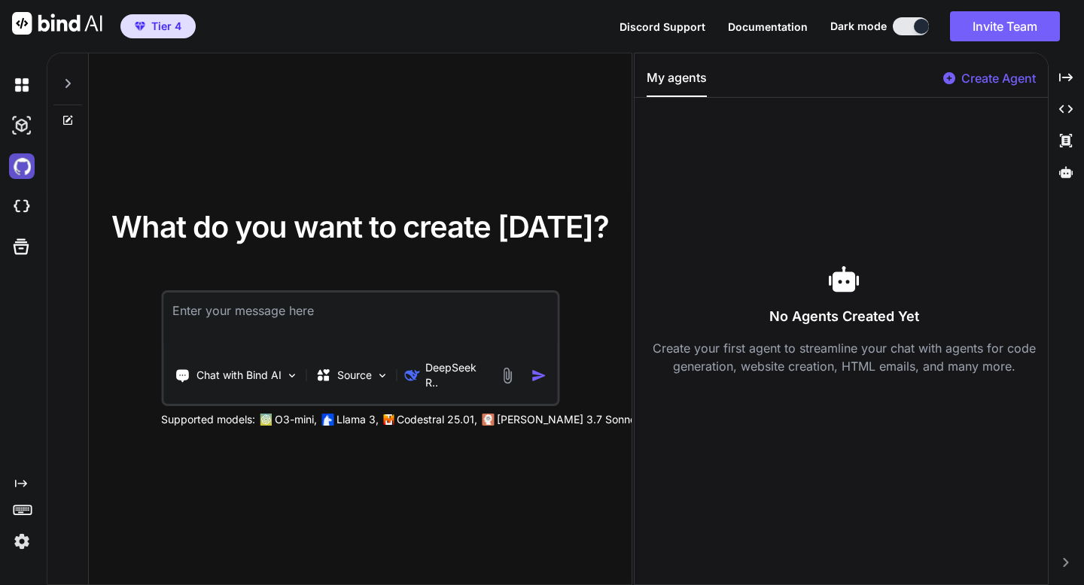
click at [19, 162] on img at bounding box center [22, 166] width 26 height 26
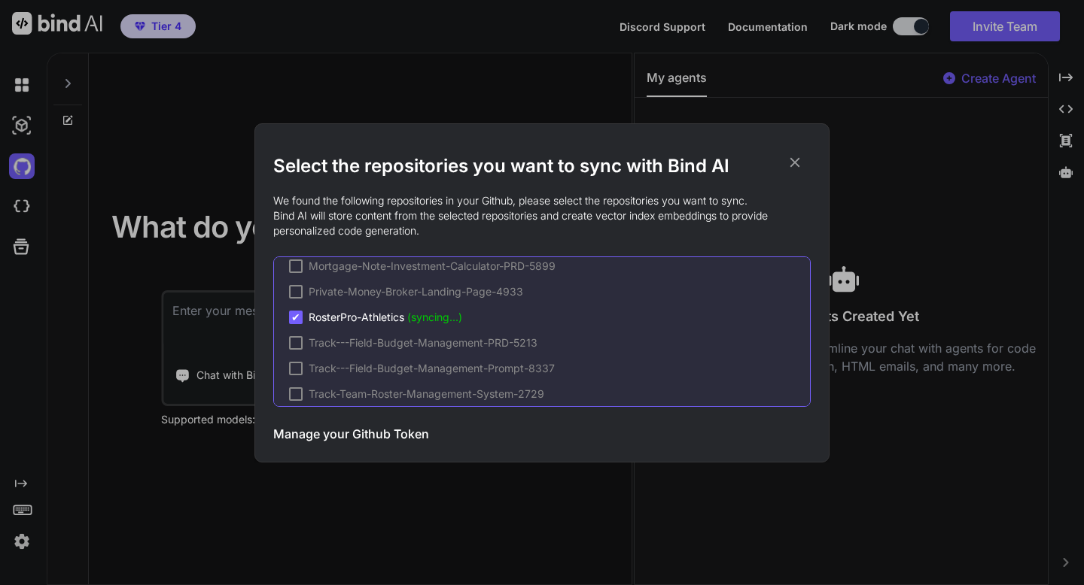
scroll to position [39, 0]
click at [300, 345] on div at bounding box center [296, 342] width 14 height 14
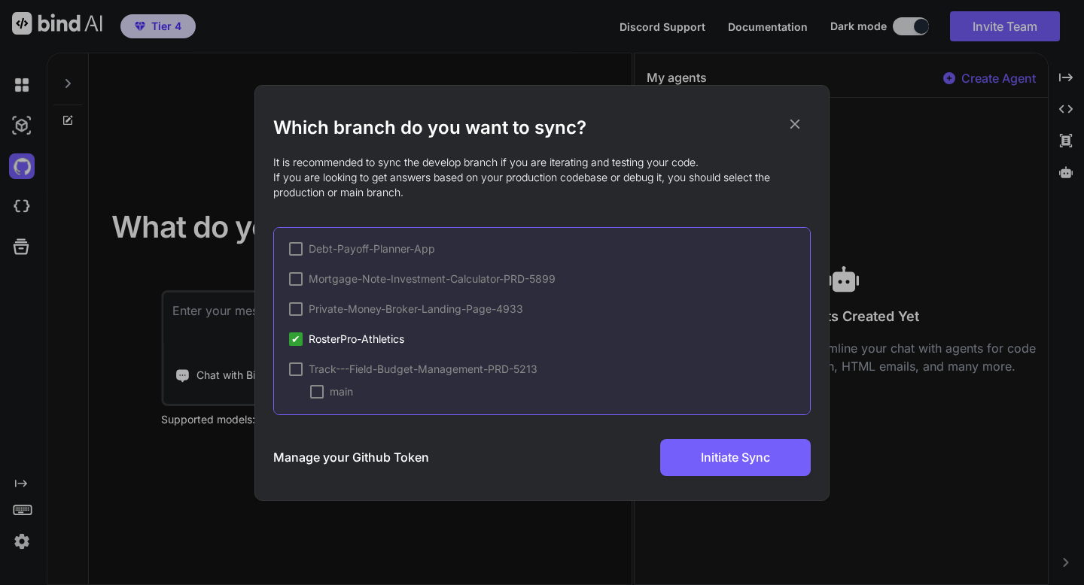
click at [299, 369] on div at bounding box center [296, 370] width 14 height 14
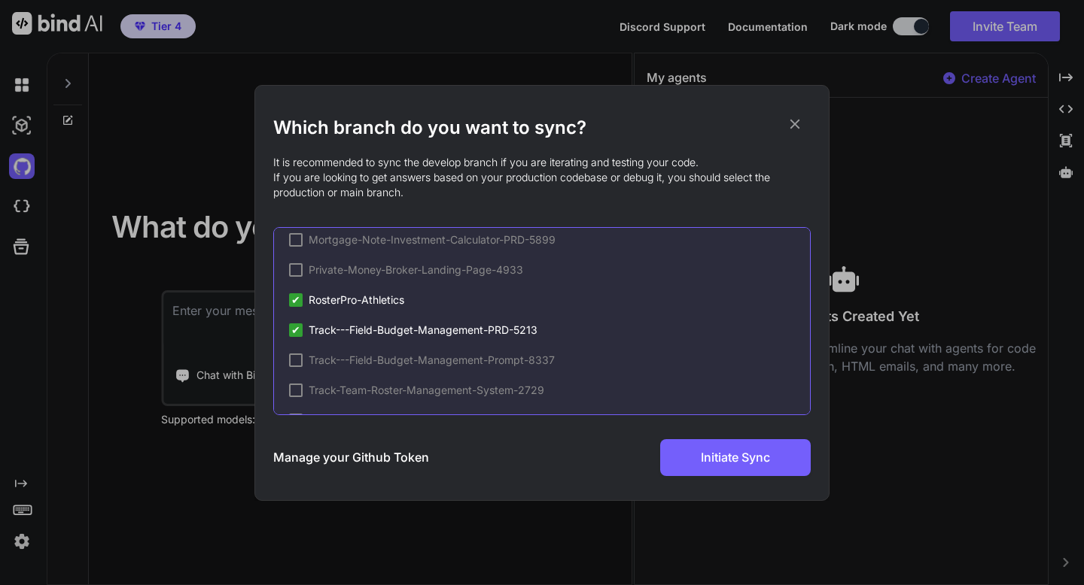
click at [296, 359] on div at bounding box center [296, 361] width 14 height 14
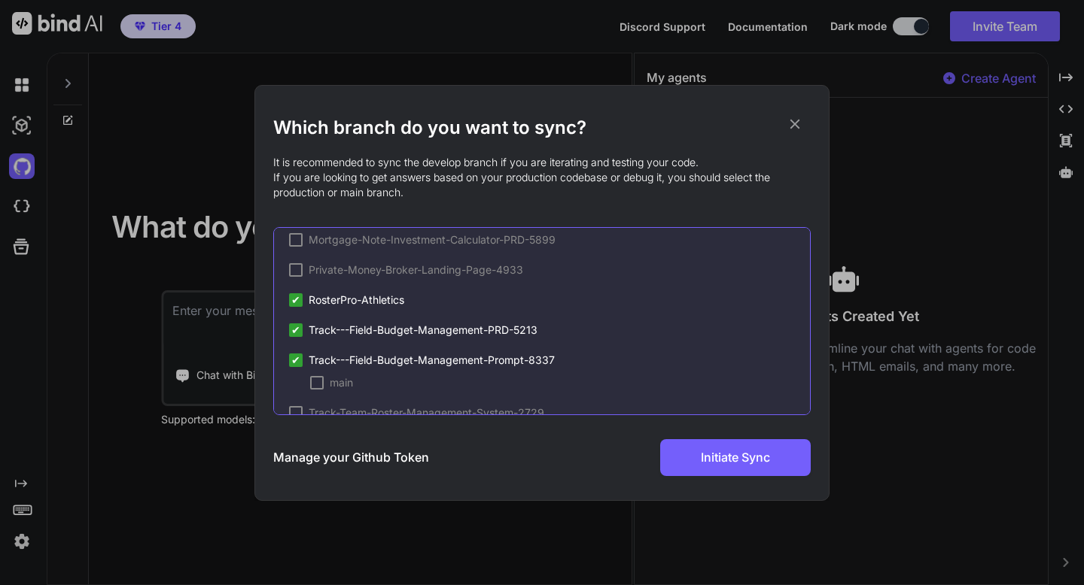
click at [317, 384] on div at bounding box center [317, 383] width 14 height 14
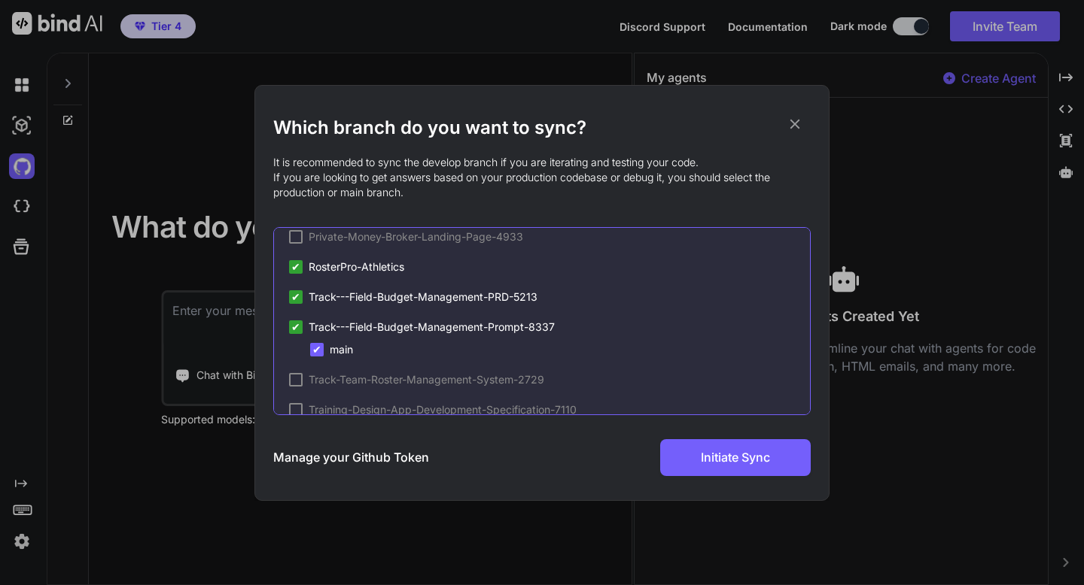
scroll to position [81, 0]
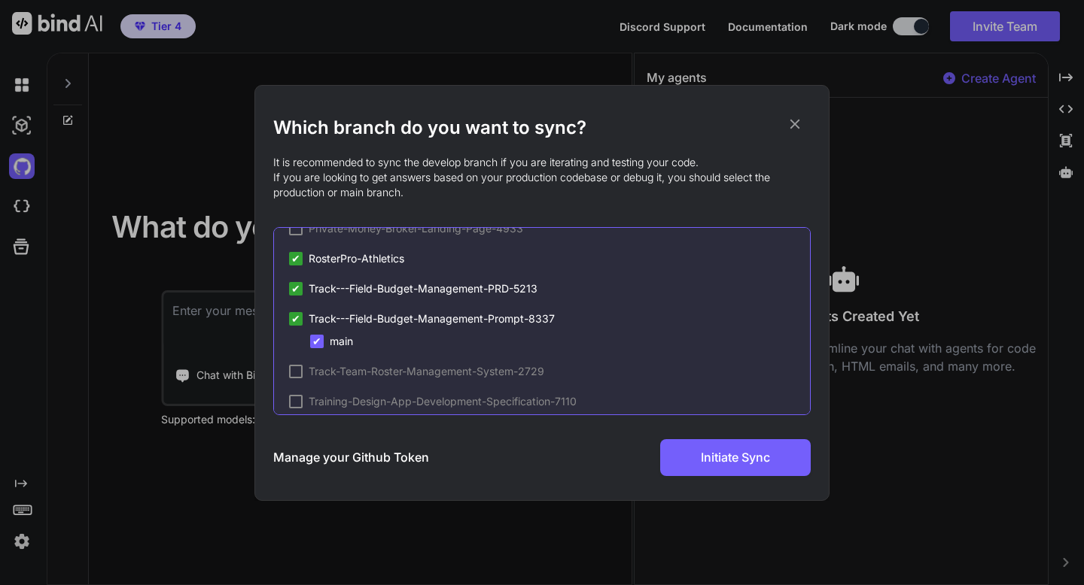
click at [297, 376] on div at bounding box center [296, 372] width 14 height 14
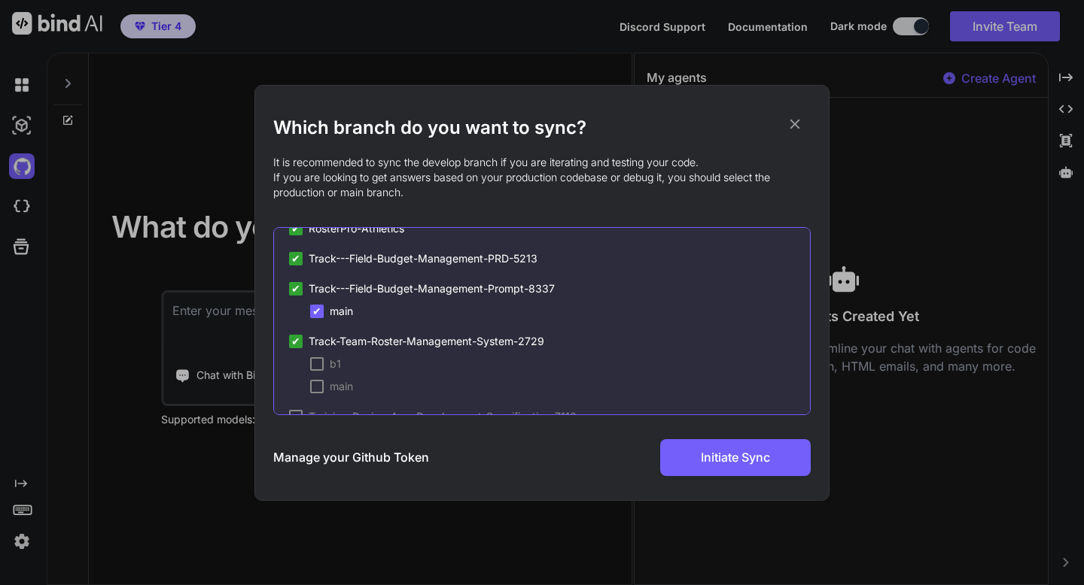
scroll to position [126, 0]
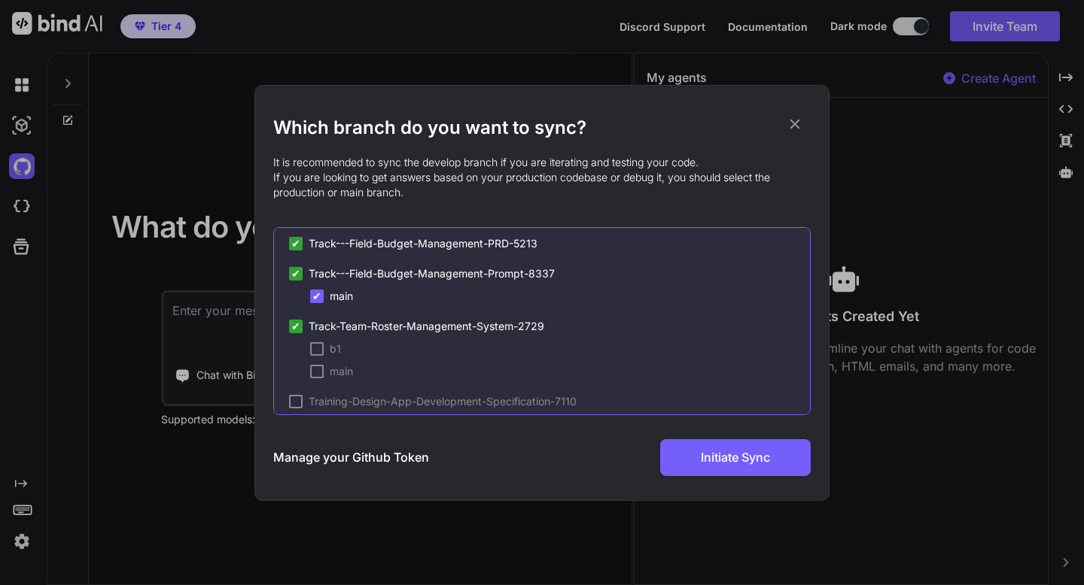
click at [315, 369] on div at bounding box center [317, 372] width 14 height 14
click at [698, 467] on button "Initiate Sync" at bounding box center [735, 457] width 150 height 37
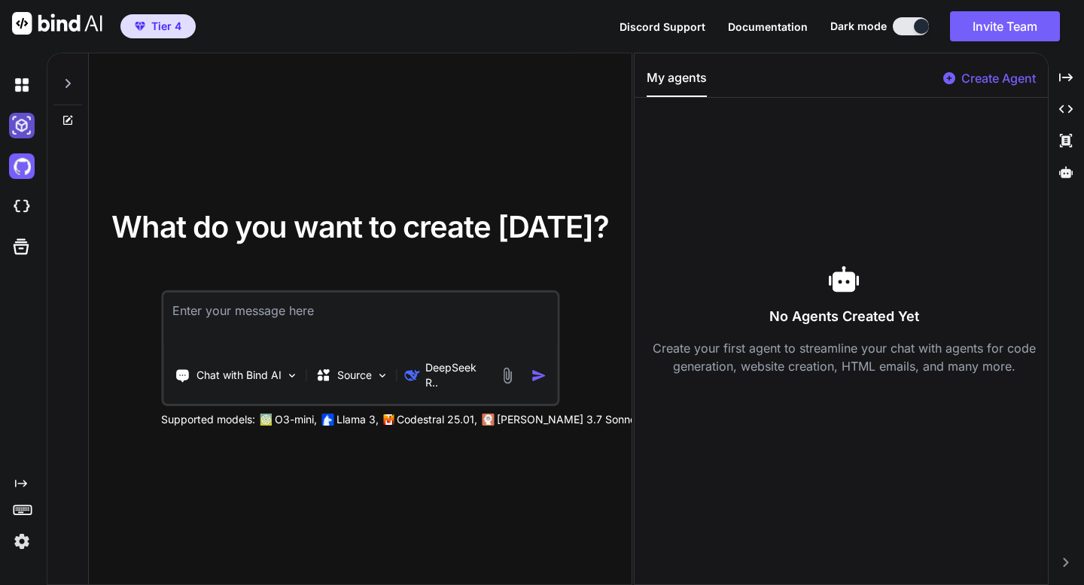
click at [29, 123] on img at bounding box center [22, 126] width 26 height 26
click at [24, 91] on img at bounding box center [22, 85] width 26 height 26
click at [67, 90] on div at bounding box center [67, 79] width 29 height 52
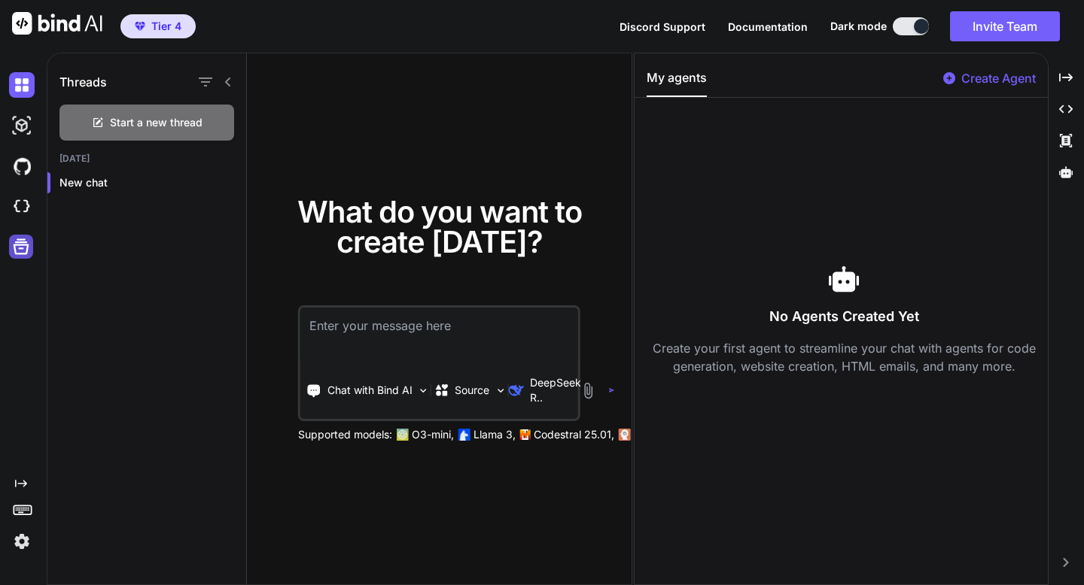
click at [14, 245] on icon at bounding box center [22, 247] width 16 height 16
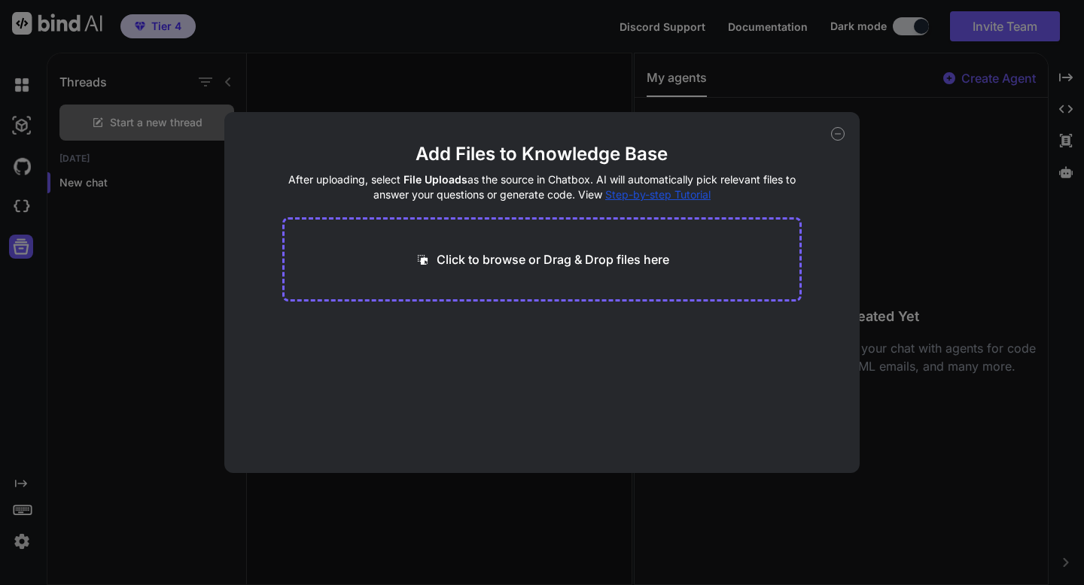
click at [840, 136] on icon at bounding box center [838, 134] width 14 height 14
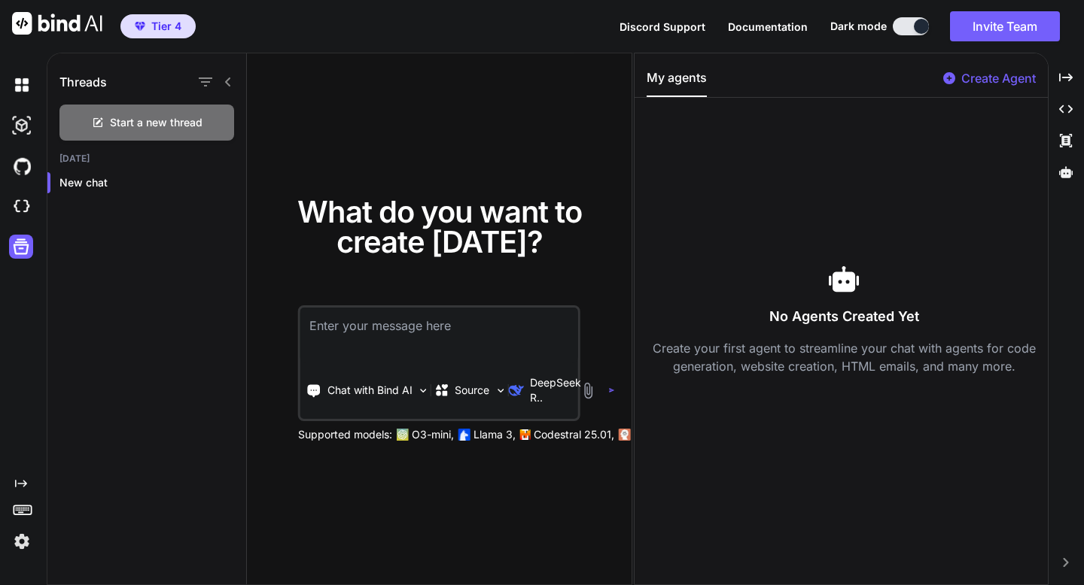
click at [1063, 561] on icon "Created with Pixso." at bounding box center [1065, 562] width 9 height 9
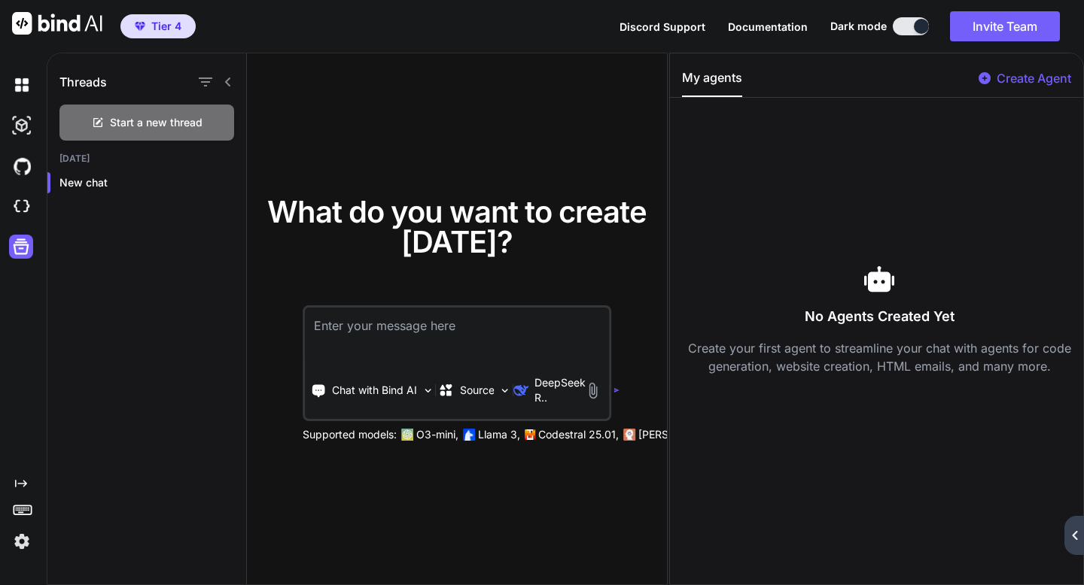
click at [1074, 538] on icon at bounding box center [1073, 535] width 5 height 9
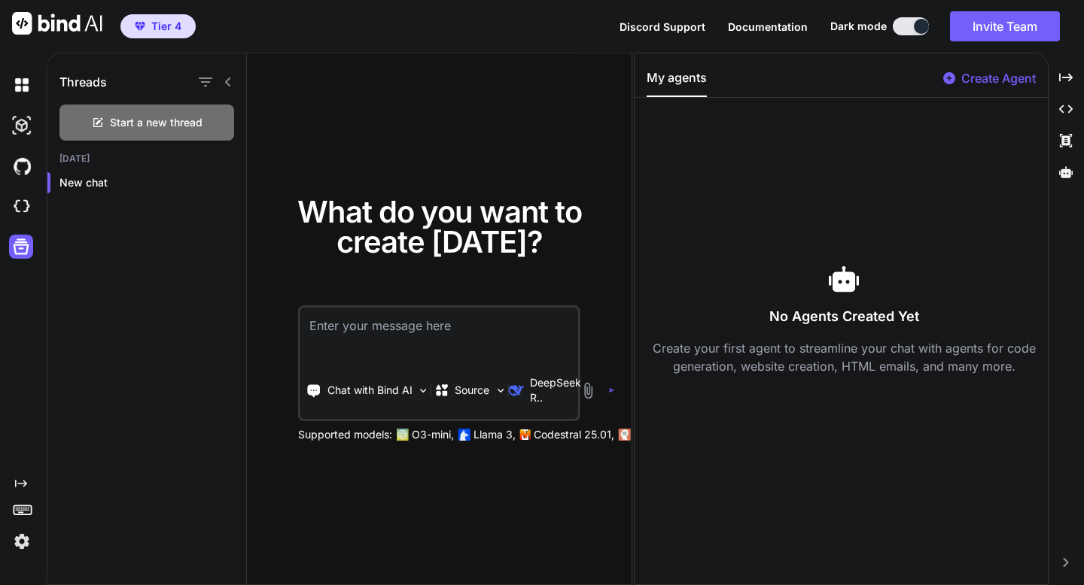
click at [160, 19] on span "Tier 4" at bounding box center [166, 26] width 30 height 15
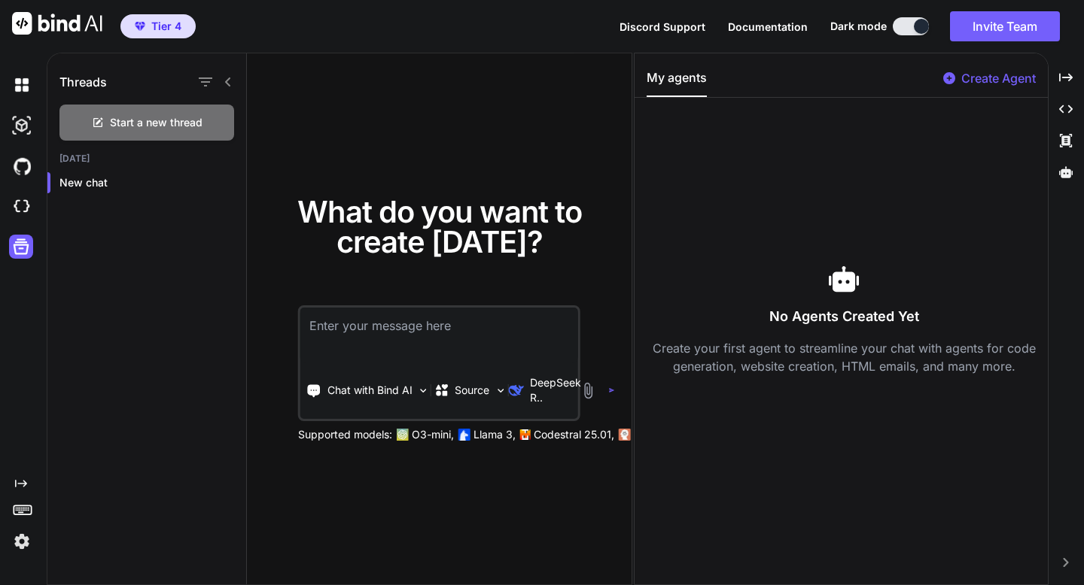
click at [81, 20] on img at bounding box center [57, 23] width 90 height 23
click at [22, 538] on img at bounding box center [22, 542] width 26 height 26
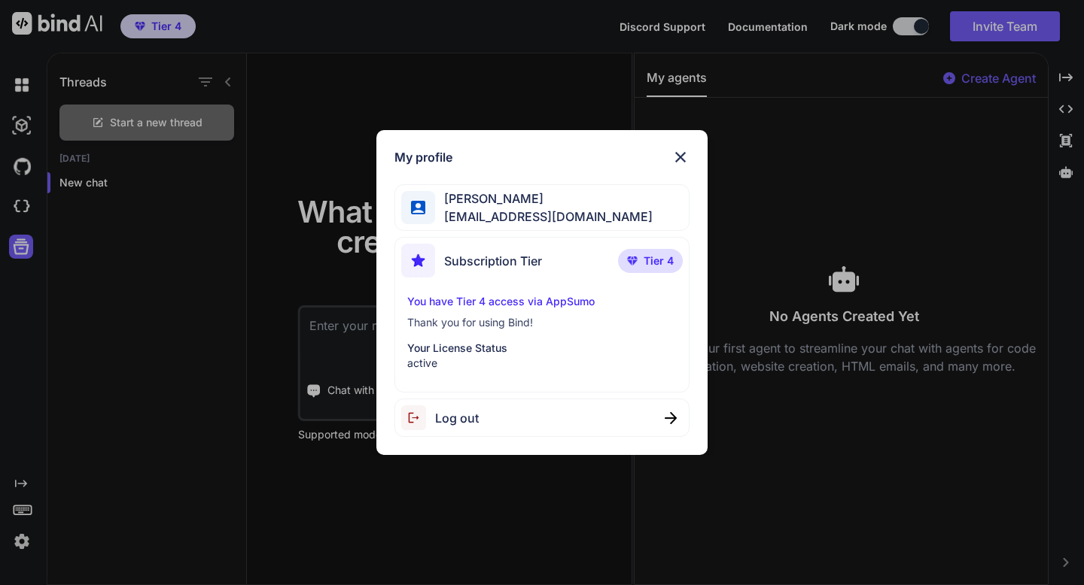
click at [211, 284] on div "My profile Adrian Wheatley amf4life@hotmail.com Subscription Tier Tier 4 You ha…" at bounding box center [542, 292] width 1084 height 585
